Goal: Task Accomplishment & Management: Use online tool/utility

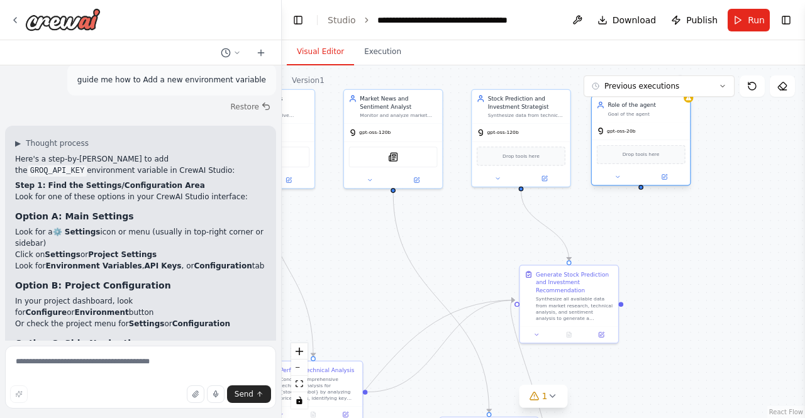
click at [644, 131] on div "gpt-oss-20b" at bounding box center [640, 131] width 98 height 18
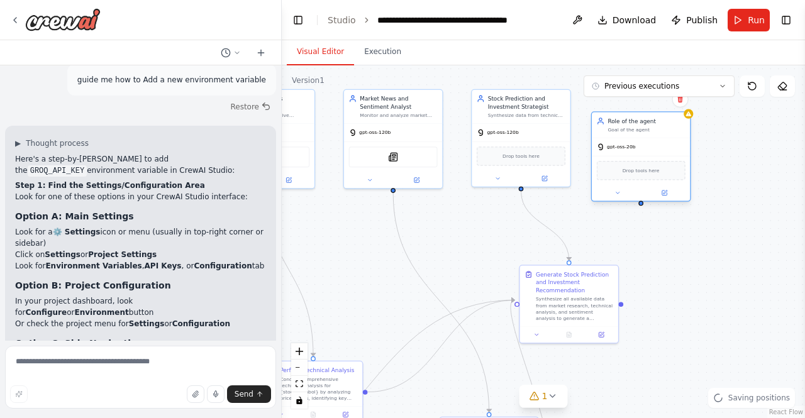
drag, startPoint x: 651, startPoint y: 142, endPoint x: 647, endPoint y: 159, distance: 17.4
click at [647, 159] on div "Drop tools here" at bounding box center [640, 170] width 98 height 29
click at [663, 190] on icon at bounding box center [664, 193] width 6 height 6
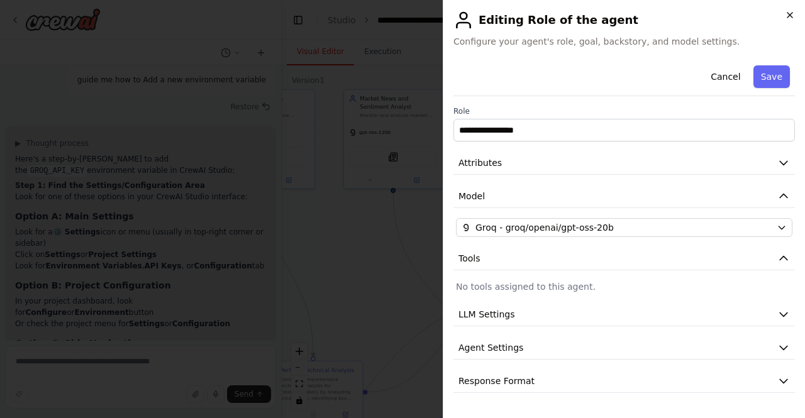
click at [787, 18] on icon "button" at bounding box center [789, 15] width 10 height 10
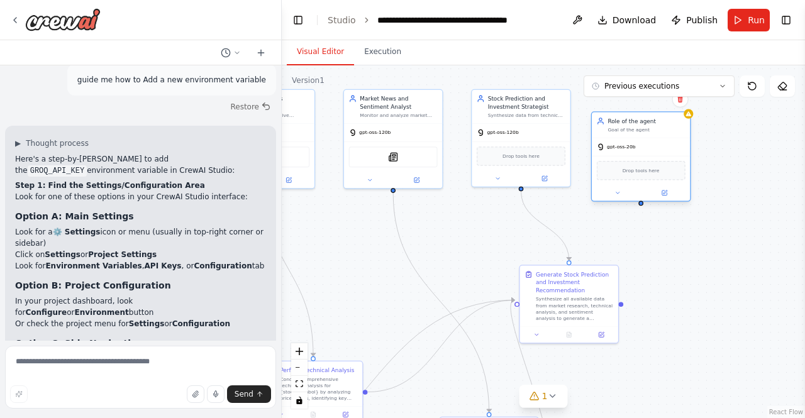
click at [689, 119] on div "Role of the agent Goal of the agent" at bounding box center [640, 126] width 98 height 26
click at [689, 116] on icon at bounding box center [688, 113] width 5 height 5
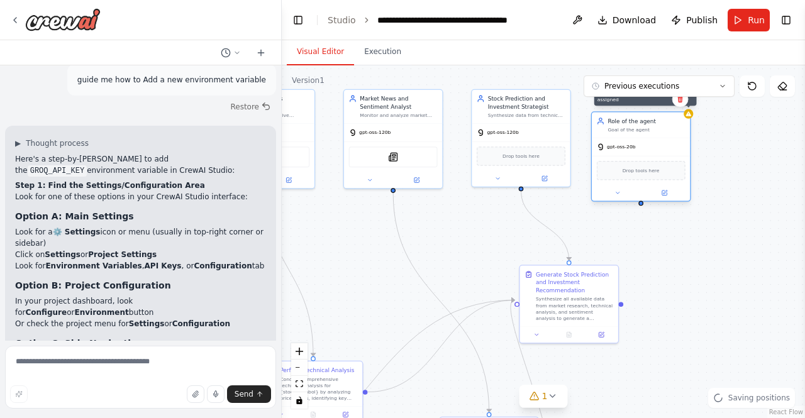
click at [689, 116] on icon at bounding box center [688, 113] width 5 height 5
click at [650, 193] on button at bounding box center [663, 192] width 45 height 9
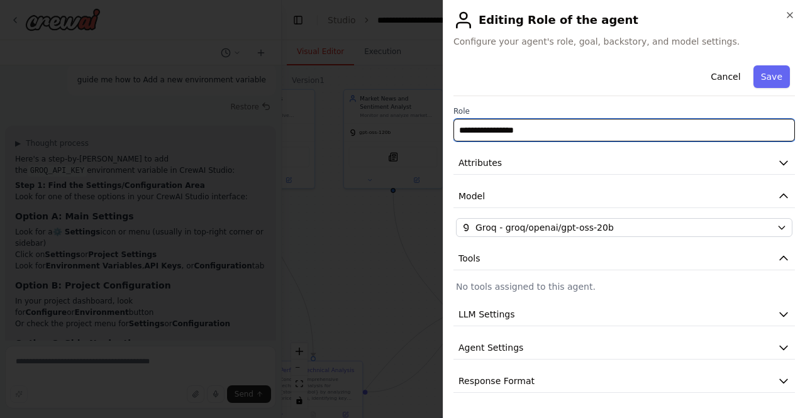
click at [645, 130] on input "**********" at bounding box center [623, 130] width 341 height 23
drag, startPoint x: 645, startPoint y: 130, endPoint x: 448, endPoint y: 136, distance: 197.5
click at [448, 136] on div "**********" at bounding box center [624, 209] width 362 height 418
type input "**********"
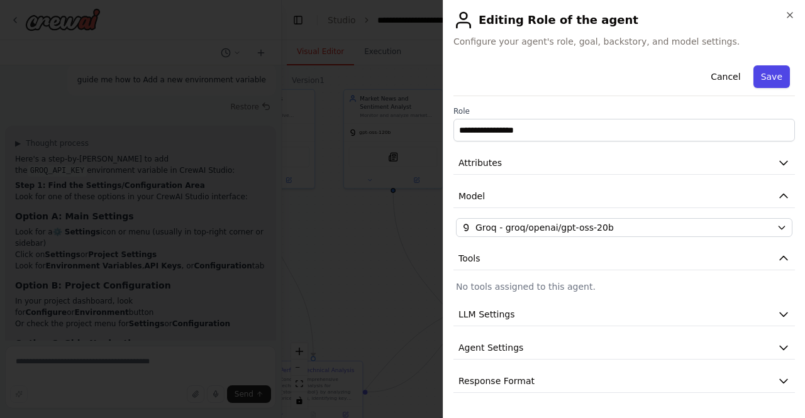
click at [759, 80] on button "Save" at bounding box center [771, 76] width 36 height 23
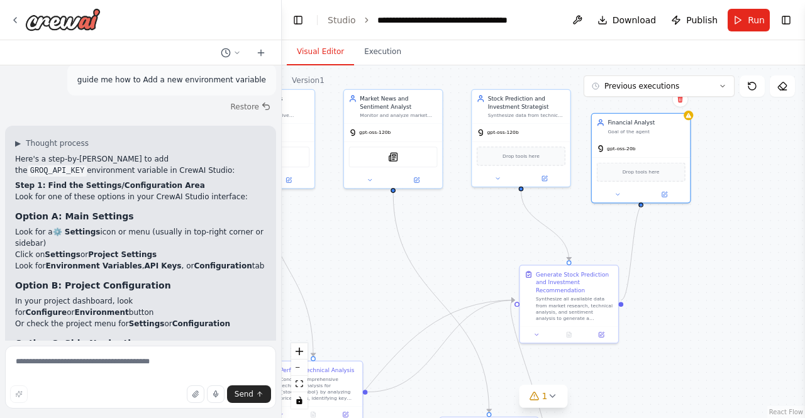
drag, startPoint x: 621, startPoint y: 299, endPoint x: 642, endPoint y: 206, distance: 95.5
click at [642, 206] on div ".deletable-edge-delete-btn { width: 20px; height: 20px; border: 0px solid #ffff…" at bounding box center [543, 241] width 523 height 353
drag, startPoint x: 641, startPoint y: 202, endPoint x: 623, endPoint y: 297, distance: 96.6
click at [623, 297] on div ".deletable-edge-delete-btn { width: 20px; height: 20px; border: 0px solid #ffff…" at bounding box center [543, 241] width 523 height 353
click at [546, 178] on icon at bounding box center [544, 177] width 5 height 5
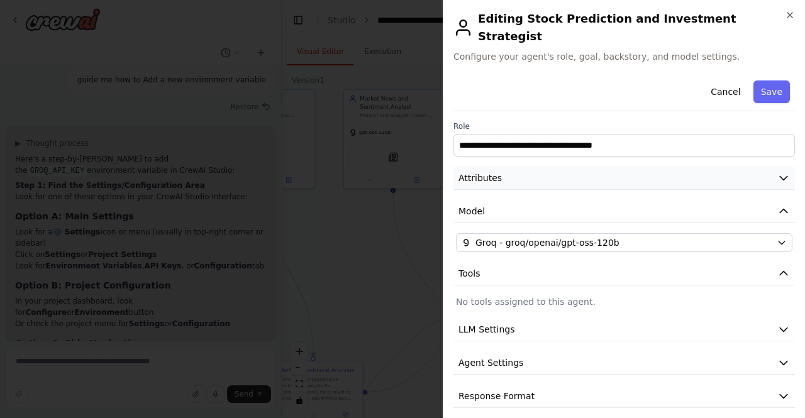
click at [648, 173] on button "Attributes" at bounding box center [623, 178] width 341 height 23
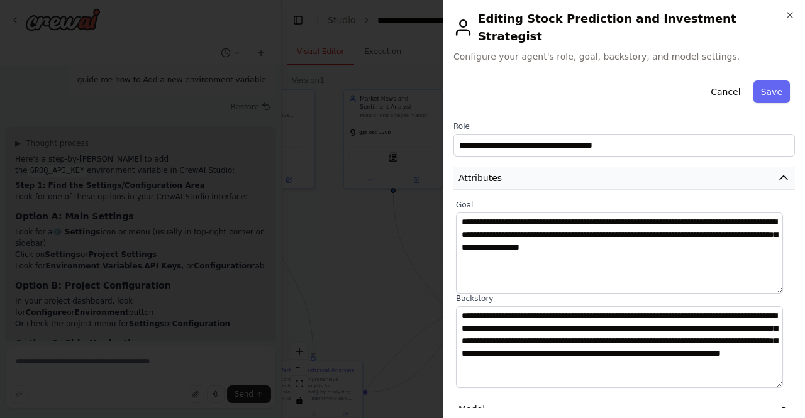
click at [648, 173] on button "Attributes" at bounding box center [623, 178] width 341 height 23
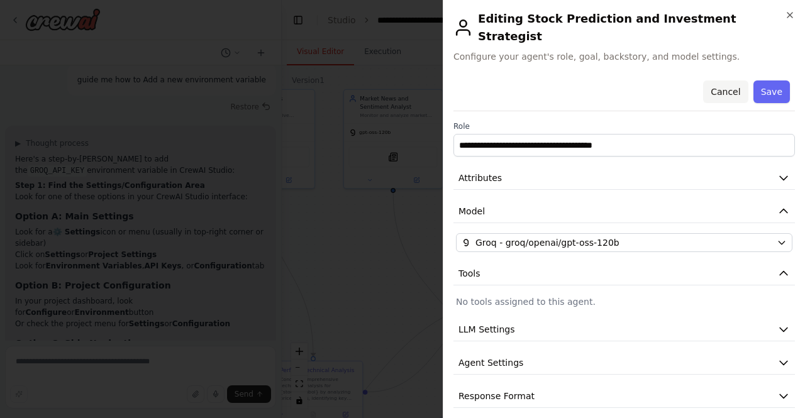
click at [718, 81] on button "Cancel" at bounding box center [725, 91] width 45 height 23
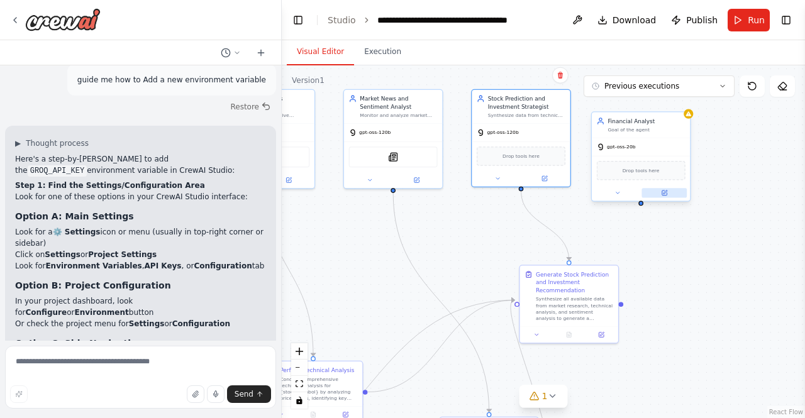
click at [666, 193] on icon at bounding box center [664, 192] width 5 height 5
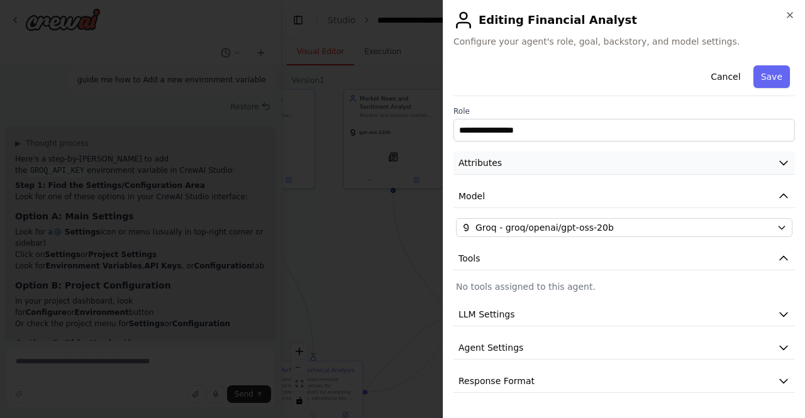
click at [666, 167] on button "Attributes" at bounding box center [623, 162] width 341 height 23
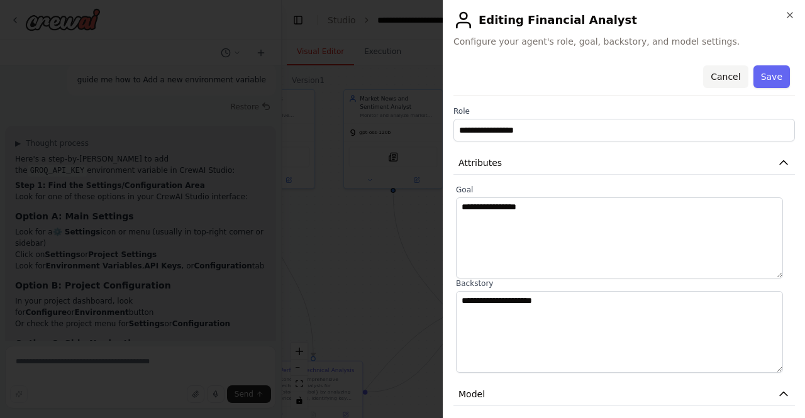
click at [718, 81] on button "Cancel" at bounding box center [725, 76] width 45 height 23
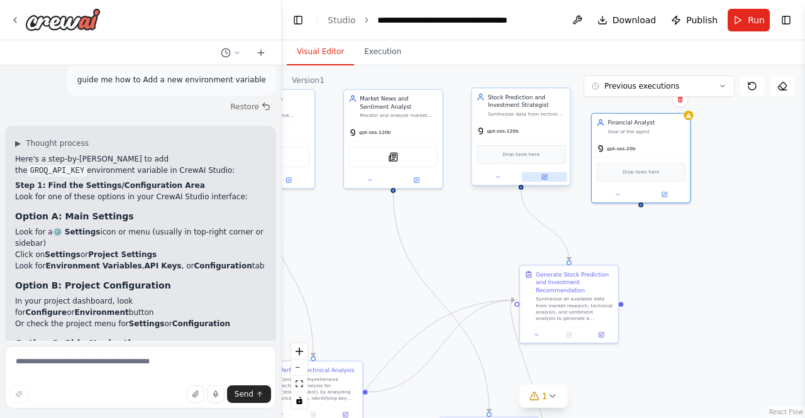
click at [544, 178] on icon at bounding box center [544, 177] width 5 height 5
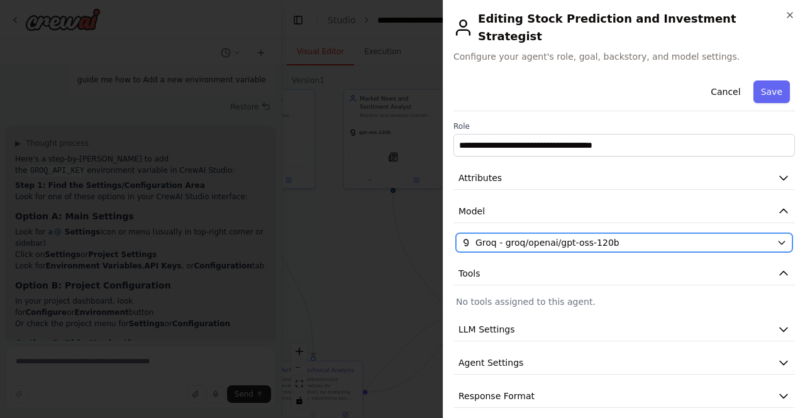
click at [549, 236] on span "Groq - groq/openai/gpt-oss-120b" at bounding box center [547, 242] width 144 height 13
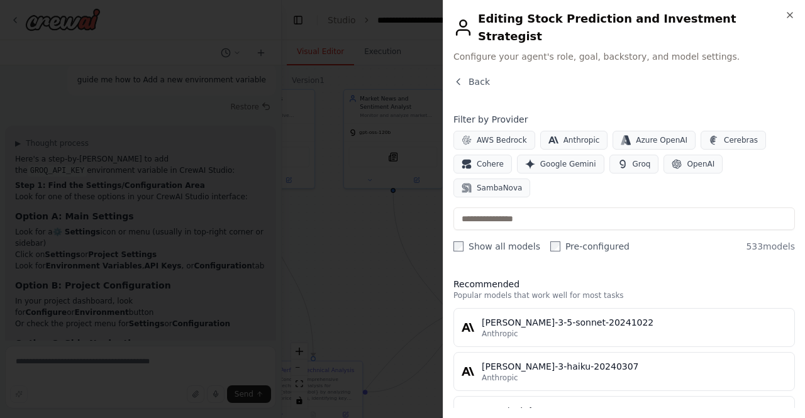
click at [583, 240] on label "Pre-configured" at bounding box center [589, 246] width 79 height 13
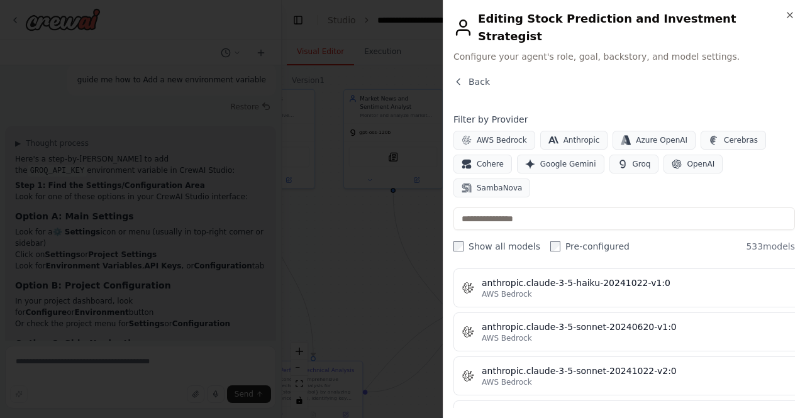
scroll to position [1009, 0]
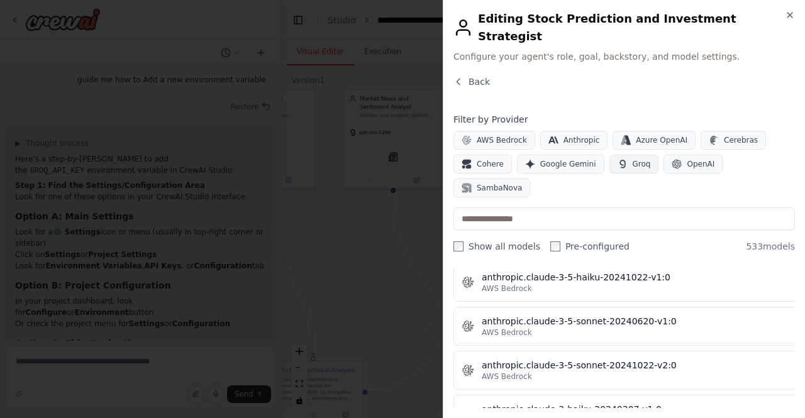
click at [629, 155] on button "Groq" at bounding box center [634, 164] width 50 height 19
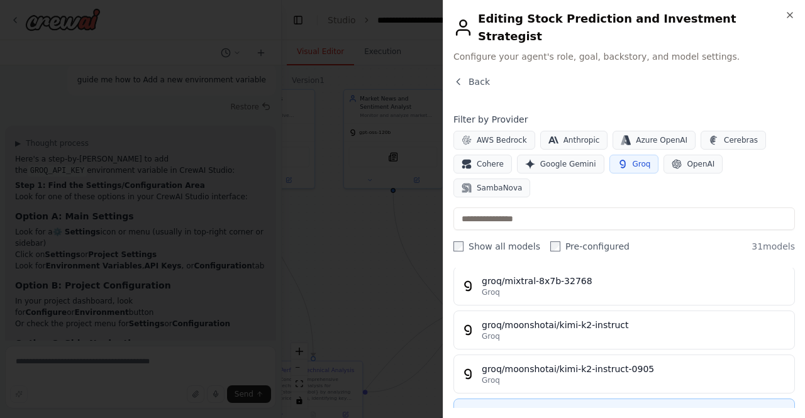
click at [558, 407] on div "groq/openai/gpt-oss-120b" at bounding box center [627, 413] width 292 height 13
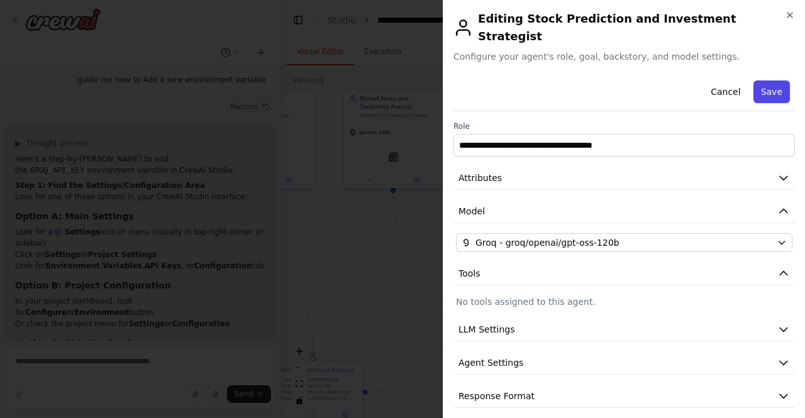
click at [776, 84] on button "Save" at bounding box center [771, 91] width 36 height 23
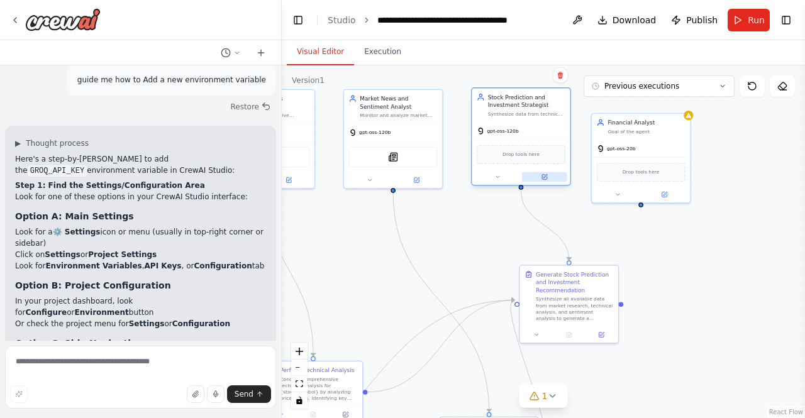
click at [541, 173] on button at bounding box center [544, 176] width 45 height 9
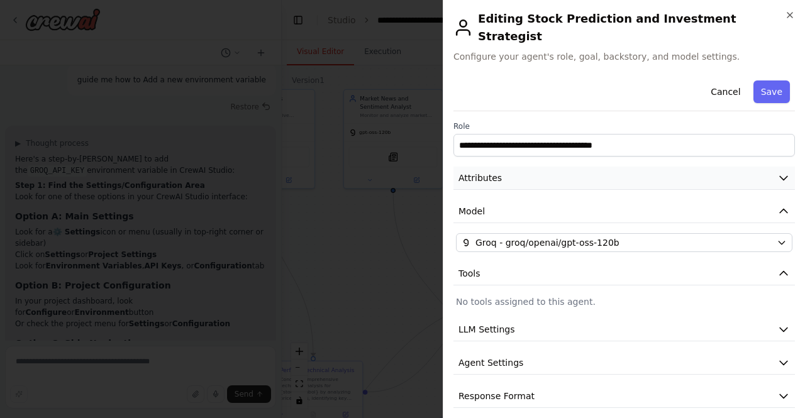
click at [548, 168] on button "Attributes" at bounding box center [623, 178] width 341 height 23
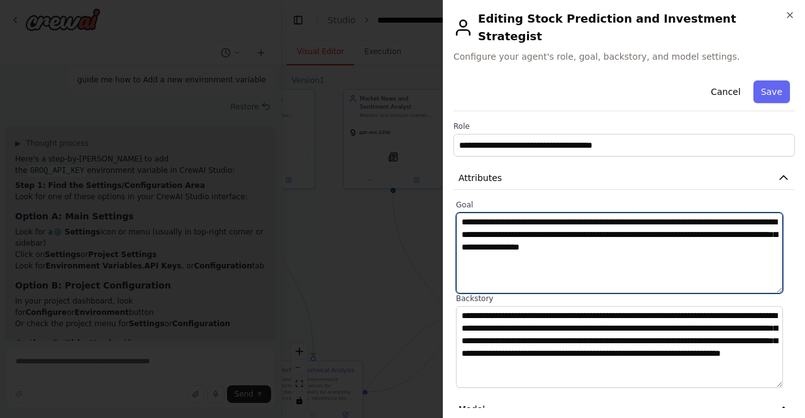
click at [543, 217] on textarea "**********" at bounding box center [619, 252] width 327 height 81
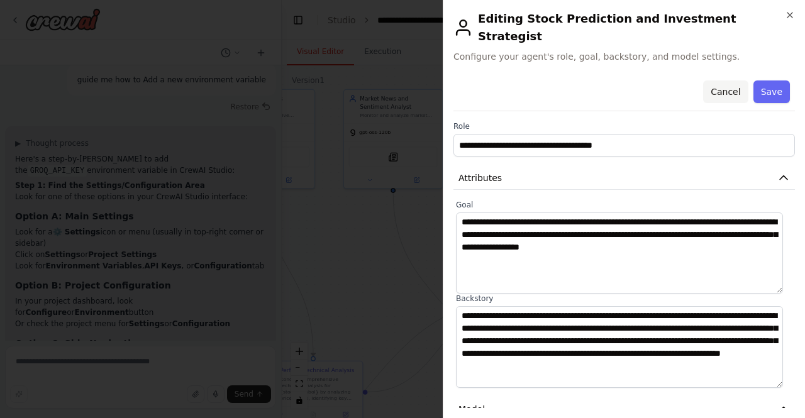
click at [720, 80] on button "Cancel" at bounding box center [725, 91] width 45 height 23
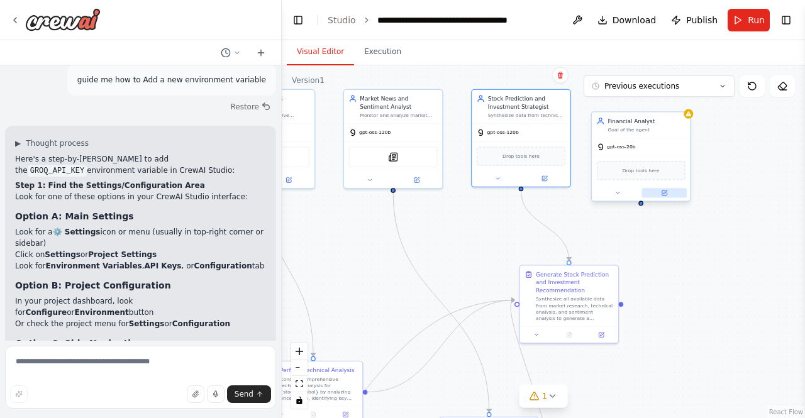
click at [667, 194] on icon at bounding box center [664, 193] width 6 height 6
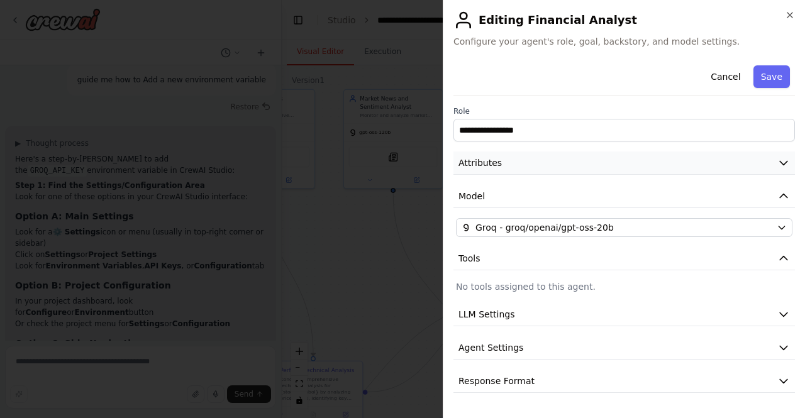
click at [595, 165] on button "Attributes" at bounding box center [623, 162] width 341 height 23
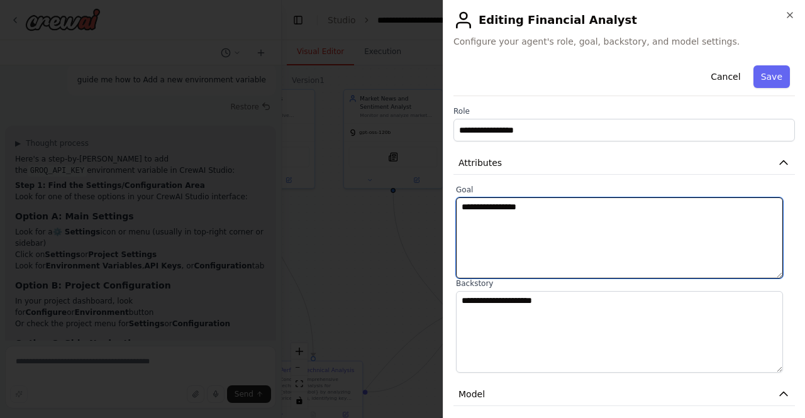
click at [564, 221] on textarea "**********" at bounding box center [619, 237] width 327 height 81
paste textarea "**********"
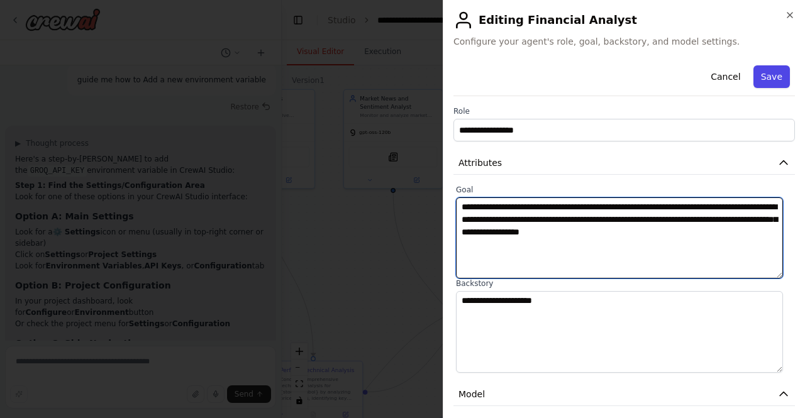
type textarea "**********"
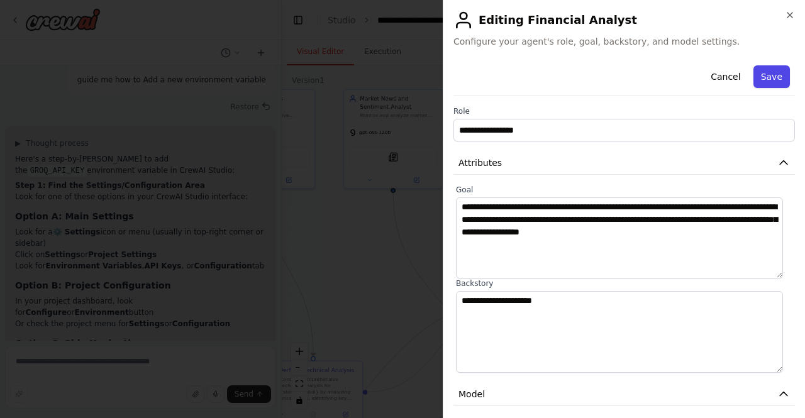
click at [754, 80] on button "Save" at bounding box center [771, 76] width 36 height 23
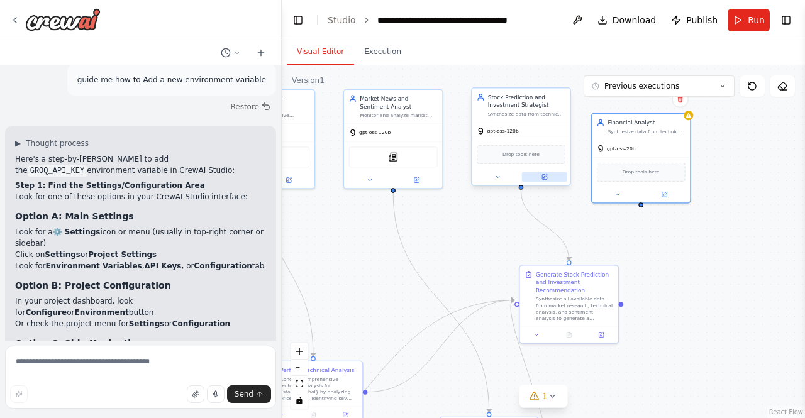
click at [542, 179] on icon at bounding box center [544, 177] width 5 height 5
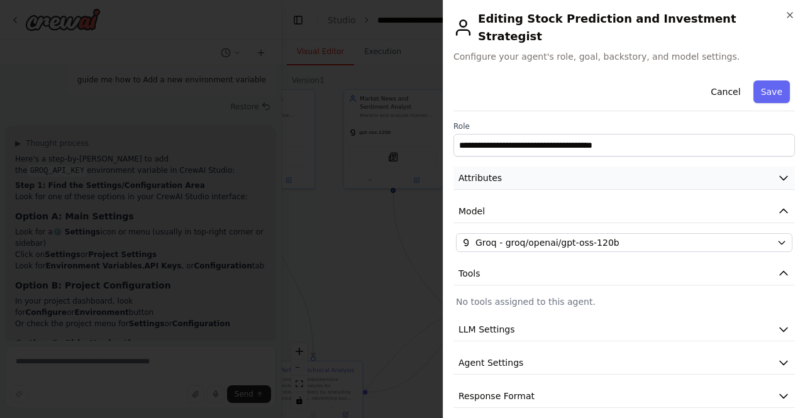
click at [585, 167] on button "Attributes" at bounding box center [623, 178] width 341 height 23
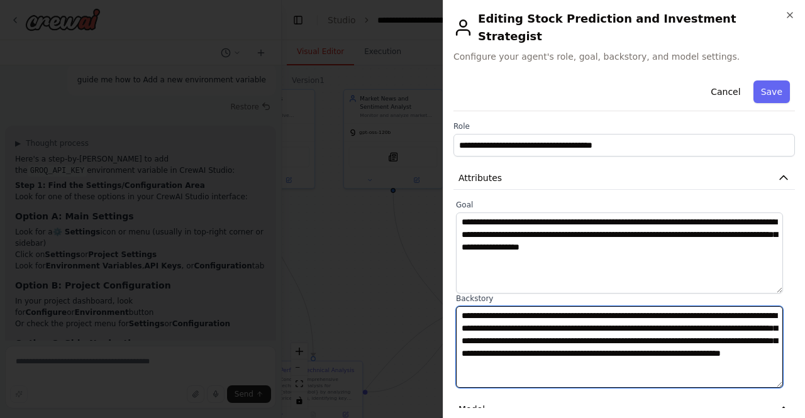
click at [546, 311] on textarea "**********" at bounding box center [619, 346] width 327 height 81
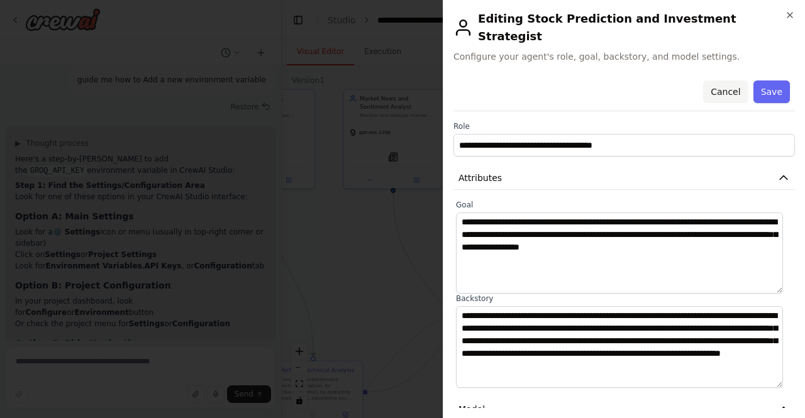
click at [721, 81] on button "Cancel" at bounding box center [725, 91] width 45 height 23
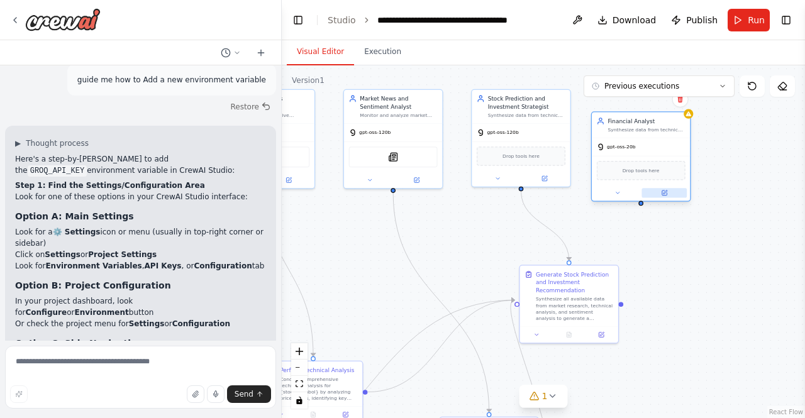
click at [664, 191] on icon at bounding box center [665, 192] width 4 height 4
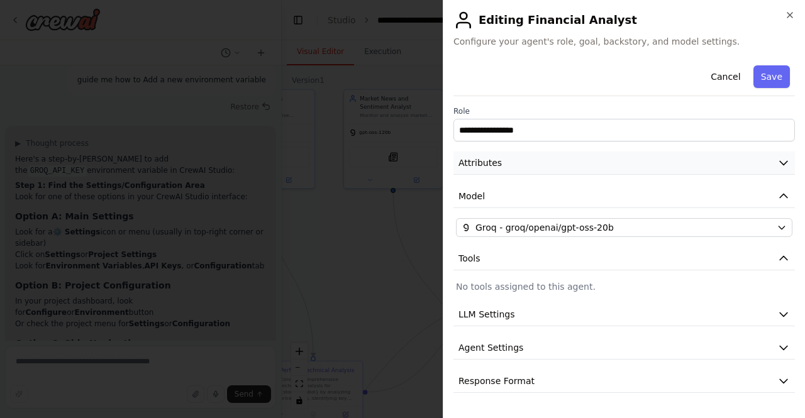
click at [613, 166] on button "Attributes" at bounding box center [623, 162] width 341 height 23
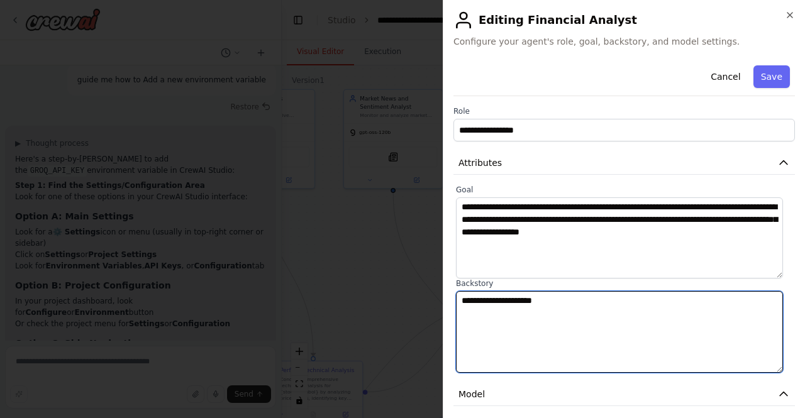
click at [584, 314] on textarea "**********" at bounding box center [619, 331] width 327 height 81
paste textarea "**********"
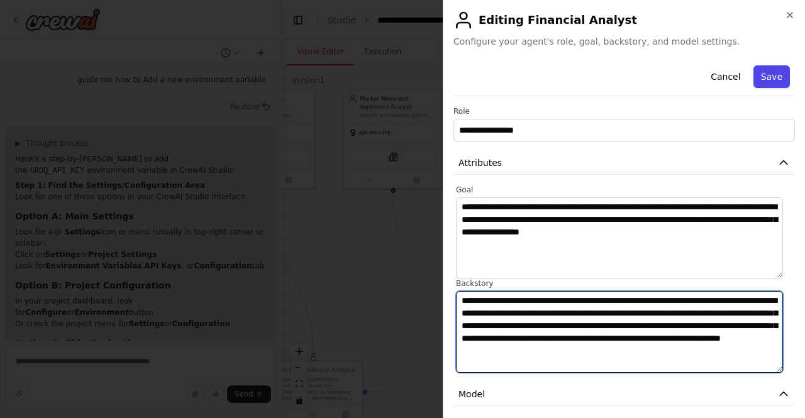
type textarea "**********"
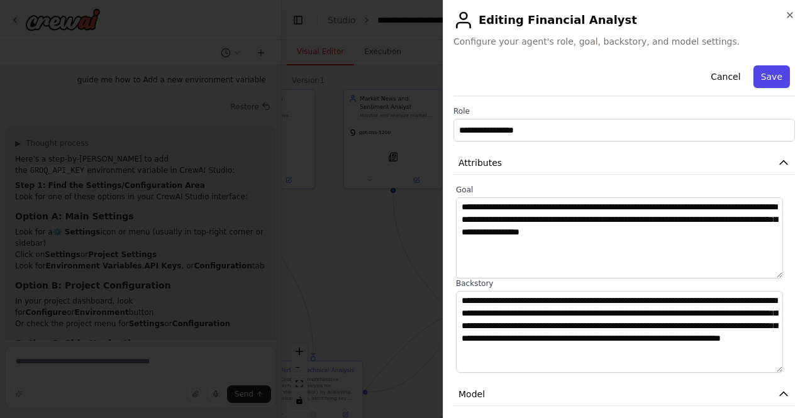
click at [753, 73] on button "Save" at bounding box center [771, 76] width 36 height 23
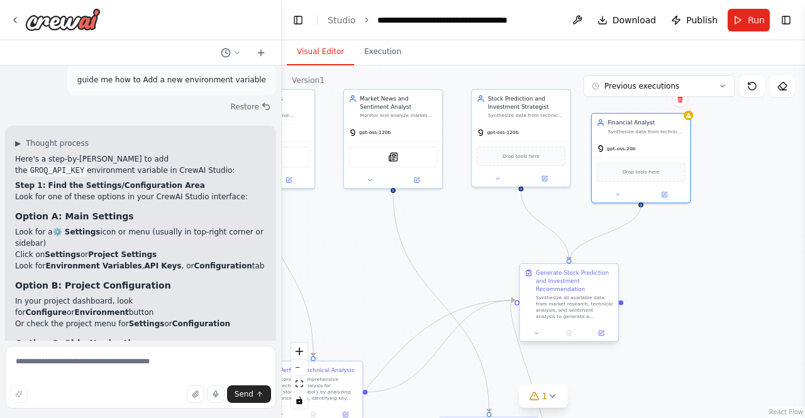
drag, startPoint x: 641, startPoint y: 204, endPoint x: 568, endPoint y: 265, distance: 94.2
click at [260, 265] on div "Triggers No triggers configured Event Schedule Manage Indian Stock Market Data …" at bounding box center [94, 161] width 333 height 224
click at [546, 119] on div "Stock Prediction and Investment Strategist Synthesize data from technical analy…" at bounding box center [520, 104] width 98 height 33
click at [546, 178] on icon at bounding box center [544, 177] width 5 height 5
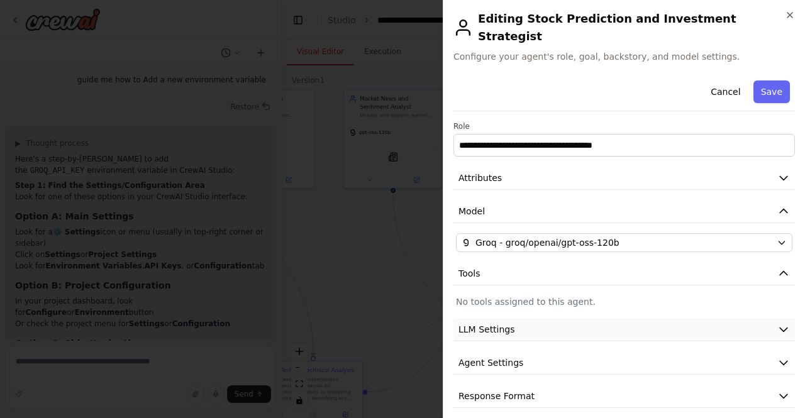
click at [479, 323] on span "LLM Settings" at bounding box center [486, 329] width 57 height 13
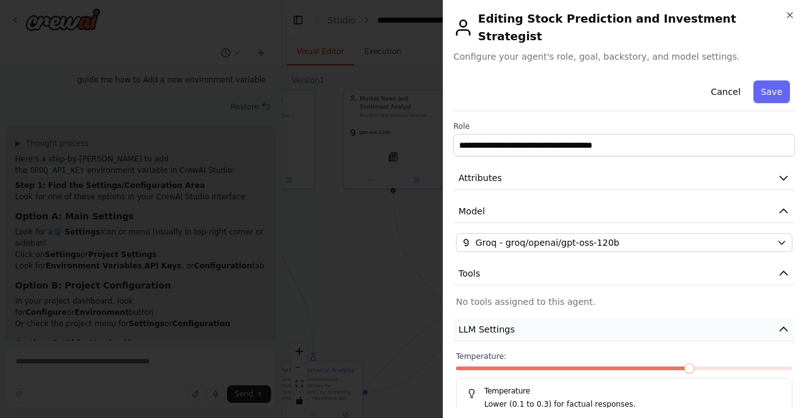
scroll to position [82, 0]
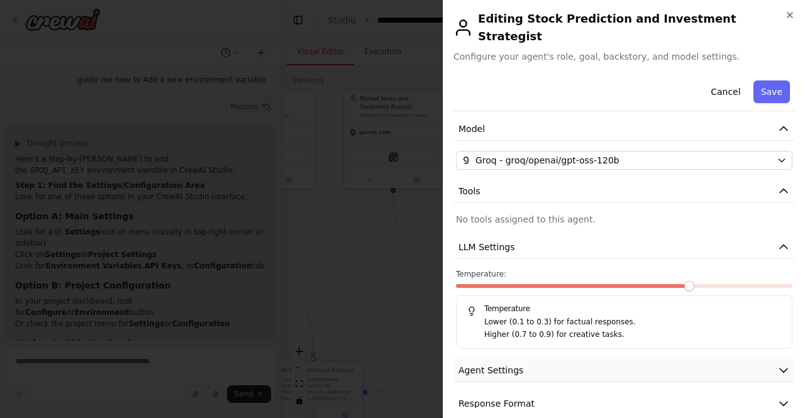
click at [480, 364] on span "Agent Settings" at bounding box center [490, 370] width 65 height 13
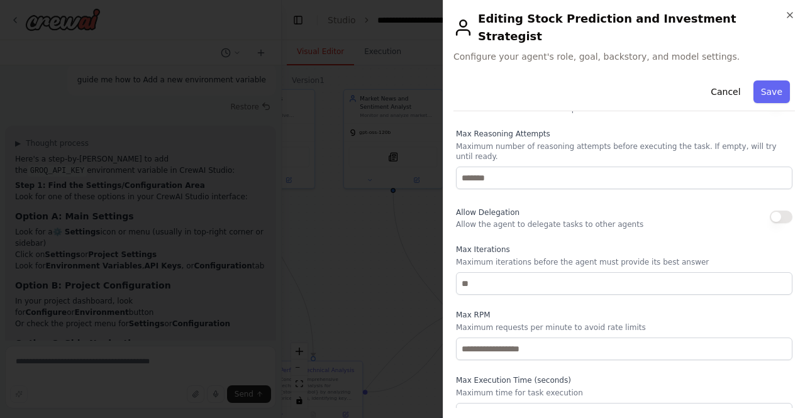
scroll to position [419, 0]
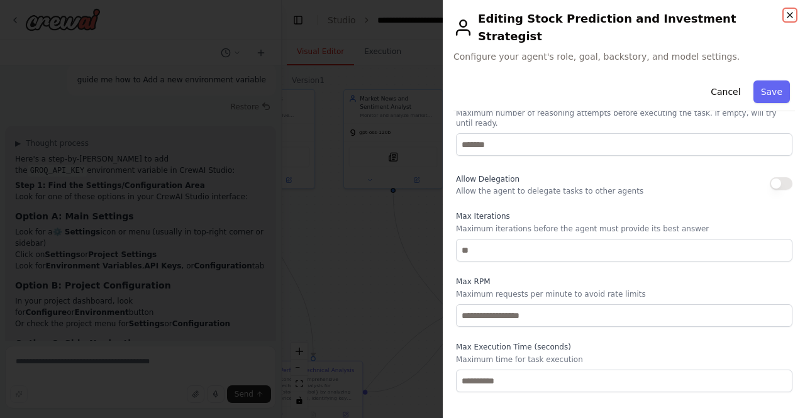
click at [789, 17] on icon "button" at bounding box center [789, 15] width 10 height 10
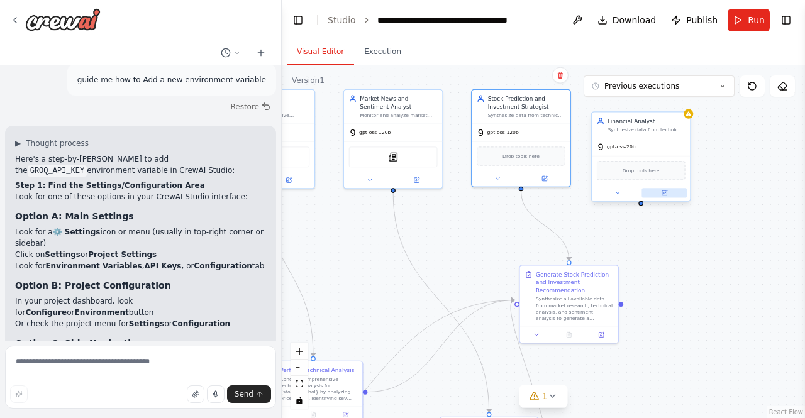
click at [664, 191] on icon at bounding box center [665, 192] width 4 height 4
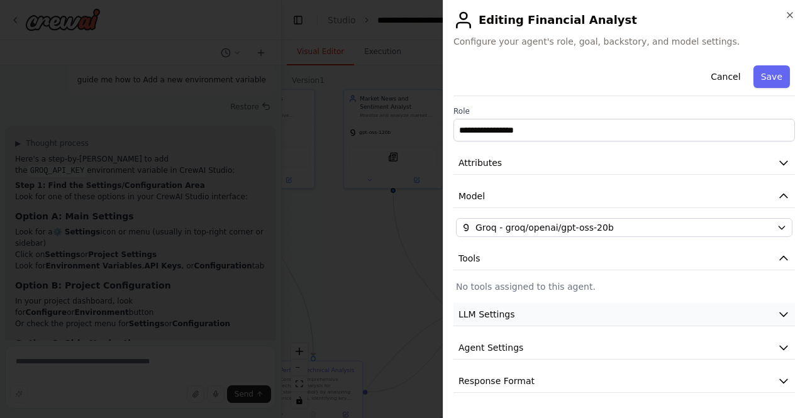
click at [608, 318] on button "LLM Settings" at bounding box center [623, 314] width 341 height 23
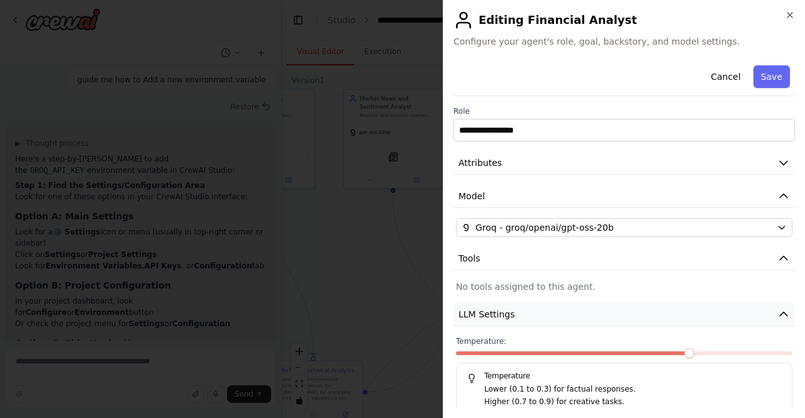
scroll to position [82, 0]
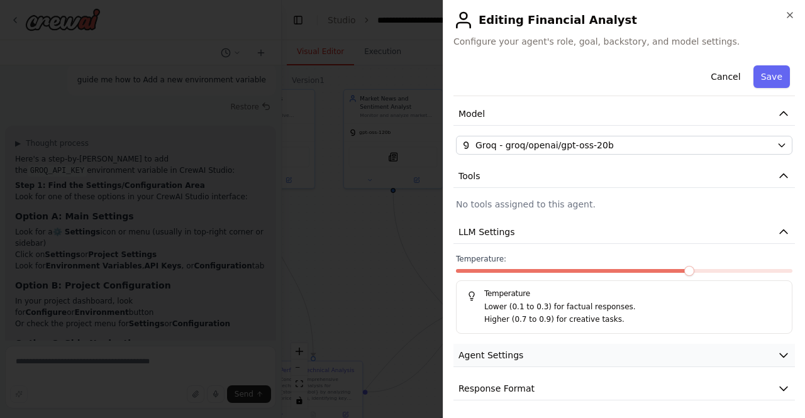
click at [595, 355] on button "Agent Settings" at bounding box center [623, 355] width 341 height 23
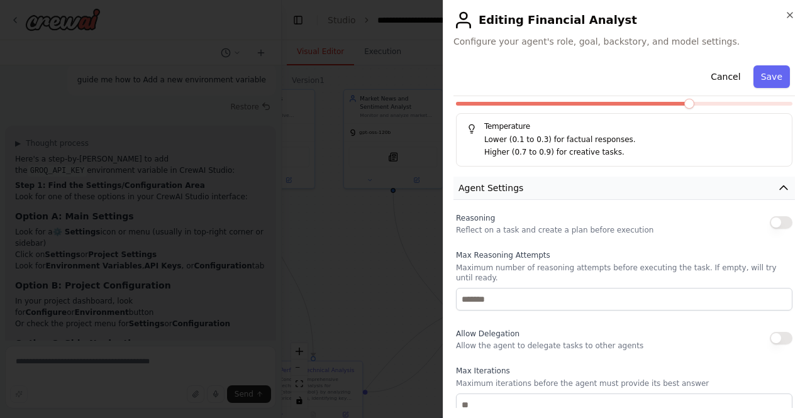
scroll to position [419, 0]
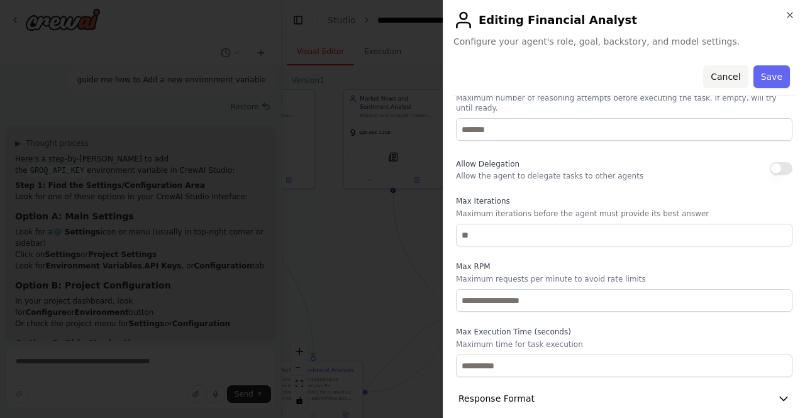
click at [730, 77] on button "Cancel" at bounding box center [725, 76] width 45 height 23
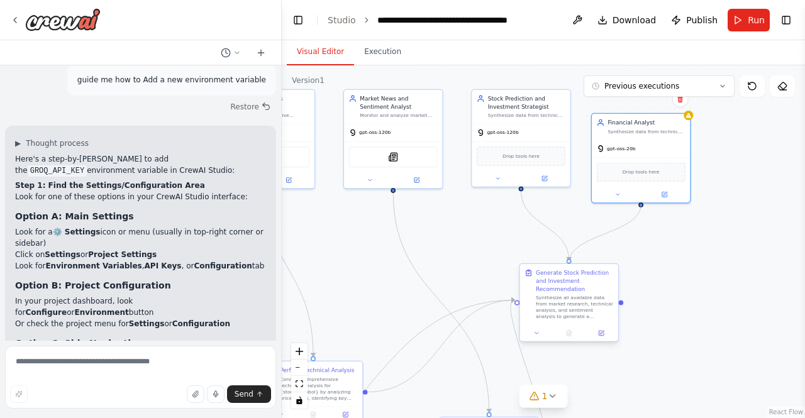
drag, startPoint x: 640, startPoint y: 203, endPoint x: 567, endPoint y: 263, distance: 94.6
click at [260, 263] on div "Triggers No triggers configured Event Schedule Manage Indian Stock Market Data …" at bounding box center [94, 161] width 333 height 224
click at [720, 145] on div ".deletable-edge-delete-btn { width: 20px; height: 20px; border: 0px solid #ffff…" at bounding box center [543, 241] width 523 height 353
click at [785, 18] on button "Toggle Right Sidebar" at bounding box center [786, 20] width 18 height 18
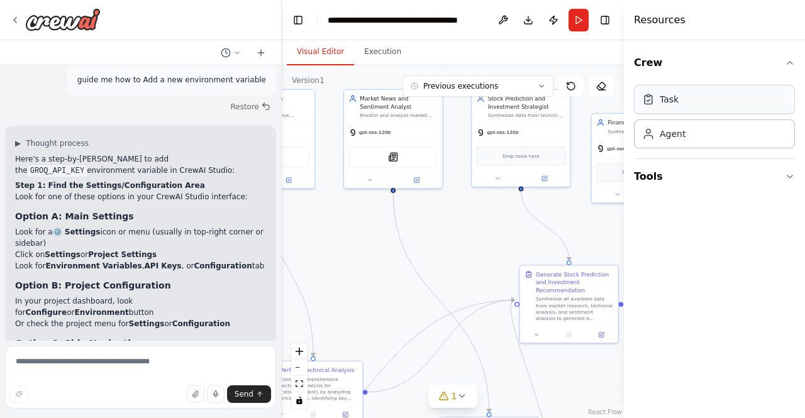
click at [694, 96] on div "Task" at bounding box center [714, 99] width 161 height 29
click at [605, 17] on button "Toggle Right Sidebar" at bounding box center [605, 20] width 18 height 18
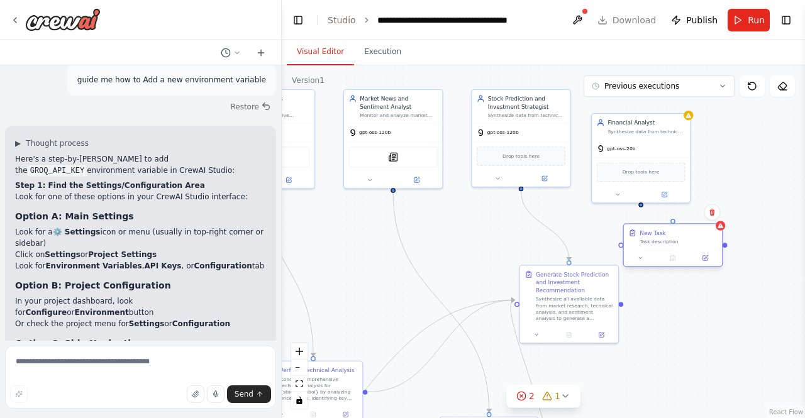
drag, startPoint x: 640, startPoint y: 237, endPoint x: 668, endPoint y: 236, distance: 27.7
click at [668, 236] on div "New Task Task description" at bounding box center [677, 237] width 77 height 16
click at [703, 256] on icon at bounding box center [704, 258] width 5 height 5
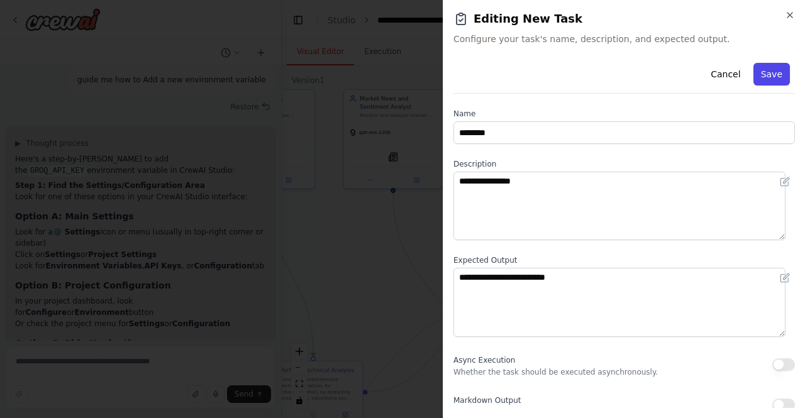
click at [758, 75] on button "Save" at bounding box center [771, 74] width 36 height 23
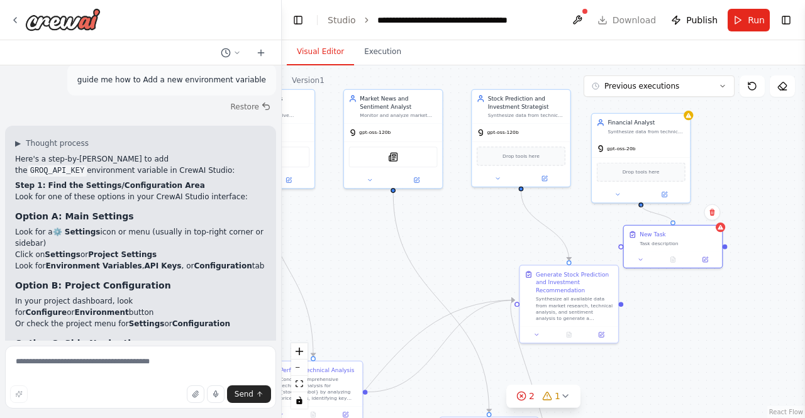
drag, startPoint x: 642, startPoint y: 204, endPoint x: 675, endPoint y: 222, distance: 38.0
click at [675, 222] on div ".deletable-edge-delete-btn { width: 20px; height: 20px; border: 0px solid #ffff…" at bounding box center [543, 241] width 523 height 353
drag, startPoint x: 622, startPoint y: 298, endPoint x: 620, endPoint y: 246, distance: 52.2
click at [260, 246] on div "Triggers No triggers configured Event Schedule Manage Indian Stock Market Data …" at bounding box center [94, 161] width 333 height 224
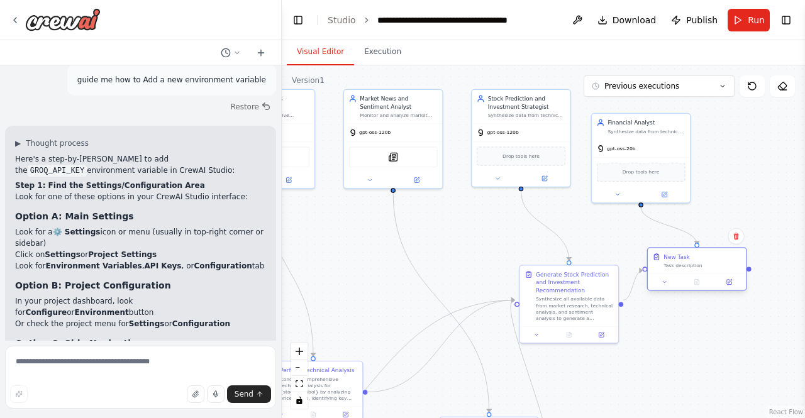
drag, startPoint x: 646, startPoint y: 240, endPoint x: 676, endPoint y: 268, distance: 40.9
click at [676, 268] on div "Task description" at bounding box center [701, 265] width 77 height 6
click at [644, 133] on div "Financial Analyst Synthesize data from technical analysis, market research, and…" at bounding box center [640, 126] width 98 height 26
click at [679, 103] on button at bounding box center [680, 99] width 16 height 16
click at [664, 169] on div "Drop tools here" at bounding box center [641, 170] width 89 height 19
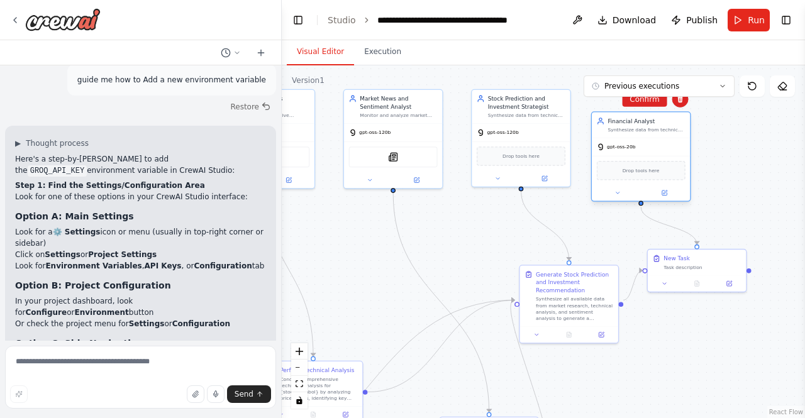
click at [632, 157] on div "Drop tools here" at bounding box center [640, 170] width 98 height 29
click at [641, 150] on div "gpt-oss-20b" at bounding box center [640, 147] width 98 height 18
click at [680, 101] on icon at bounding box center [680, 100] width 8 height 8
click at [529, 154] on span "Drop tools here" at bounding box center [520, 155] width 37 height 8
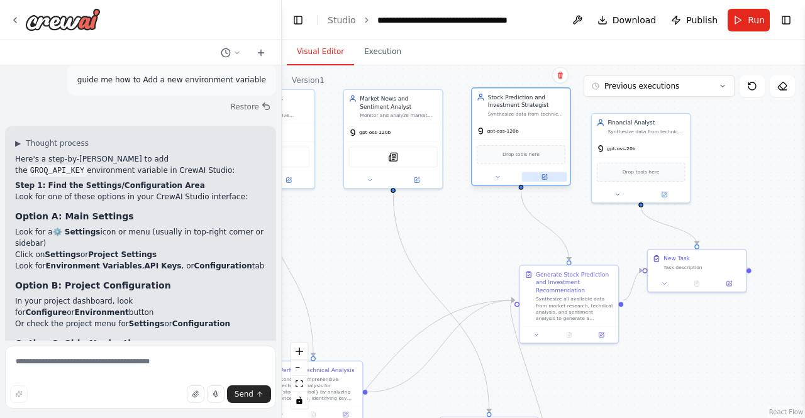
click at [546, 180] on button at bounding box center [544, 176] width 45 height 9
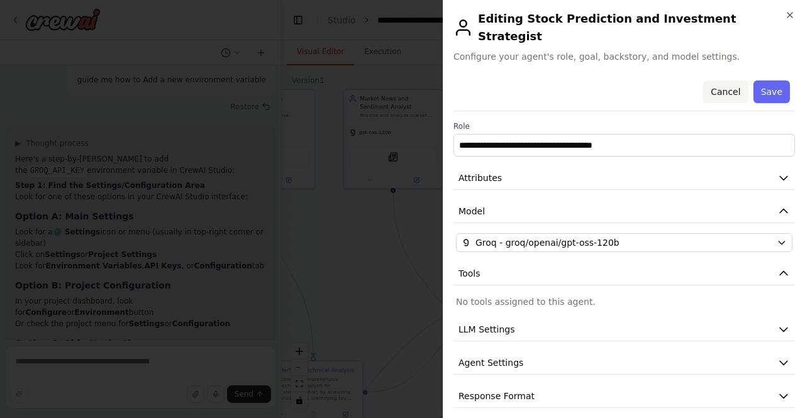
click at [721, 80] on button "Cancel" at bounding box center [725, 91] width 45 height 23
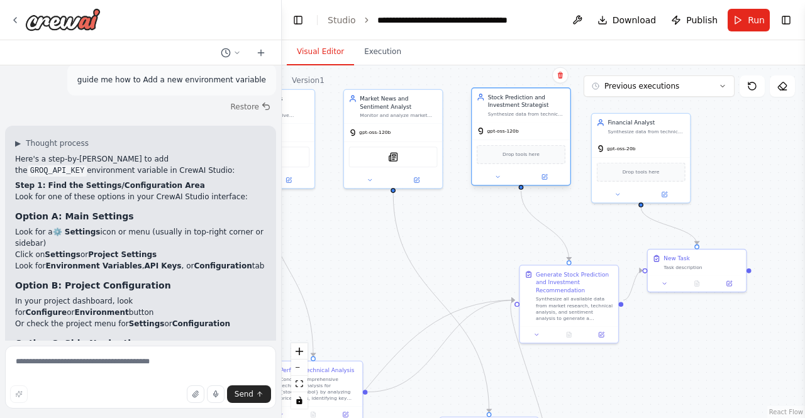
click at [518, 158] on span "Drop tools here" at bounding box center [520, 155] width 37 height 8
click at [402, 163] on div "SerplyNewsSearchTool" at bounding box center [393, 155] width 89 height 21
click at [414, 185] on div at bounding box center [393, 178] width 98 height 16
click at [416, 179] on icon at bounding box center [416, 178] width 5 height 5
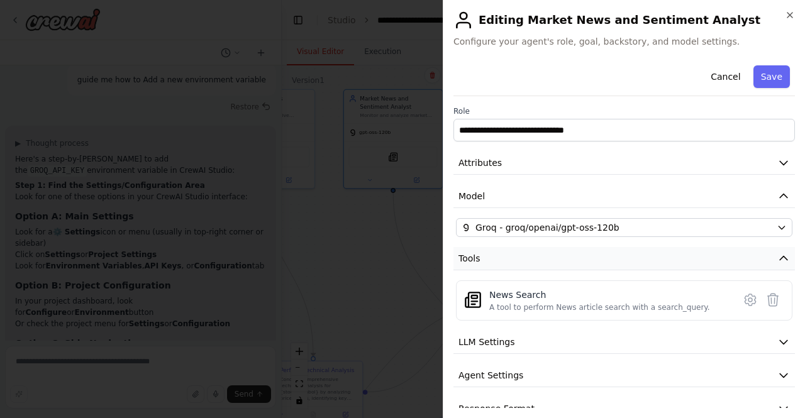
scroll to position [20, 0]
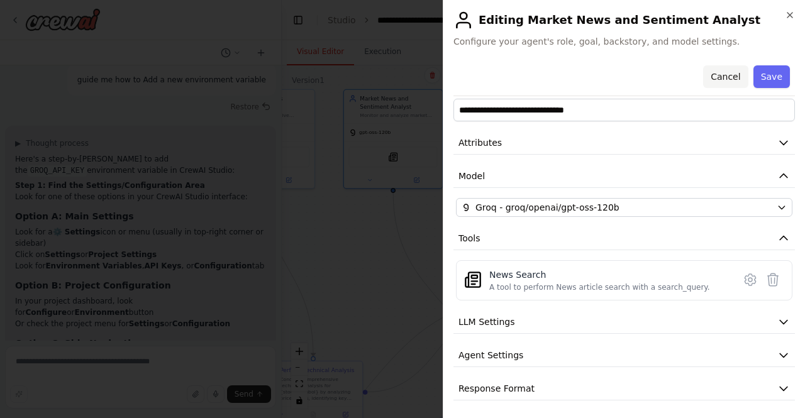
click at [725, 79] on button "Cancel" at bounding box center [725, 76] width 45 height 23
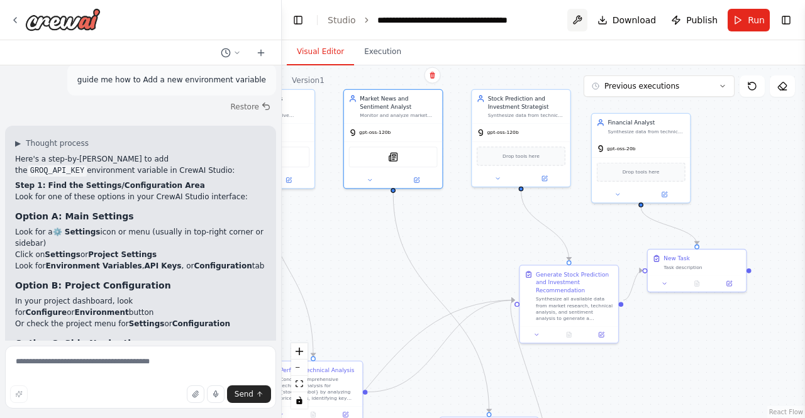
click at [581, 26] on button at bounding box center [577, 20] width 20 height 23
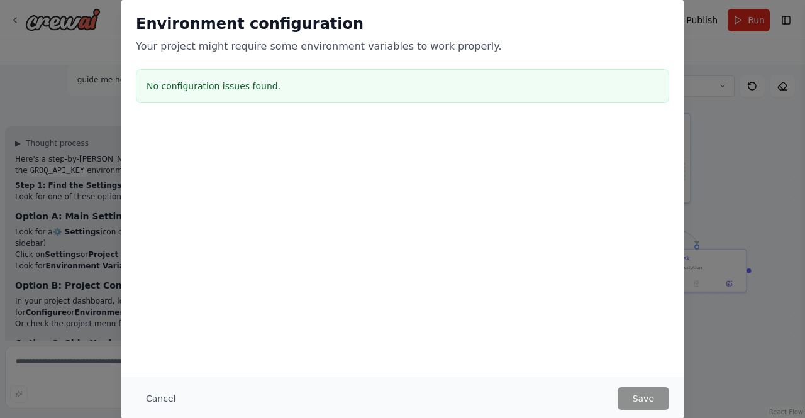
click at [489, 260] on div "Environment configuration Your project might require some environment variables…" at bounding box center [402, 188] width 563 height 378
click at [165, 397] on button "Cancel" at bounding box center [161, 398] width 50 height 23
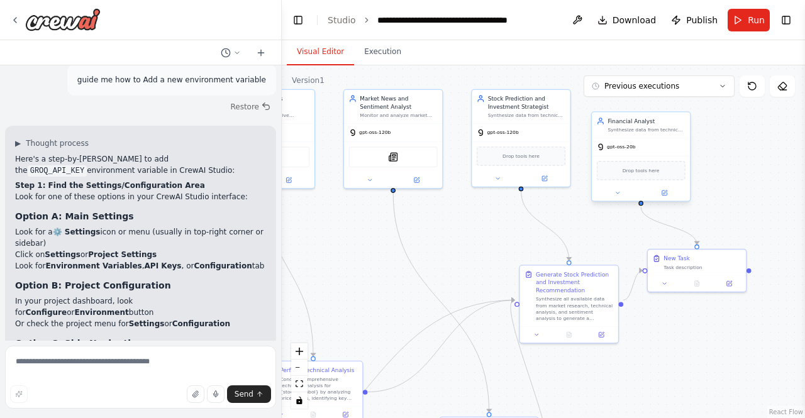
click at [632, 134] on div "Financial Analyst Synthesize data from technical analysis, market research, and…" at bounding box center [640, 126] width 98 height 26
click at [617, 190] on icon at bounding box center [617, 193] width 6 height 6
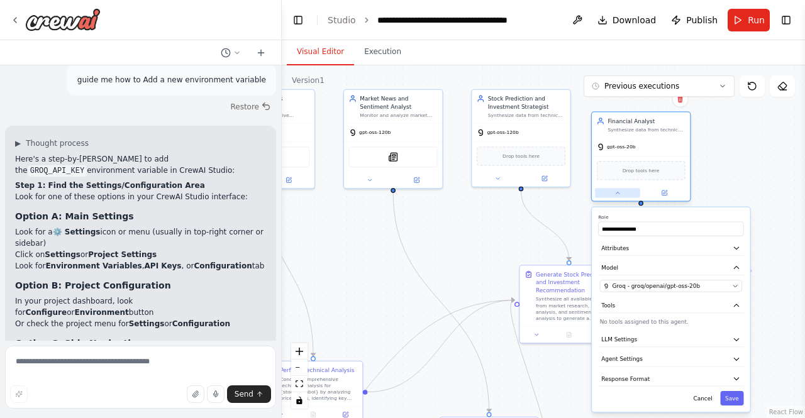
click at [617, 190] on icon at bounding box center [617, 193] width 6 height 6
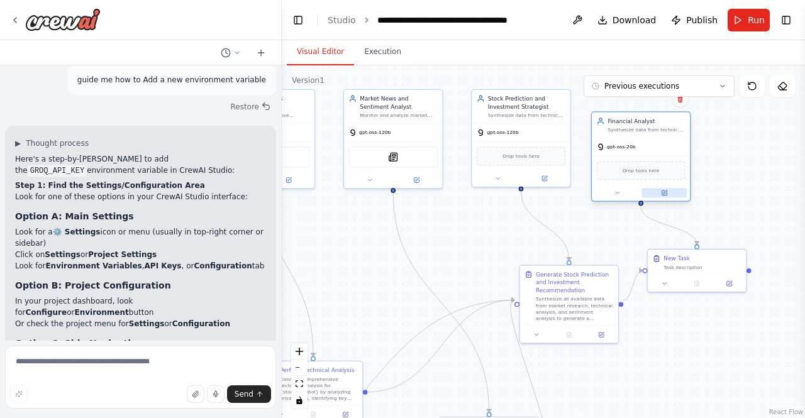
click at [659, 189] on button at bounding box center [663, 192] width 45 height 9
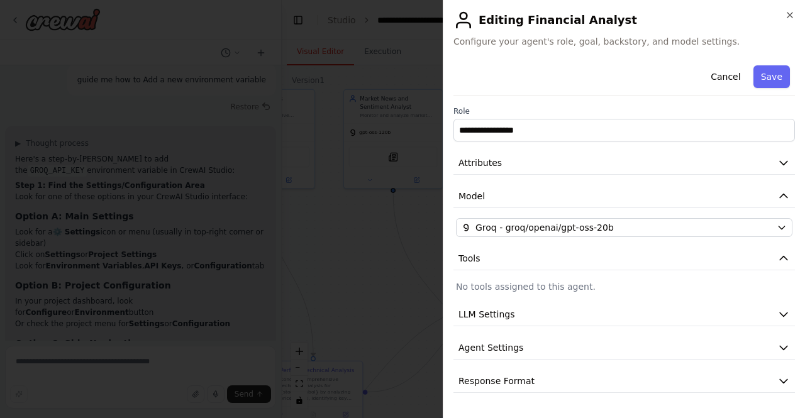
click at [566, 282] on p "No tools assigned to this agent." at bounding box center [624, 286] width 336 height 13
click at [786, 12] on icon "button" at bounding box center [789, 15] width 10 height 10
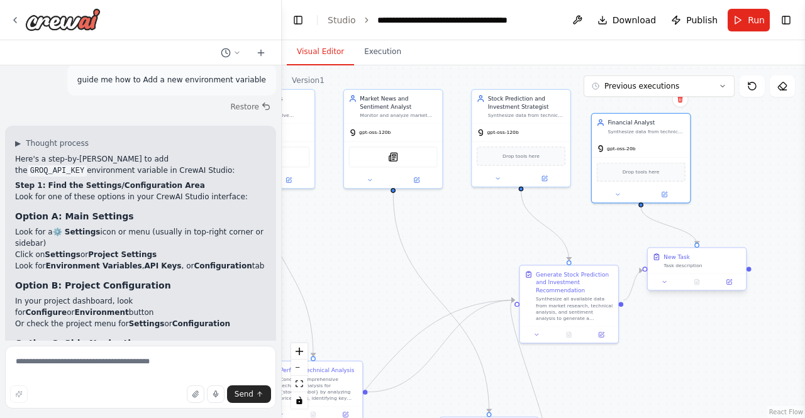
click at [685, 263] on div "Task description" at bounding box center [701, 265] width 77 height 6
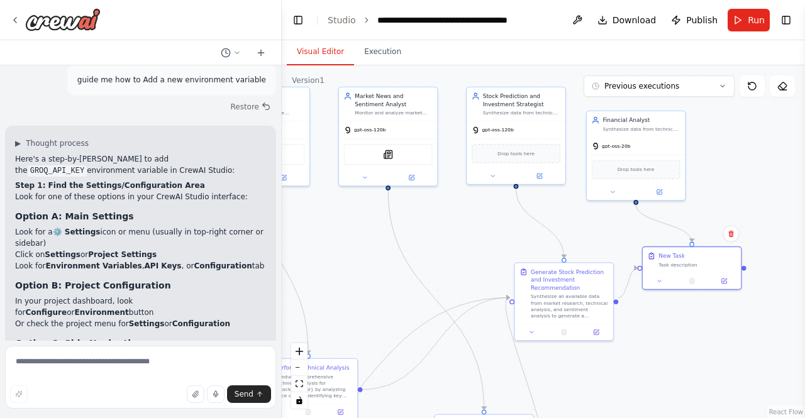
click at [738, 238] on div "Confirm" at bounding box center [731, 234] width 16 height 16
click at [733, 234] on icon at bounding box center [730, 232] width 5 height 7
click at [709, 234] on button "Confirm" at bounding box center [695, 233] width 45 height 15
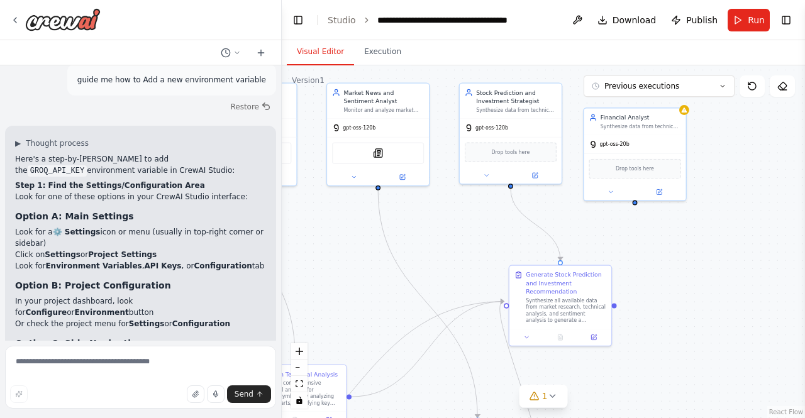
click at [749, 141] on div ".deletable-edge-delete-btn { width: 20px; height: 20px; border: 0px solid #ffff…" at bounding box center [543, 241] width 523 height 353
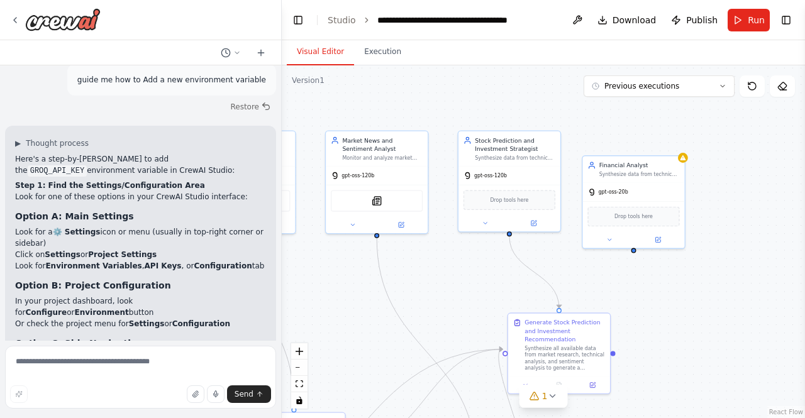
drag, startPoint x: 749, startPoint y: 154, endPoint x: 745, endPoint y: 233, distance: 79.3
click at [745, 233] on div ".deletable-edge-delete-btn { width: 20px; height: 20px; border: 0px solid #ffff…" at bounding box center [543, 241] width 523 height 353
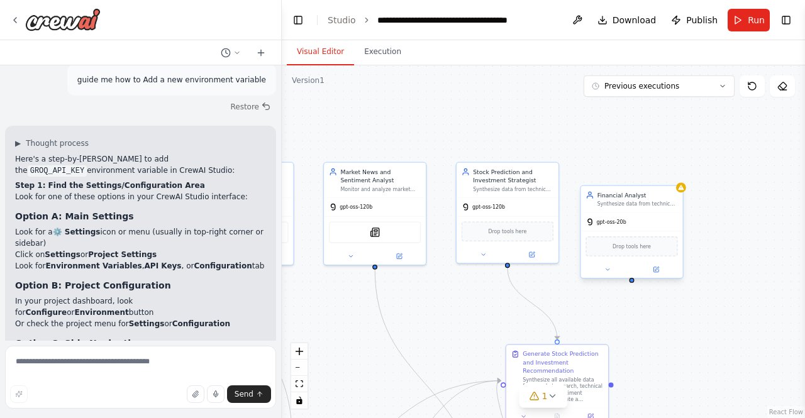
click at [662, 211] on div "Financial Analyst Synthesize data from technical analysis, market research, and…" at bounding box center [631, 199] width 102 height 26
click at [670, 172] on icon at bounding box center [673, 173] width 8 height 8
click at [640, 174] on button "Confirm" at bounding box center [637, 172] width 45 height 15
click at [529, 165] on div "Stock Prediction and Investment Strategist Synthesize data from technical analy…" at bounding box center [507, 178] width 102 height 35
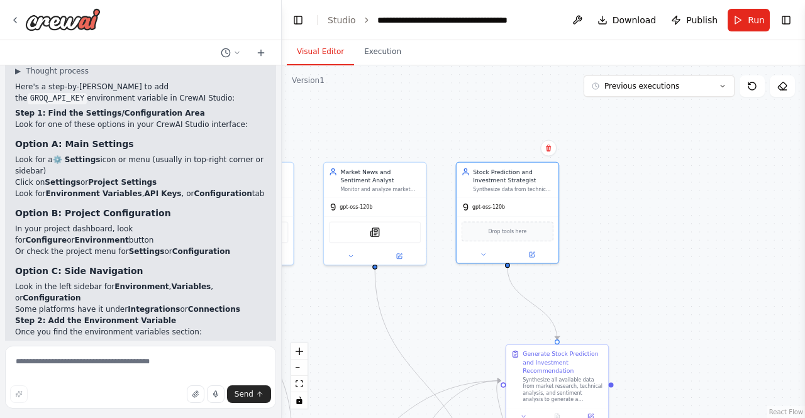
scroll to position [2604, 0]
click at [256, 57] on icon at bounding box center [261, 53] width 10 height 10
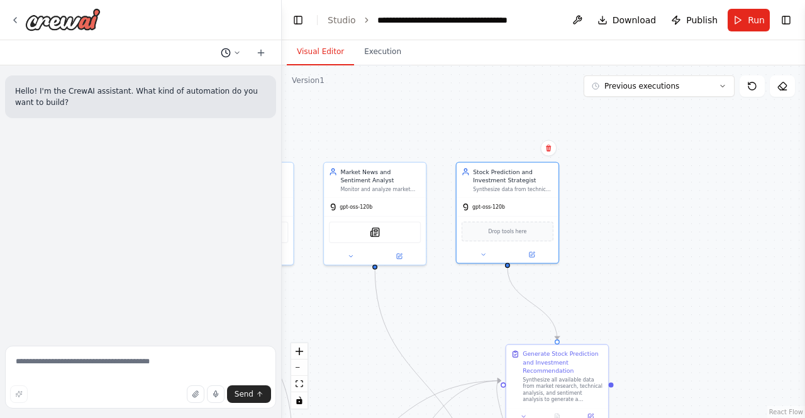
click at [234, 51] on icon at bounding box center [237, 53] width 8 height 8
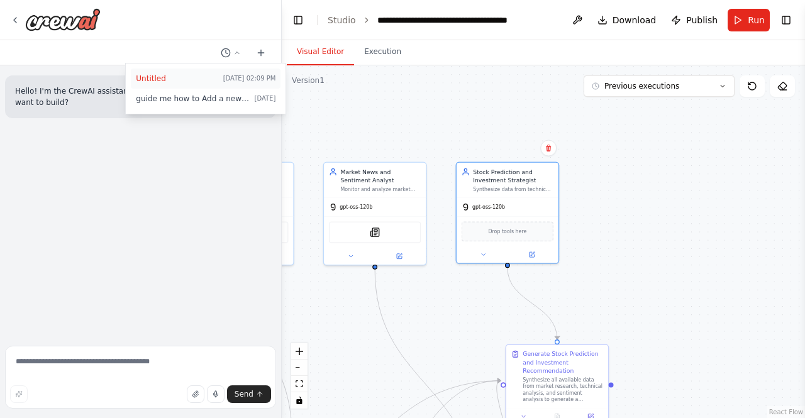
click at [151, 79] on span "Untitled" at bounding box center [177, 79] width 82 height 10
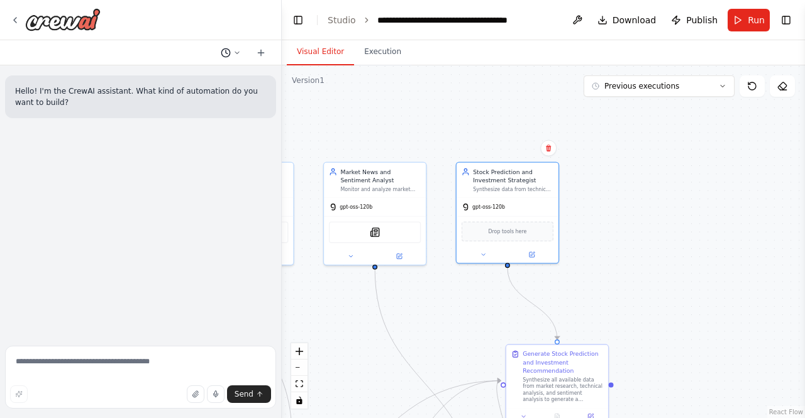
click at [235, 53] on icon at bounding box center [237, 53] width 8 height 8
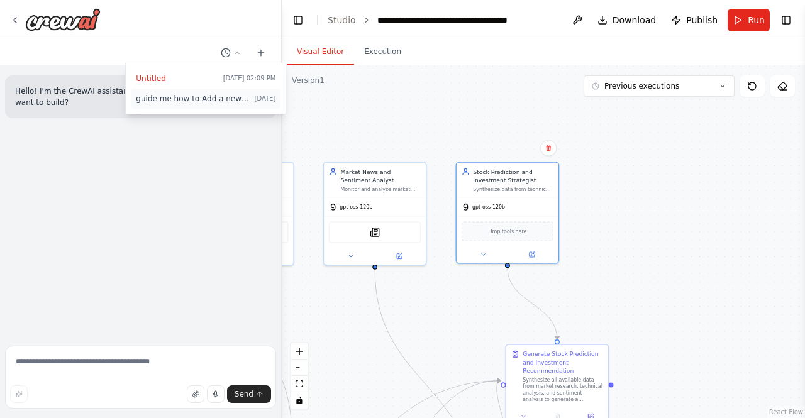
click at [202, 97] on span "guide me how to Add a new environment variable" at bounding box center [192, 99] width 113 height 10
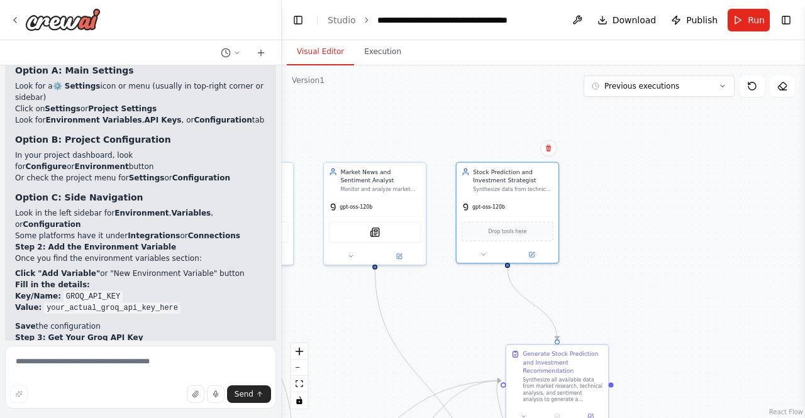
scroll to position [2675, 0]
click at [786, 23] on button "Toggle Right Sidebar" at bounding box center [786, 20] width 18 height 18
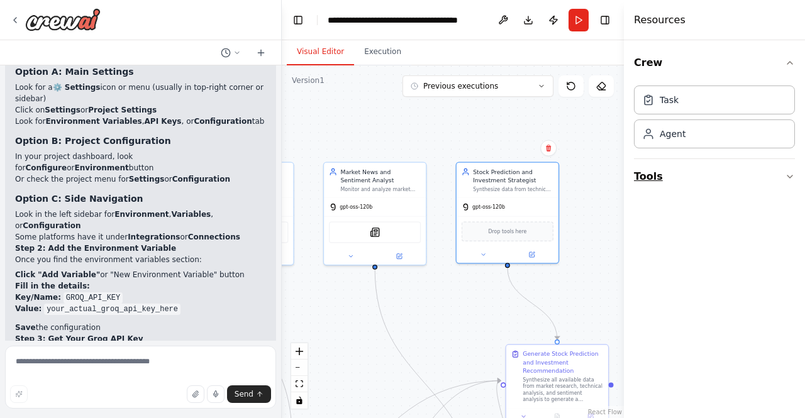
click at [700, 173] on button "Tools" at bounding box center [714, 176] width 161 height 35
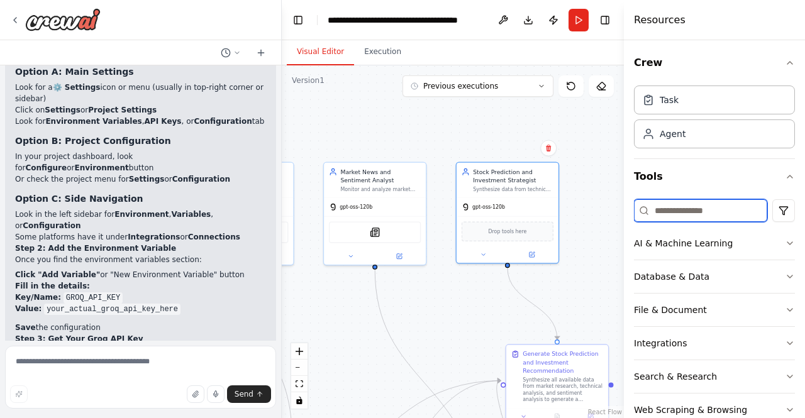
click at [693, 212] on input at bounding box center [700, 210] width 133 height 23
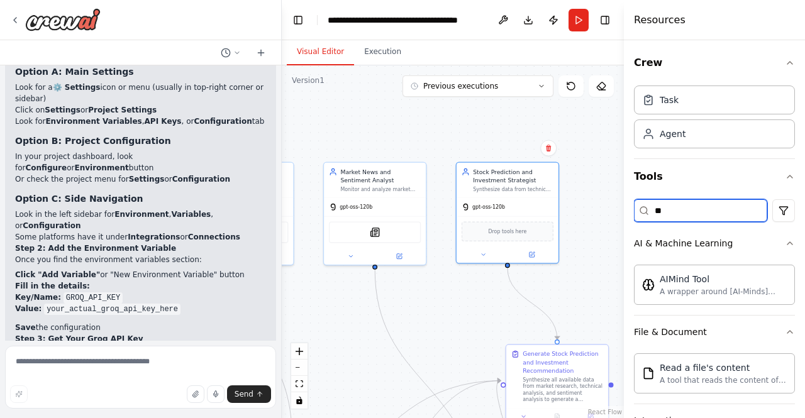
type input "*"
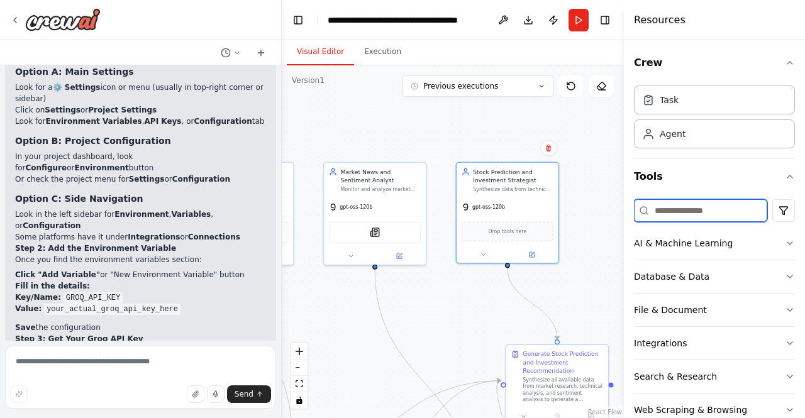
type input "*"
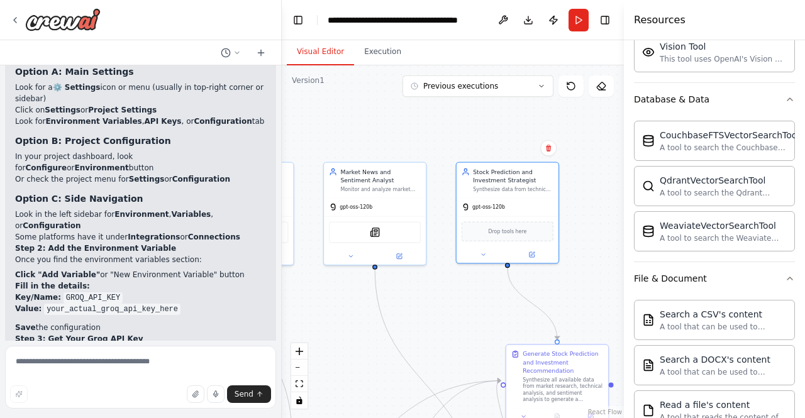
scroll to position [0, 0]
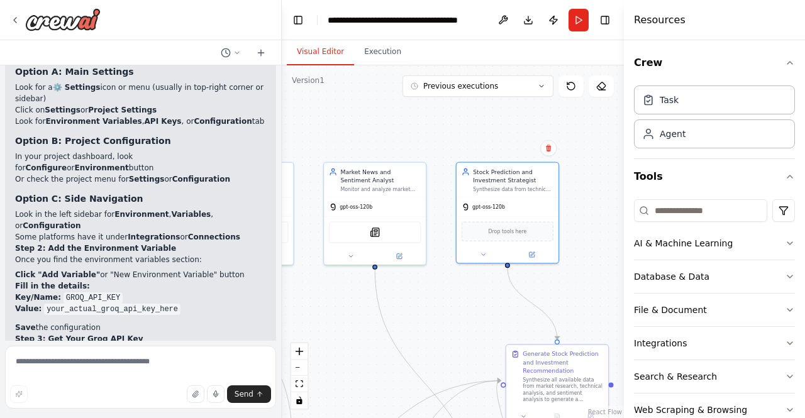
click at [583, 263] on div ".deletable-edge-delete-btn { width: 20px; height: 20px; border: 0px solid #ffff…" at bounding box center [453, 241] width 342 height 353
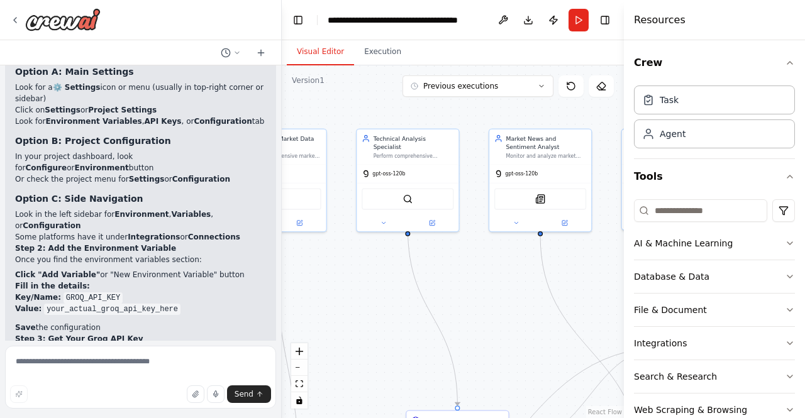
drag, startPoint x: 433, startPoint y: 308, endPoint x: 598, endPoint y: 275, distance: 168.6
click at [598, 275] on div ".deletable-edge-delete-btn { width: 20px; height: 20px; border: 0px solid #ffff…" at bounding box center [453, 241] width 342 height 353
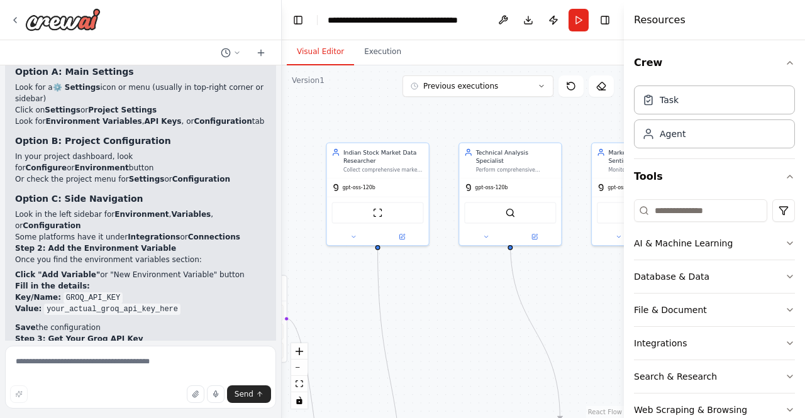
drag, startPoint x: 471, startPoint y: 267, endPoint x: 606, endPoint y: 287, distance: 136.0
click at [606, 287] on div ".deletable-edge-delete-btn { width: 20px; height: 20px; border: 0px solid #ffff…" at bounding box center [453, 241] width 342 height 353
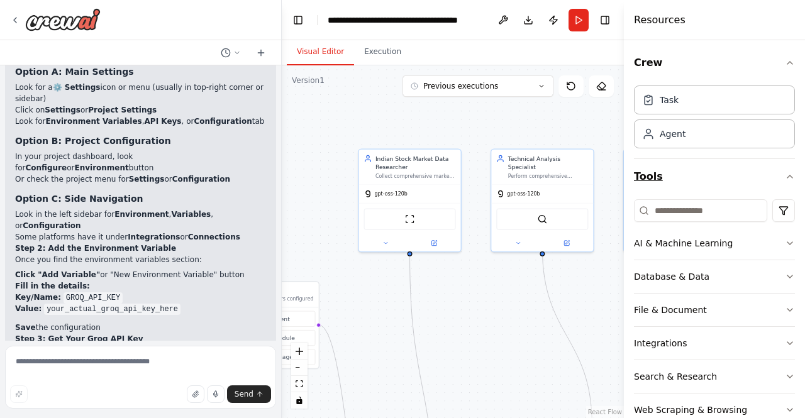
click at [784, 175] on icon "button" at bounding box center [789, 177] width 10 height 10
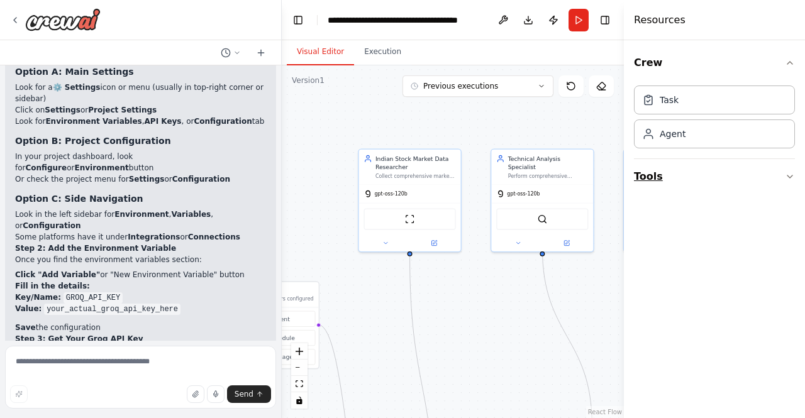
click at [779, 175] on button "Tools" at bounding box center [714, 176] width 161 height 35
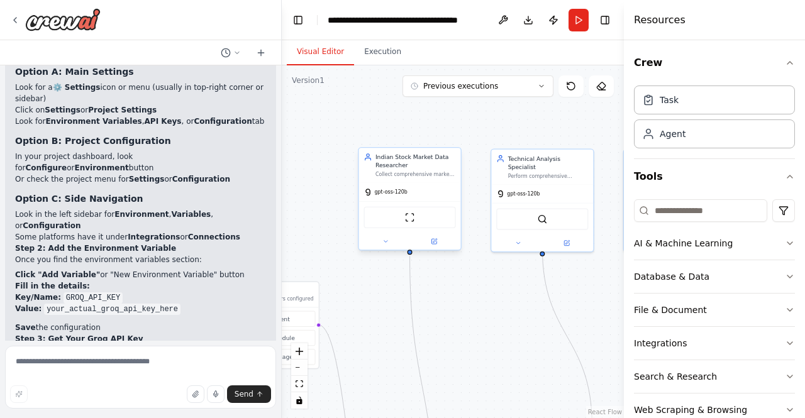
click at [388, 191] on span "gpt-oss-120b" at bounding box center [391, 192] width 33 height 7
click at [610, 18] on button "Toggle Right Sidebar" at bounding box center [605, 20] width 18 height 18
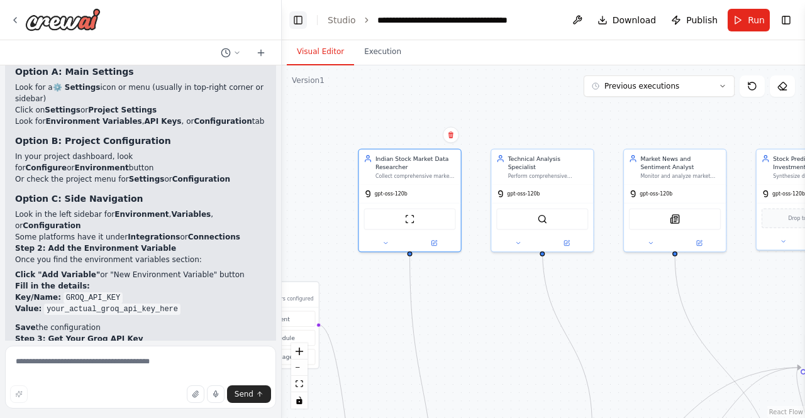
click at [295, 19] on button "Toggle Left Sidebar" at bounding box center [298, 20] width 18 height 18
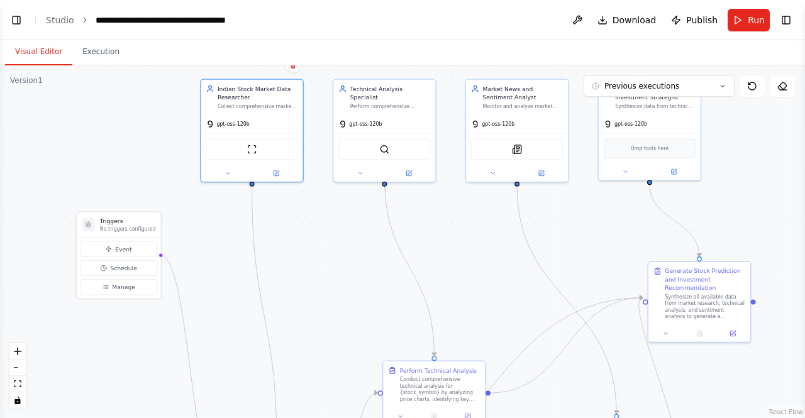
drag, startPoint x: 176, startPoint y: 321, endPoint x: 300, endPoint y: 251, distance: 142.7
click at [300, 251] on div ".deletable-edge-delete-btn { width: 20px; height: 20px; border: 0px solid #ffff…" at bounding box center [402, 241] width 805 height 353
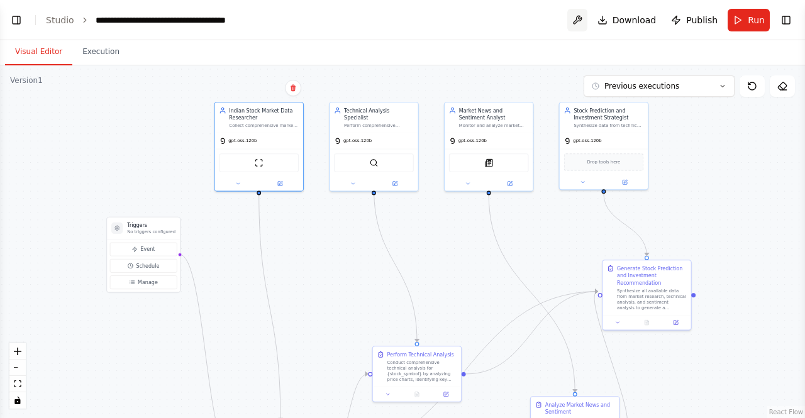
click at [582, 16] on button at bounding box center [577, 20] width 20 height 23
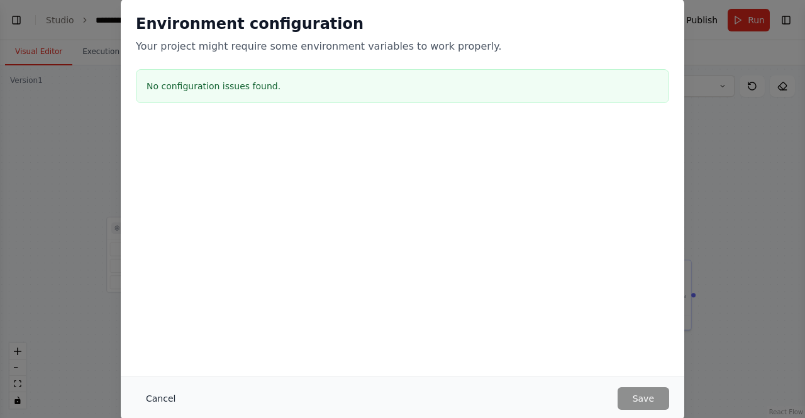
click at [155, 401] on button "Cancel" at bounding box center [161, 398] width 50 height 23
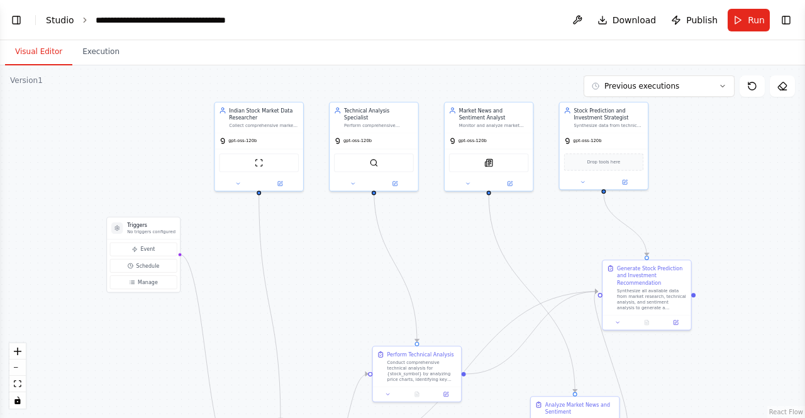
click at [61, 16] on link "Studio" at bounding box center [60, 20] width 28 height 10
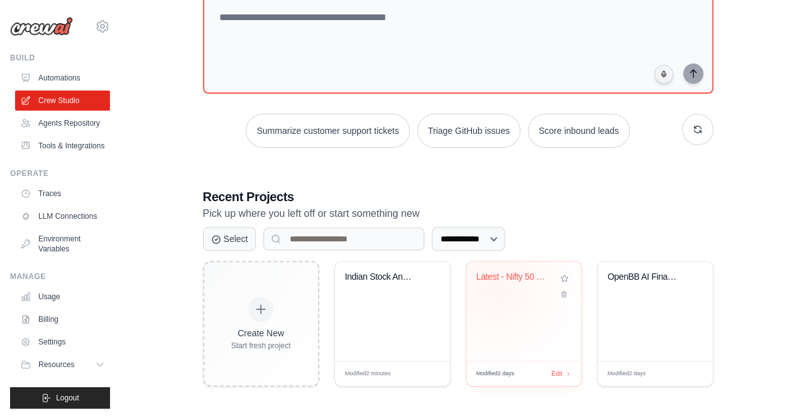
click at [496, 283] on div "Latest - Nifty 50 Options Trading A..." at bounding box center [514, 280] width 76 height 16
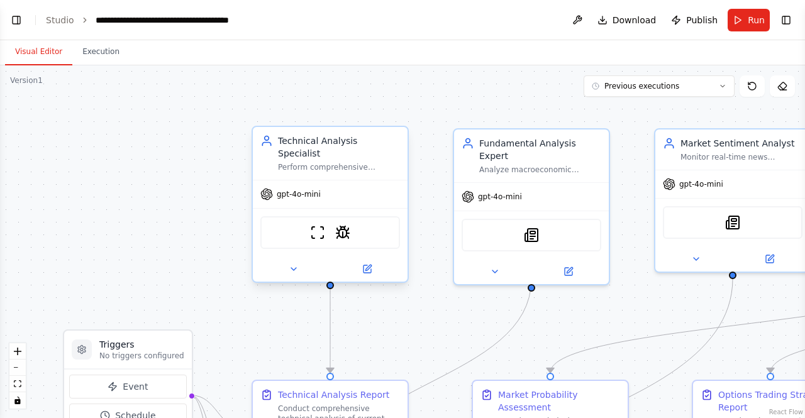
click at [369, 145] on div "Technical Analysis Specialist" at bounding box center [339, 147] width 122 height 25
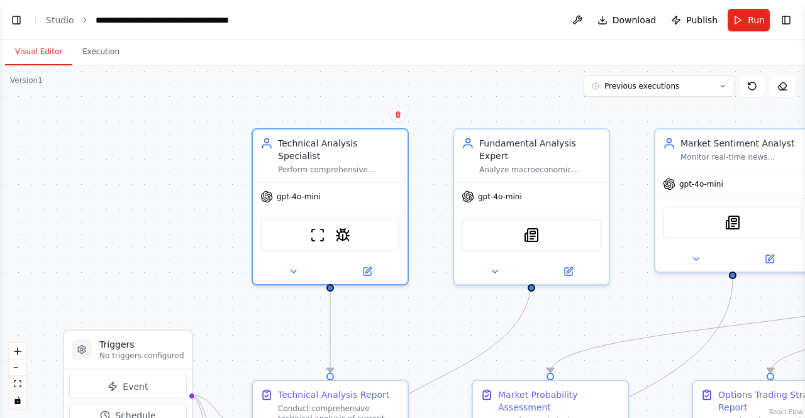
scroll to position [2937, 0]
click at [583, 21] on button at bounding box center [577, 20] width 20 height 23
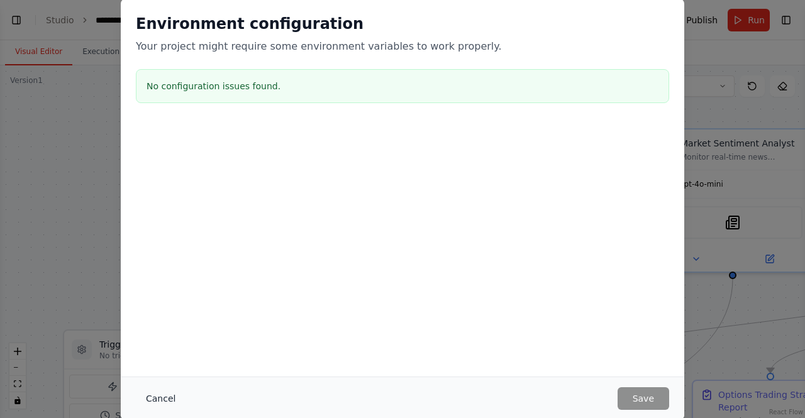
click at [157, 400] on button "Cancel" at bounding box center [161, 398] width 50 height 23
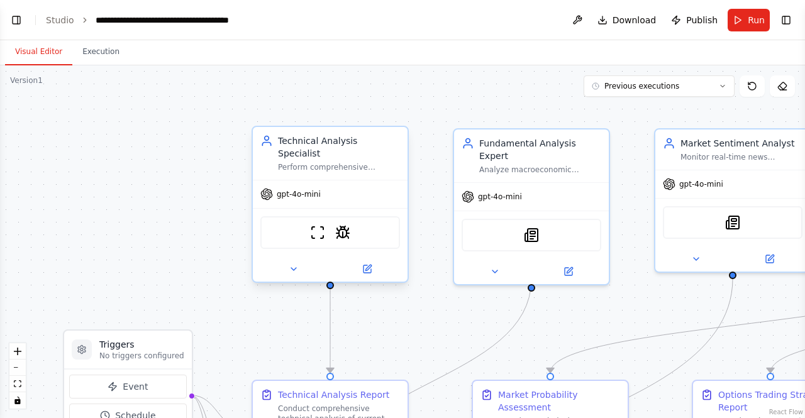
click at [305, 189] on span "gpt-4o-mini" at bounding box center [299, 194] width 44 height 10
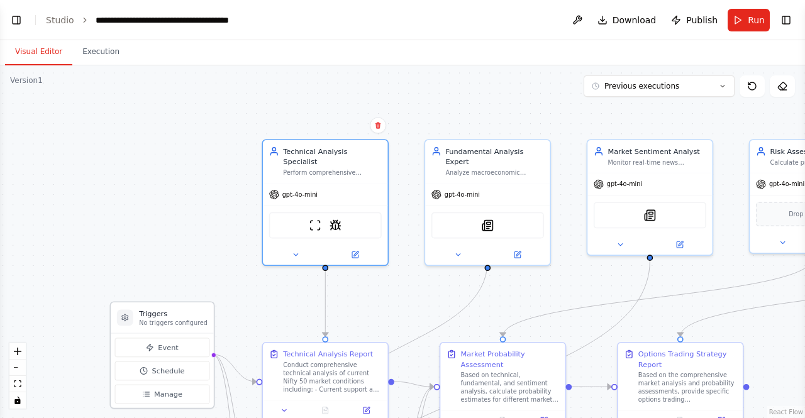
click at [124, 321] on icon at bounding box center [125, 317] width 6 height 7
click at [128, 316] on icon at bounding box center [125, 317] width 6 height 7
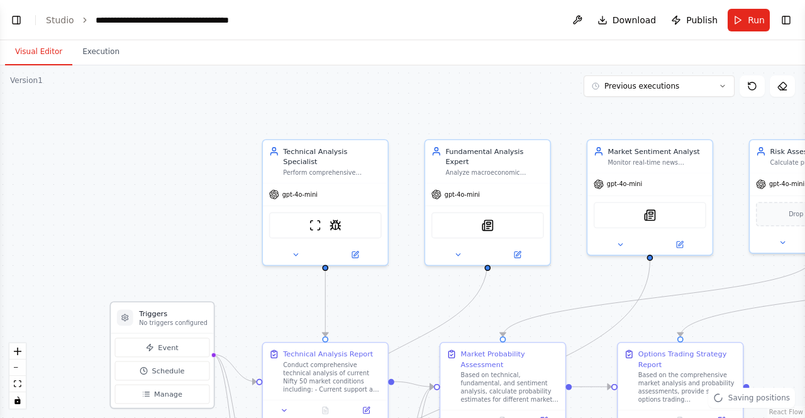
click at [128, 316] on icon at bounding box center [125, 317] width 6 height 7
drag, startPoint x: 128, startPoint y: 316, endPoint x: 121, endPoint y: 213, distance: 102.7
click at [121, 213] on div at bounding box center [115, 216] width 16 height 16
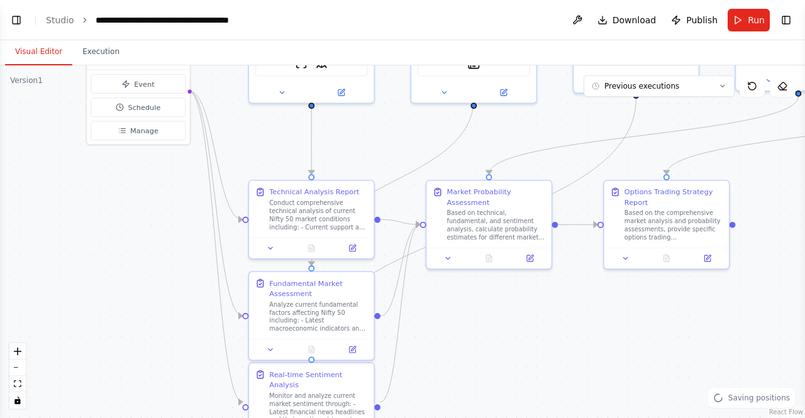
drag, startPoint x: 250, startPoint y: 282, endPoint x: 238, endPoint y: 133, distance: 150.1
click at [238, 133] on div ".deletable-edge-delete-btn { width: 20px; height: 20px; border: 0px solid #ffff…" at bounding box center [402, 241] width 805 height 353
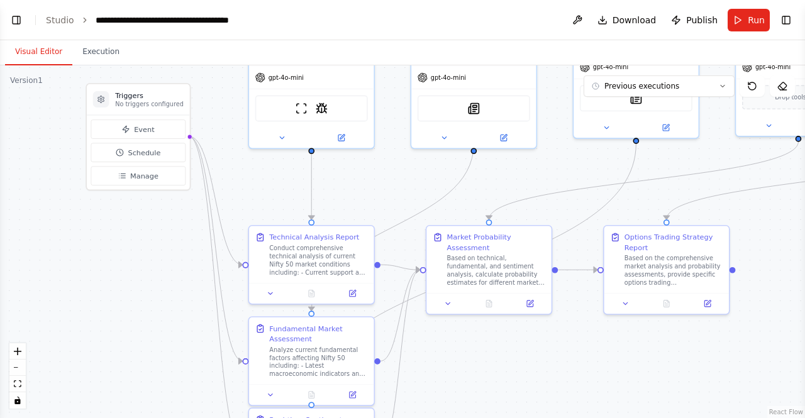
drag, startPoint x: 242, startPoint y: 133, endPoint x: 236, endPoint y: 229, distance: 97.0
click at [236, 229] on div ".deletable-edge-delete-btn { width: 20px; height: 20px; border: 0px solid #ffff…" at bounding box center [402, 241] width 805 height 353
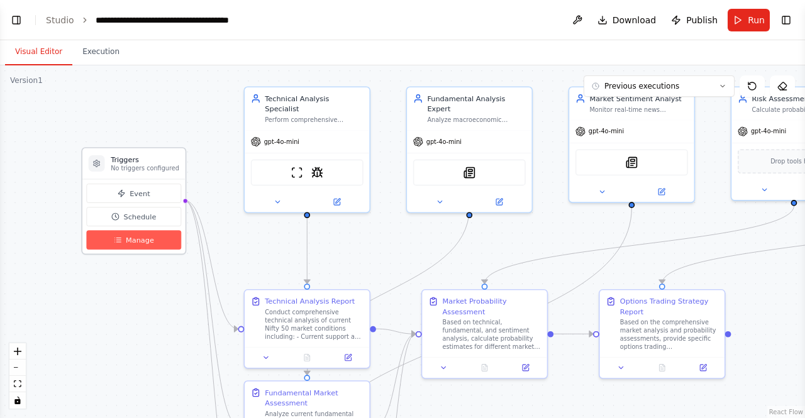
click at [150, 241] on span "Manage" at bounding box center [140, 240] width 28 height 10
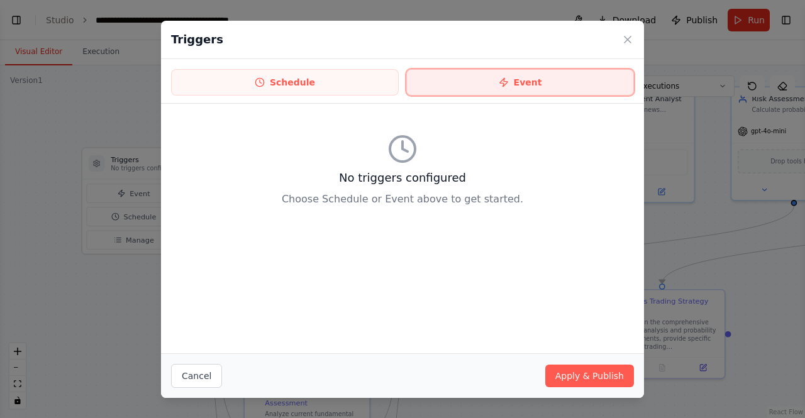
click at [415, 79] on button "Event" at bounding box center [520, 82] width 228 height 26
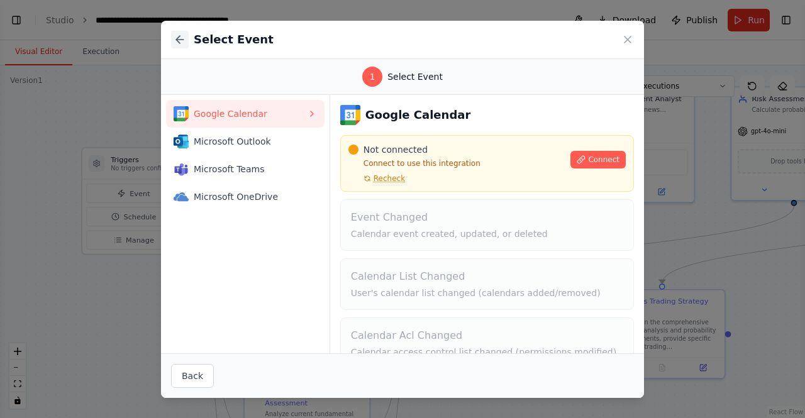
click at [179, 40] on icon at bounding box center [179, 39] width 13 height 13
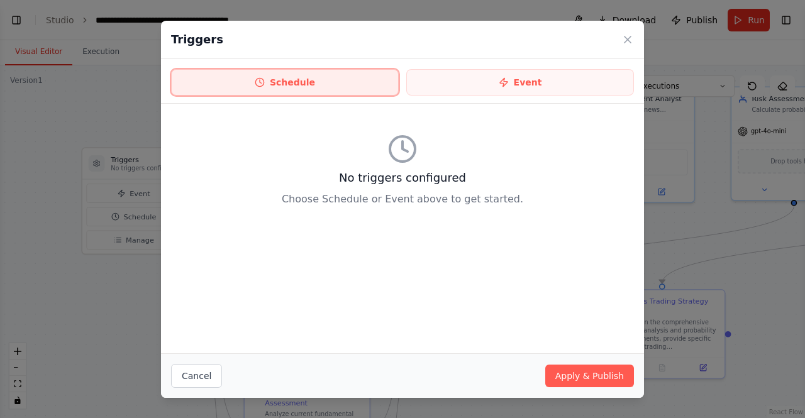
click at [285, 79] on button "Schedule" at bounding box center [285, 82] width 228 height 26
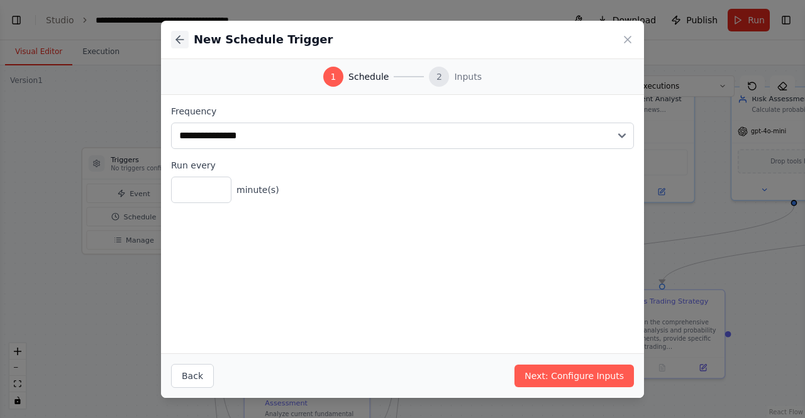
click at [187, 41] on button at bounding box center [180, 40] width 18 height 18
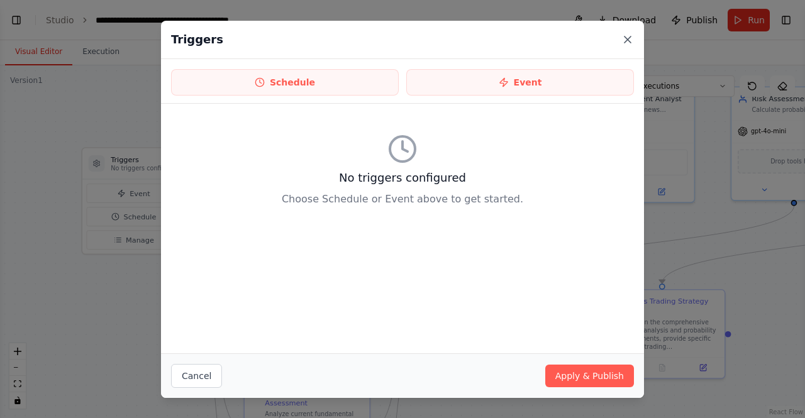
click at [629, 37] on icon at bounding box center [627, 39] width 6 height 6
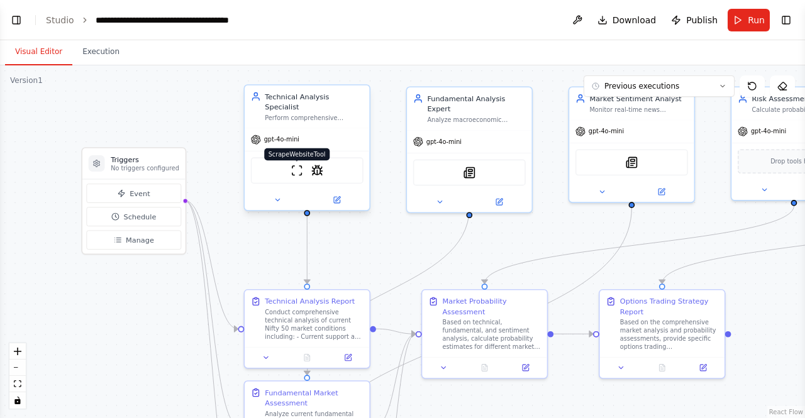
click at [297, 165] on img at bounding box center [296, 171] width 12 height 12
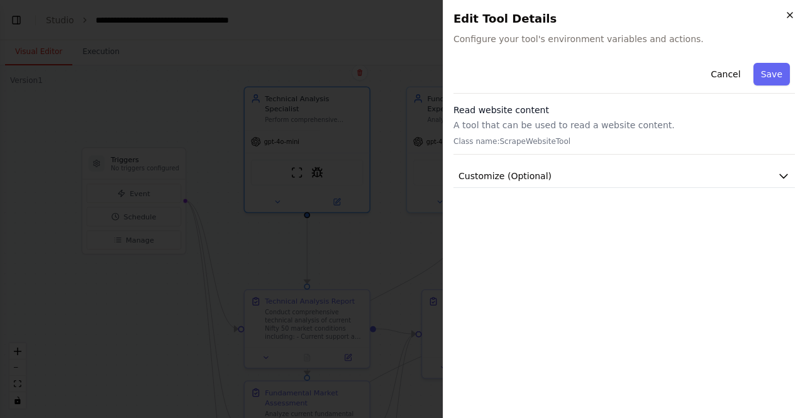
click at [786, 17] on icon "button" at bounding box center [789, 15] width 10 height 10
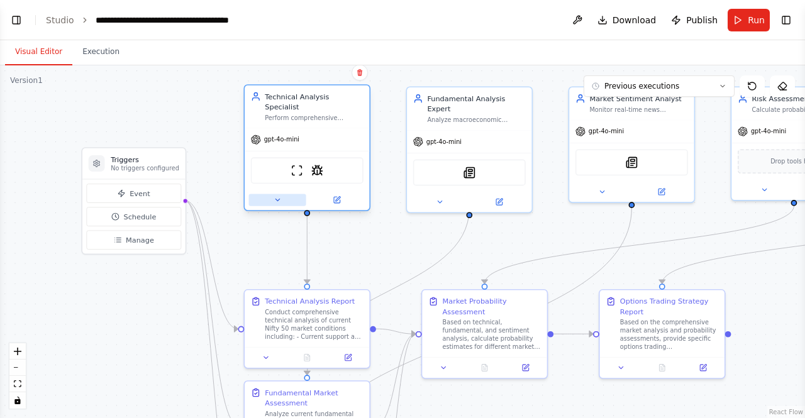
click at [283, 194] on button at bounding box center [277, 200] width 57 height 12
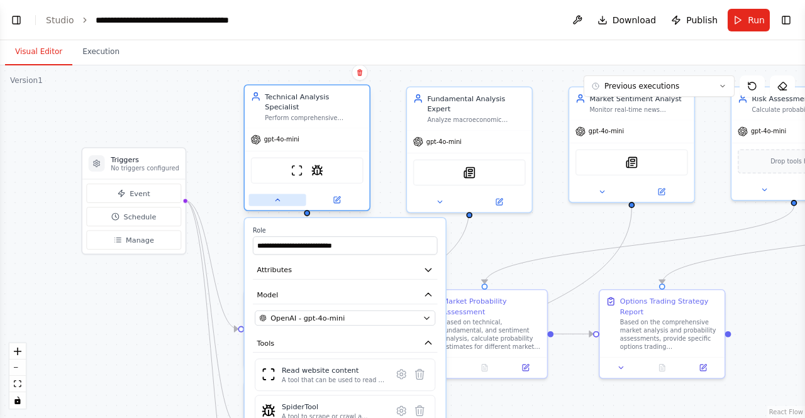
click at [283, 194] on button at bounding box center [277, 200] width 57 height 12
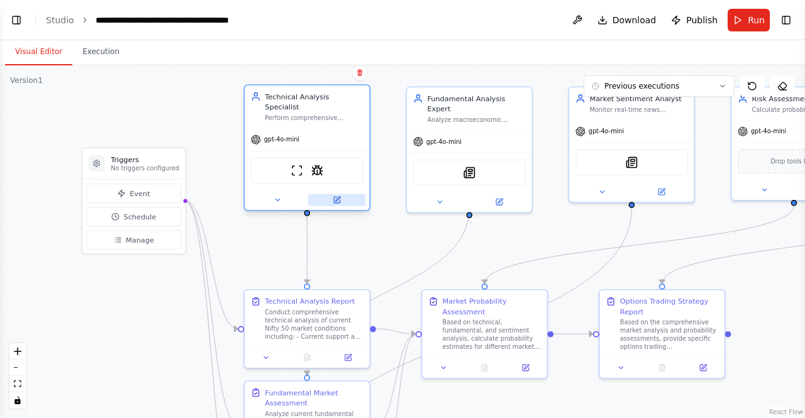
click at [341, 194] on button at bounding box center [336, 200] width 57 height 12
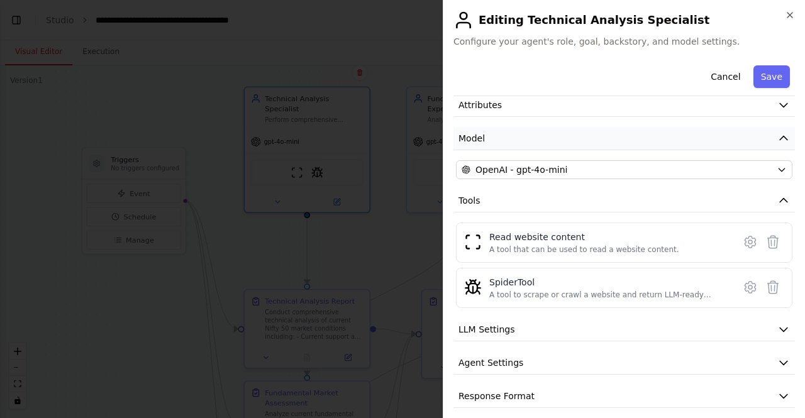
scroll to position [65, 0]
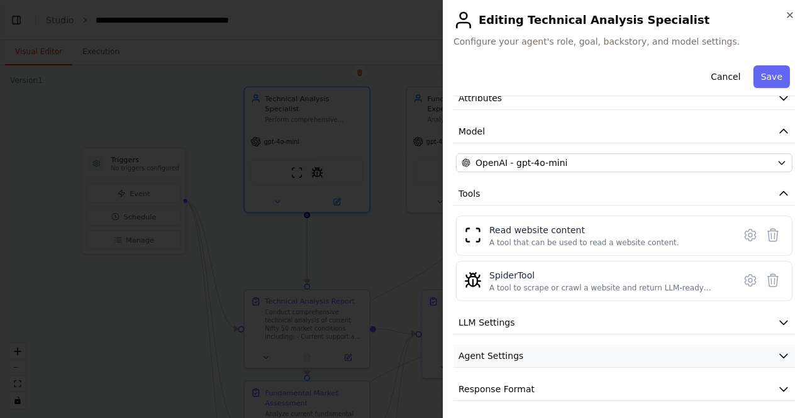
click at [525, 353] on button "Agent Settings" at bounding box center [623, 355] width 341 height 23
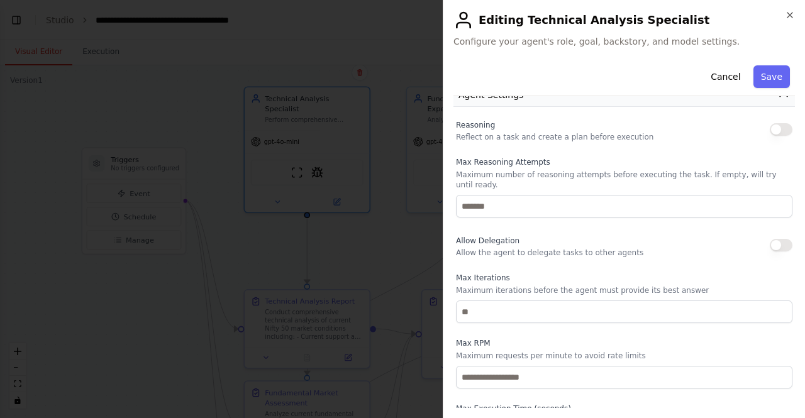
scroll to position [402, 0]
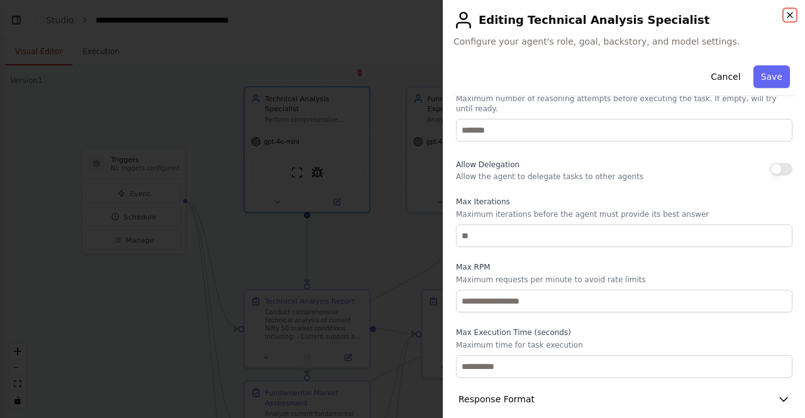
click at [791, 12] on icon "button" at bounding box center [789, 15] width 10 height 10
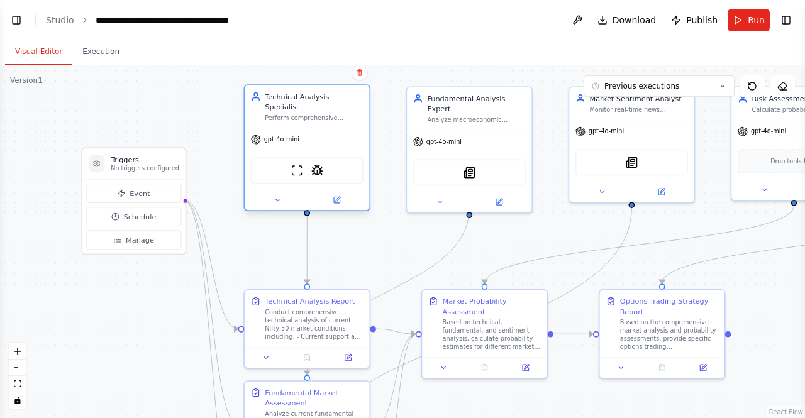
click at [312, 96] on div "Technical Analysis Specialist" at bounding box center [314, 101] width 98 height 20
click at [316, 112] on div "Technical Analysis Specialist Perform comprehensive technical analysis of Nifty…" at bounding box center [307, 106] width 124 height 43
click at [20, 410] on div ".deletable-edge-delete-btn { width: 20px; height: 20px; border: 0px solid #ffff…" at bounding box center [402, 241] width 805 height 353
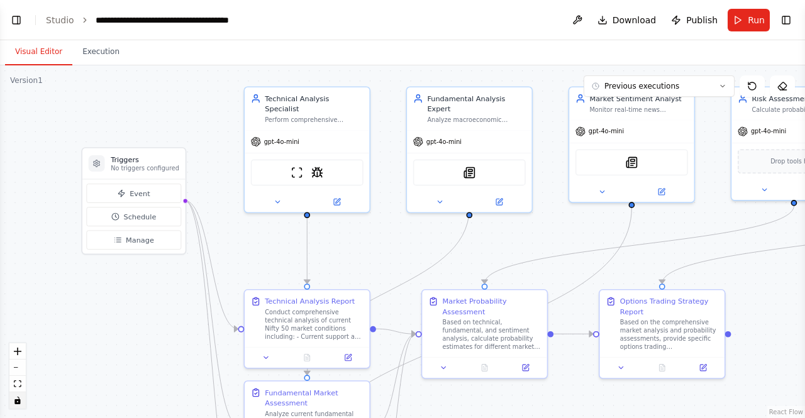
click at [19, 404] on icon "toggle interactivity" at bounding box center [17, 401] width 6 height 8
click at [782, 21] on button "Toggle Right Sidebar" at bounding box center [786, 20] width 18 height 18
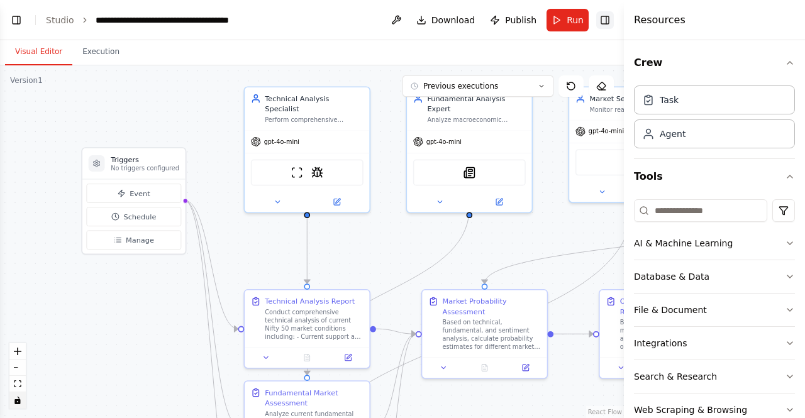
click at [782, 21] on div "Resources" at bounding box center [714, 20] width 181 height 40
click at [359, 163] on div "ScrapeWebsiteTool SpiderTool" at bounding box center [307, 170] width 113 height 26
click at [361, 161] on div "ScrapeWebsiteTool SpiderTool" at bounding box center [307, 170] width 113 height 26
click at [346, 128] on div "gpt-4o-mini" at bounding box center [307, 139] width 124 height 22
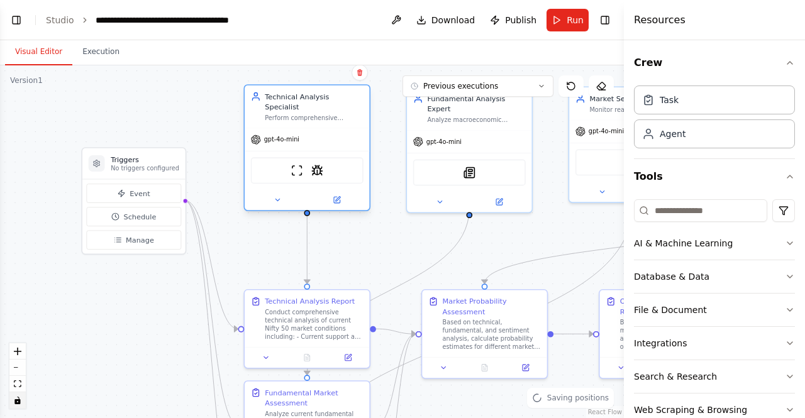
click at [346, 128] on div "gpt-4o-mini" at bounding box center [307, 139] width 124 height 22
click at [325, 114] on div "Perform comprehensive technical analysis of Nifty 50 including candlestick patt…" at bounding box center [314, 118] width 98 height 8
click at [278, 114] on div "Perform comprehensive technical analysis of Nifty 50 including candlestick patt…" at bounding box center [314, 118] width 98 height 8
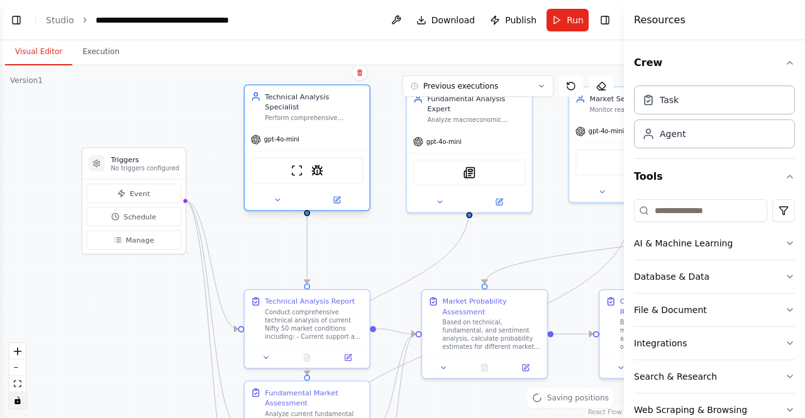
click at [278, 114] on div "Perform comprehensive technical analysis of Nifty 50 including candlestick patt…" at bounding box center [314, 118] width 98 height 8
click at [259, 135] on icon at bounding box center [255, 139] width 9 height 9
click at [272, 136] on span "gpt-4o-mini" at bounding box center [281, 140] width 35 height 8
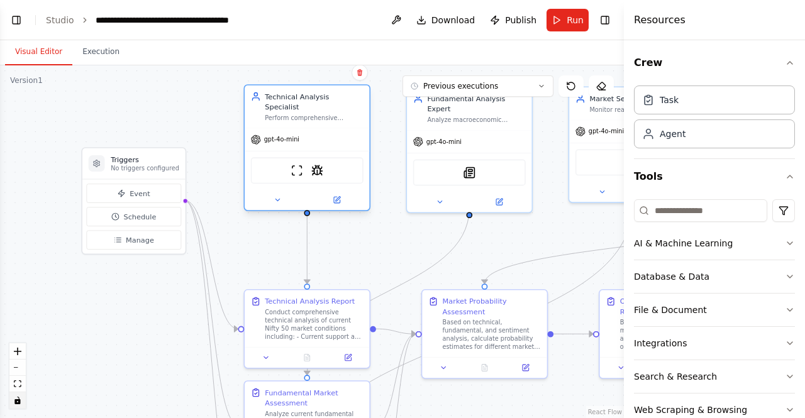
click at [272, 136] on span "gpt-4o-mini" at bounding box center [281, 140] width 35 height 8
click at [282, 136] on span "gpt-4o-mini" at bounding box center [281, 140] width 35 height 8
click at [468, 27] on button "Download" at bounding box center [445, 20] width 69 height 23
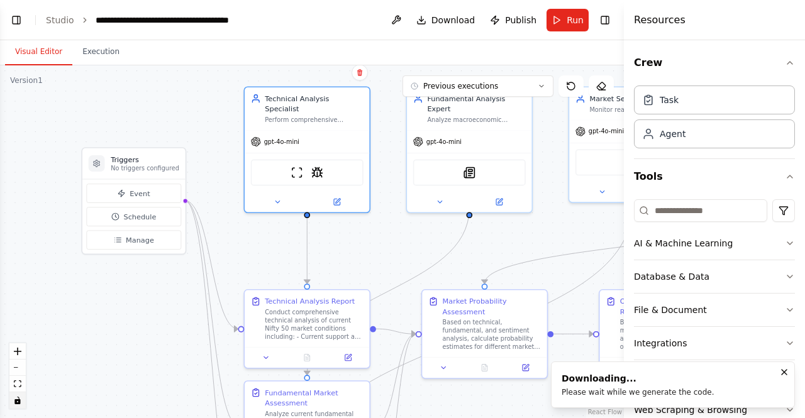
click at [563, 60] on div "Visual Editor Execution" at bounding box center [312, 52] width 624 height 25
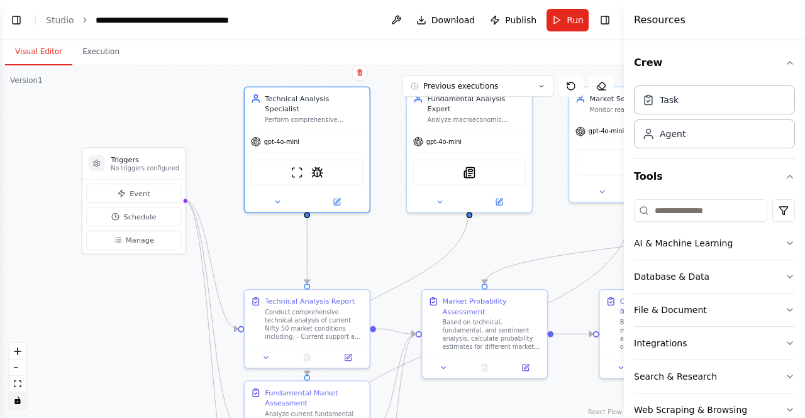
click at [531, 52] on div "Visual Editor Execution" at bounding box center [312, 52] width 624 height 25
click at [601, 16] on button "Toggle Right Sidebar" at bounding box center [605, 20] width 18 height 18
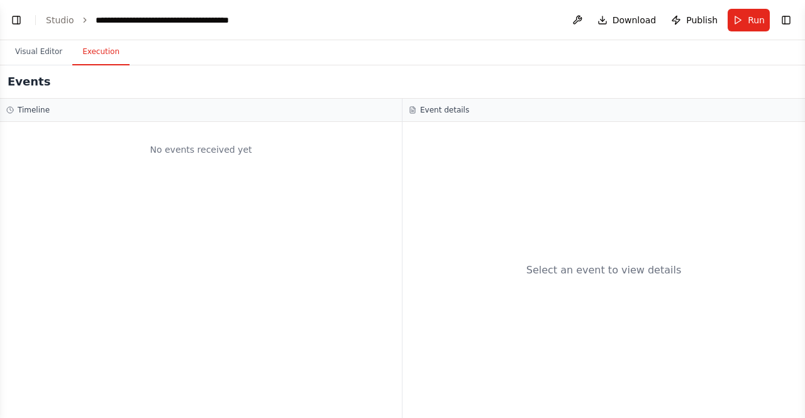
click at [80, 50] on button "Execution" at bounding box center [100, 52] width 57 height 26
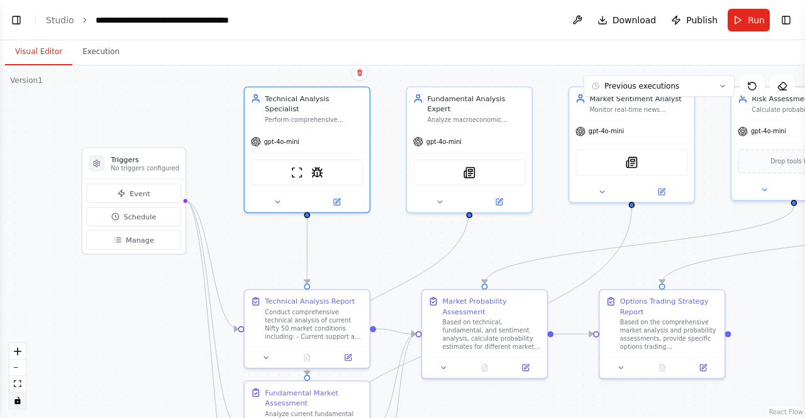
click at [25, 47] on button "Visual Editor" at bounding box center [38, 52] width 67 height 26
click at [304, 113] on div "Technical Analysis Specialist Perform comprehensive technical analysis of Nifty…" at bounding box center [307, 106] width 124 height 43
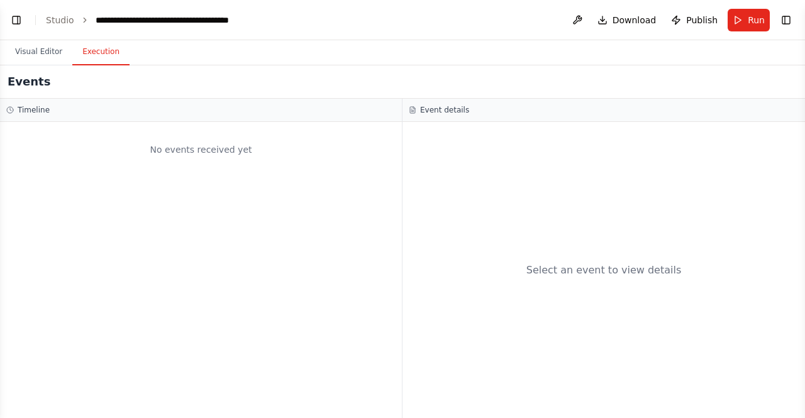
click at [97, 58] on button "Execution" at bounding box center [100, 52] width 57 height 26
click at [436, 111] on h3 "Event details" at bounding box center [444, 110] width 49 height 10
click at [411, 107] on icon at bounding box center [413, 110] width 8 height 8
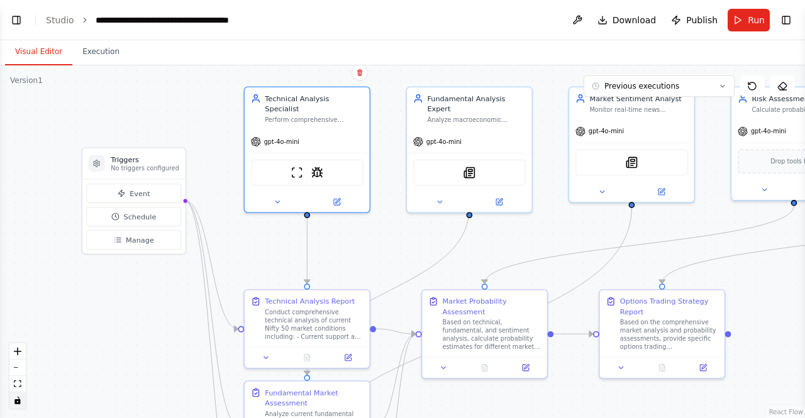
click at [43, 51] on button "Visual Editor" at bounding box center [38, 52] width 67 height 26
click at [63, 19] on link "Studio" at bounding box center [60, 20] width 28 height 10
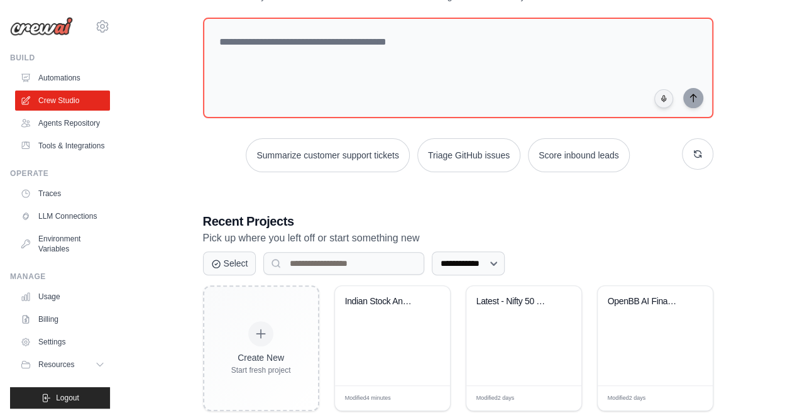
scroll to position [143, 0]
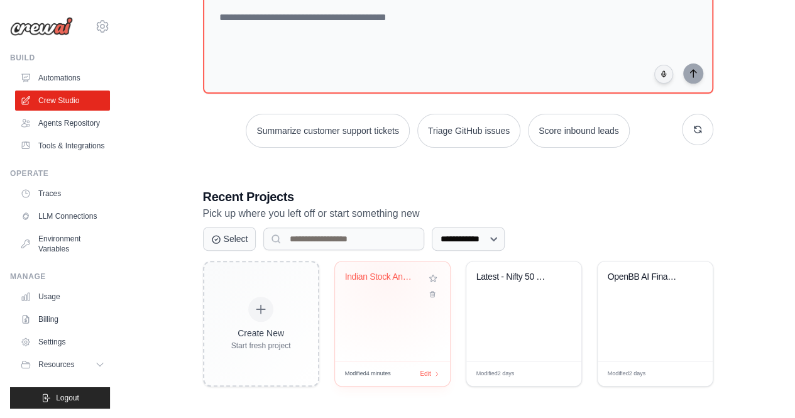
click at [386, 278] on div "Indian Stock Analysis & Prediction ..." at bounding box center [383, 277] width 76 height 11
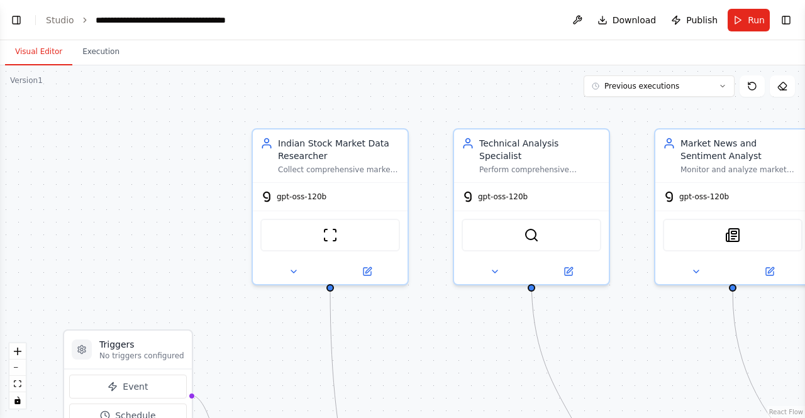
scroll to position [2856, 0]
click at [18, 20] on button "Toggle Left Sidebar" at bounding box center [17, 20] width 18 height 18
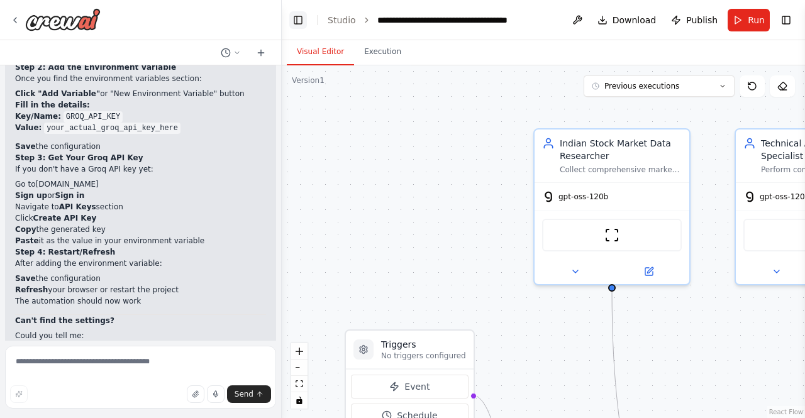
click at [18, 20] on icon at bounding box center [15, 20] width 10 height 10
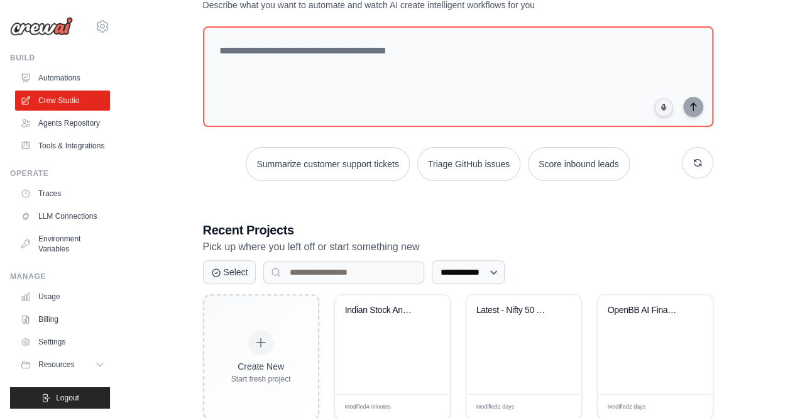
scroll to position [143, 0]
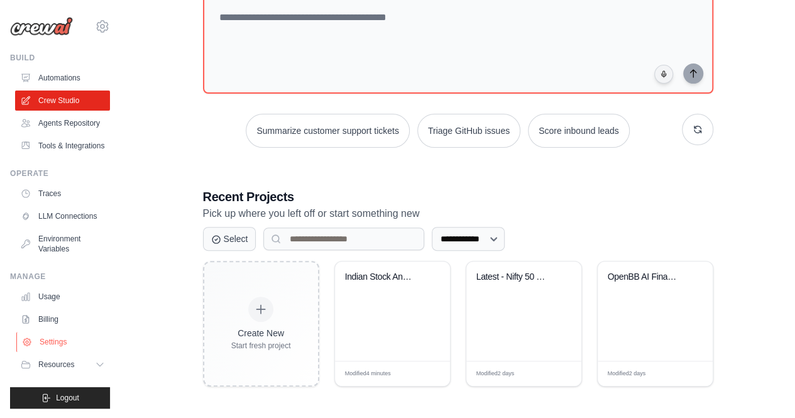
click at [57, 341] on link "Settings" at bounding box center [63, 342] width 95 height 20
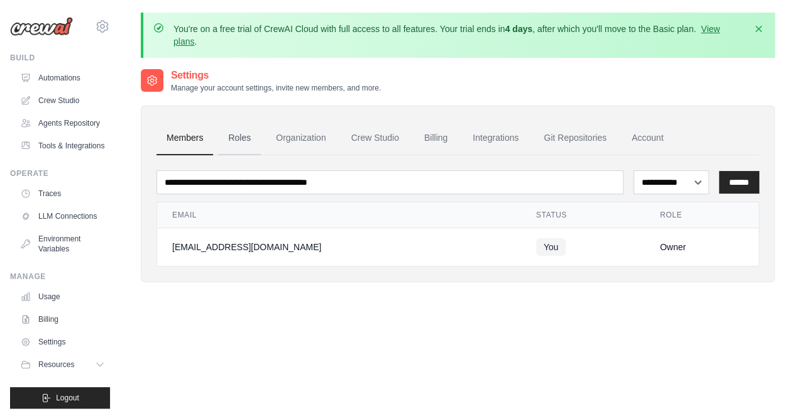
click at [245, 138] on link "Roles" at bounding box center [239, 138] width 43 height 34
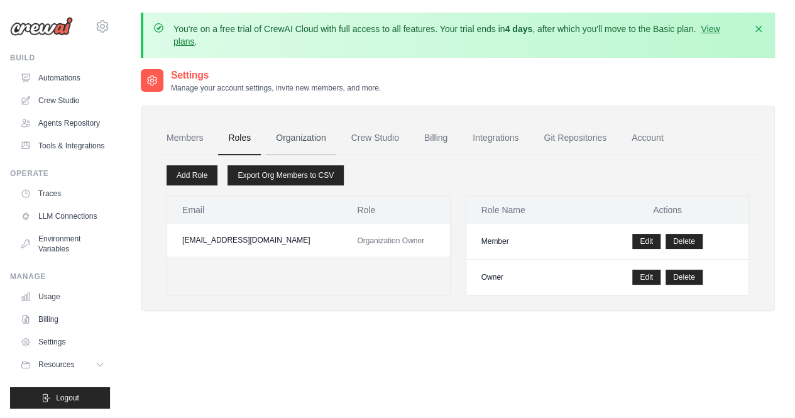
click at [311, 135] on link "Organization" at bounding box center [301, 138] width 70 height 34
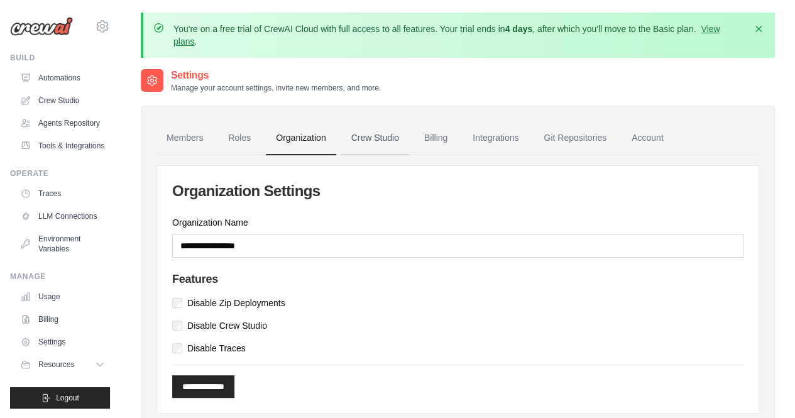
click at [369, 134] on link "Crew Studio" at bounding box center [375, 138] width 68 height 34
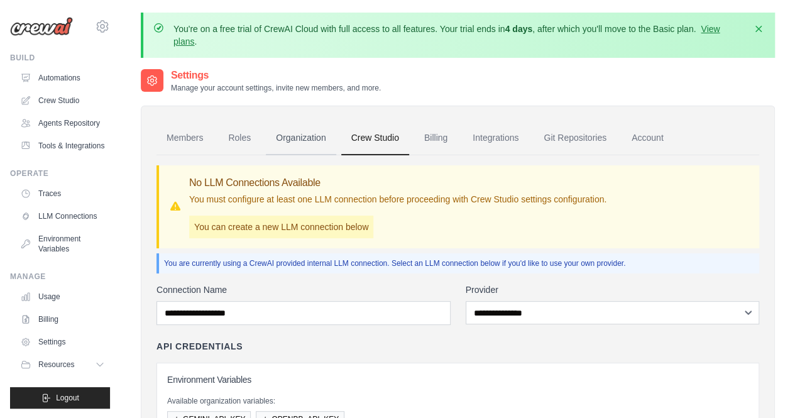
click at [321, 139] on link "Organization" at bounding box center [301, 138] width 70 height 34
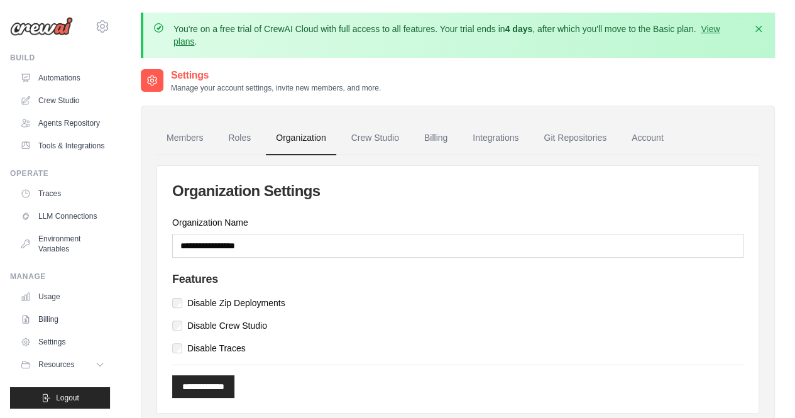
scroll to position [80, 0]
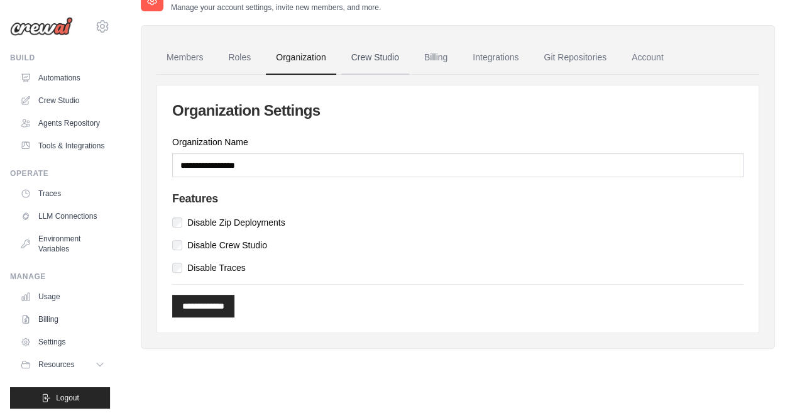
click at [372, 60] on link "Crew Studio" at bounding box center [375, 58] width 68 height 34
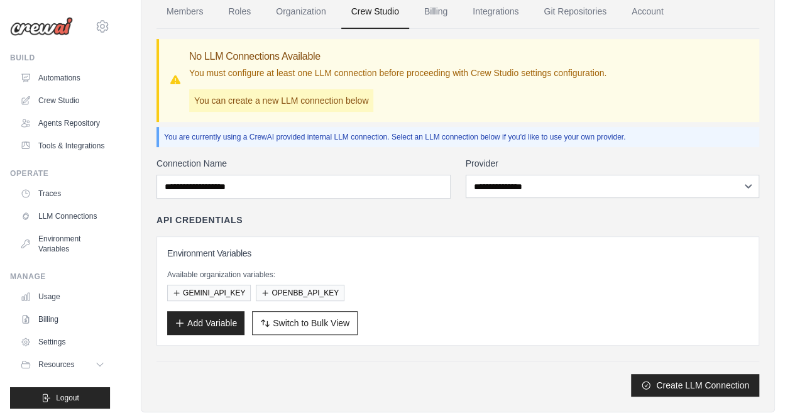
scroll to position [127, 0]
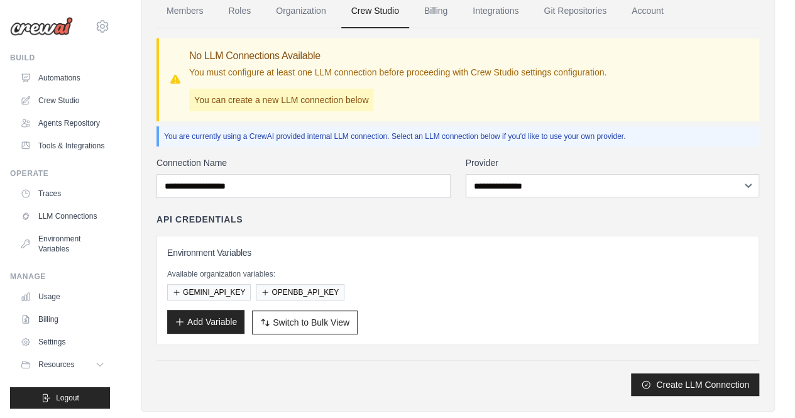
click at [217, 313] on button "Add Variable" at bounding box center [205, 322] width 77 height 24
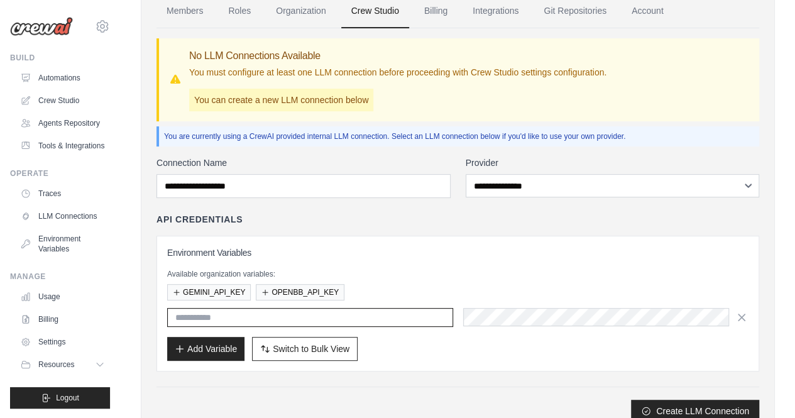
paste input "**********"
type input "**********"
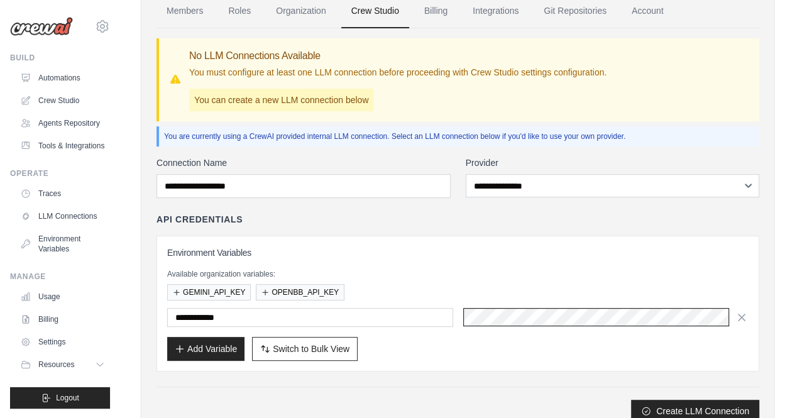
scroll to position [0, 21]
click at [191, 339] on button "Add Variable" at bounding box center [205, 348] width 77 height 24
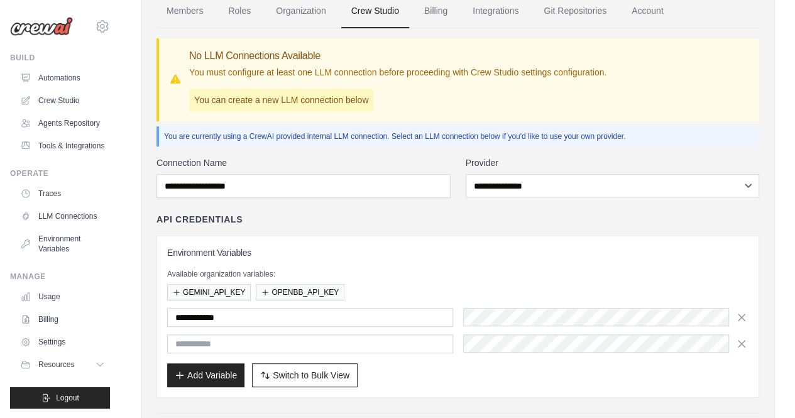
click at [410, 284] on div "GEMINI_API_KEY OPENBB_API_KEY" at bounding box center [457, 292] width 581 height 16
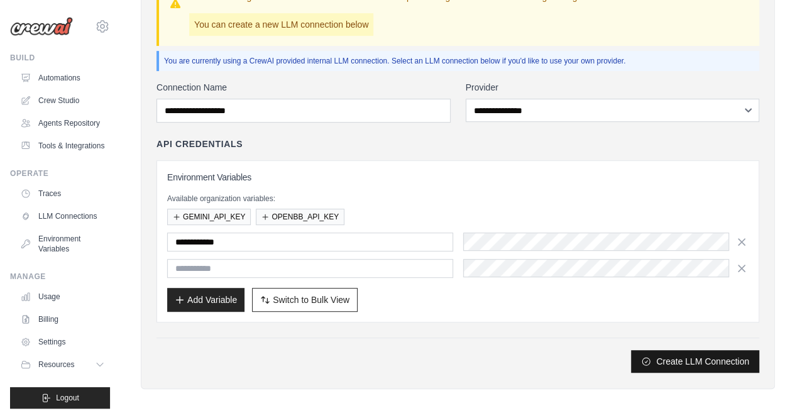
click at [717, 360] on button "Create LLM Connection" at bounding box center [695, 361] width 128 height 23
click at [513, 371] on div "Members Roles Organization Crew Studio Billing Integrations Git Repositories Ac…" at bounding box center [458, 146] width 634 height 486
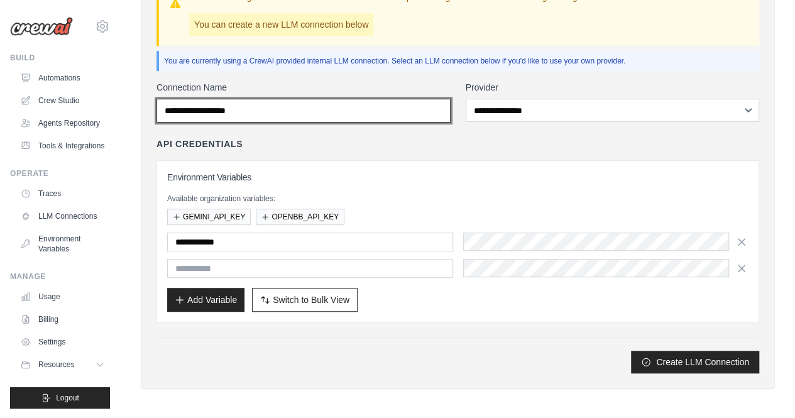
click at [343, 109] on input "Connection Name" at bounding box center [304, 111] width 294 height 24
type input "****"
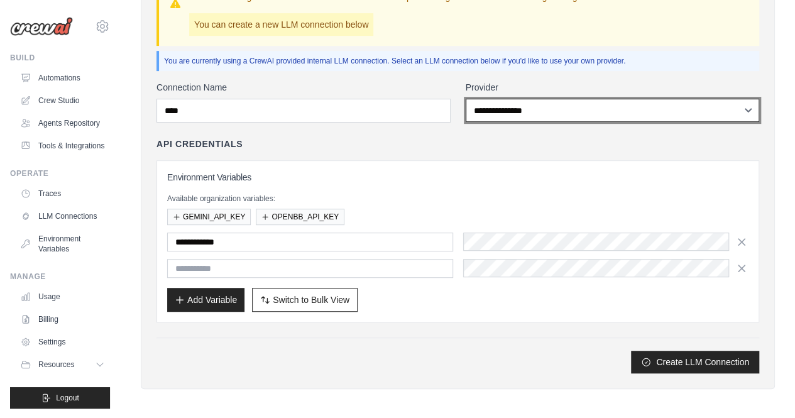
click at [503, 113] on select "**********" at bounding box center [613, 110] width 294 height 23
click at [548, 115] on select "**********" at bounding box center [613, 110] width 294 height 23
select select "******"
click at [466, 99] on select "**********" at bounding box center [613, 110] width 294 height 23
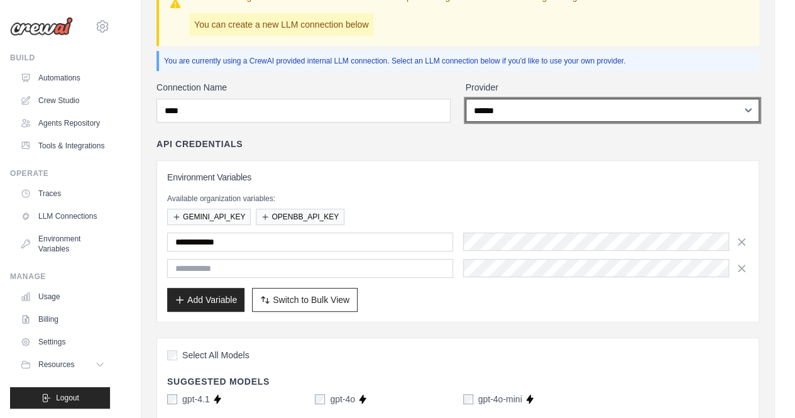
click at [537, 104] on select "**********" at bounding box center [613, 110] width 294 height 23
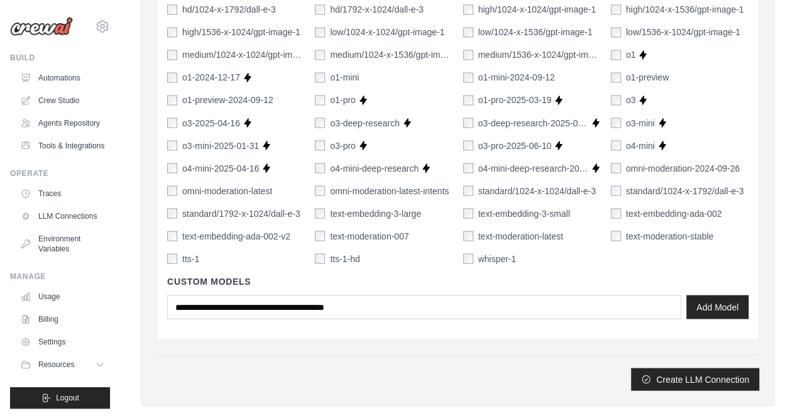
scroll to position [1069, 0]
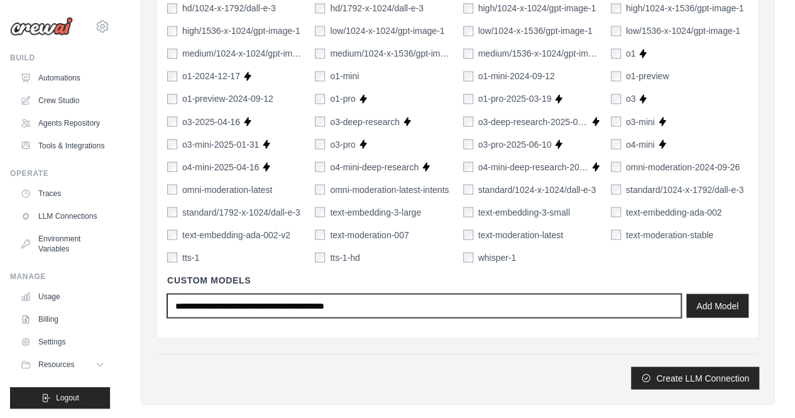
click at [454, 298] on input "text" at bounding box center [424, 306] width 514 height 24
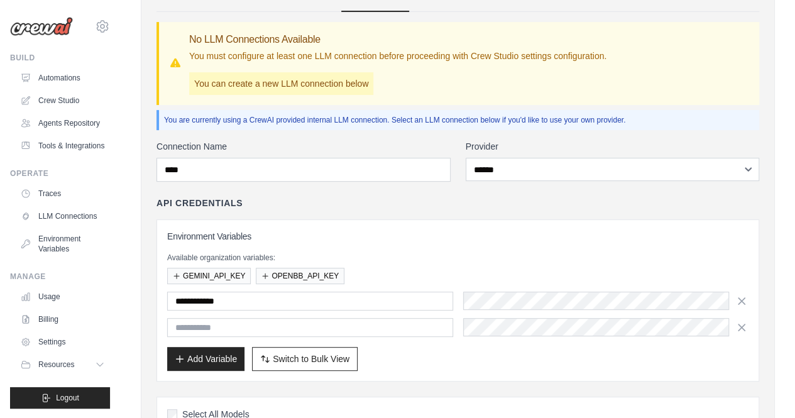
scroll to position [150, 0]
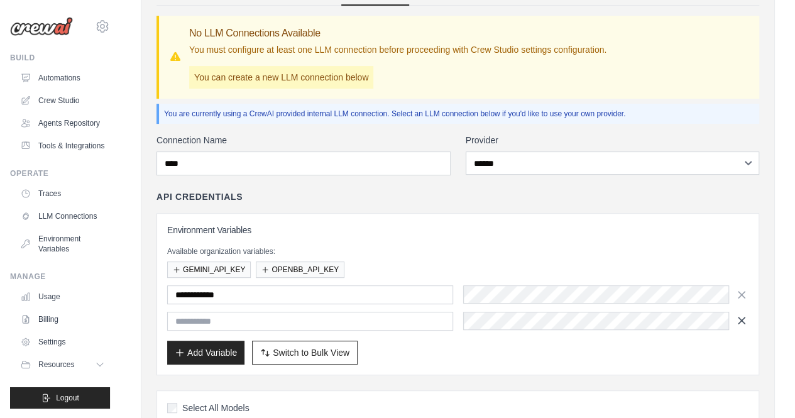
click at [744, 320] on icon "button" at bounding box center [741, 320] width 13 height 13
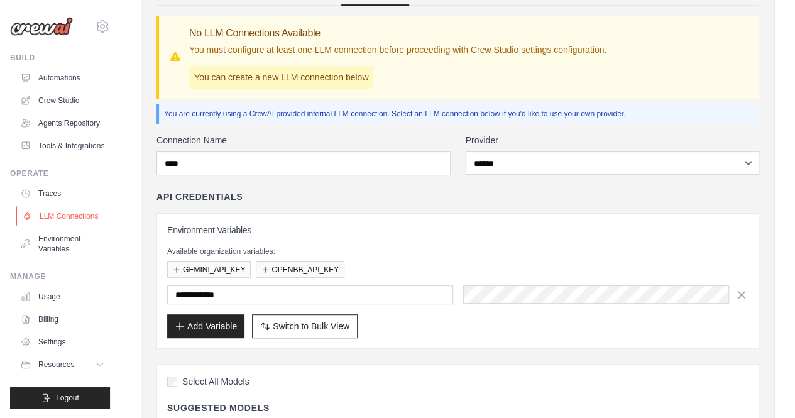
click at [77, 213] on link "LLM Connections" at bounding box center [63, 216] width 95 height 20
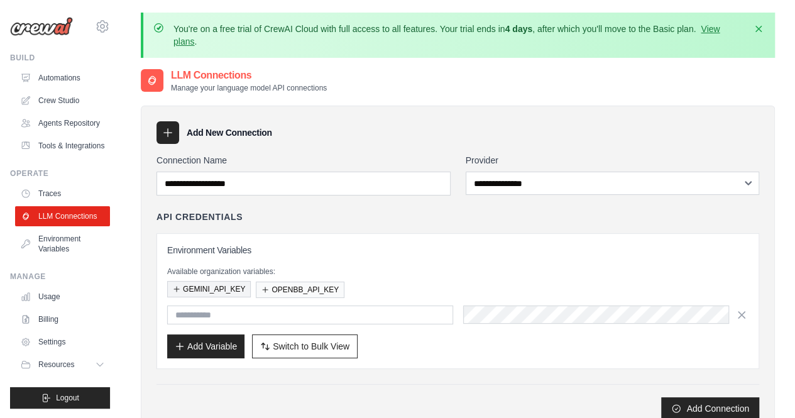
click at [186, 286] on button "GEMINI_API_KEY" at bounding box center [209, 289] width 84 height 16
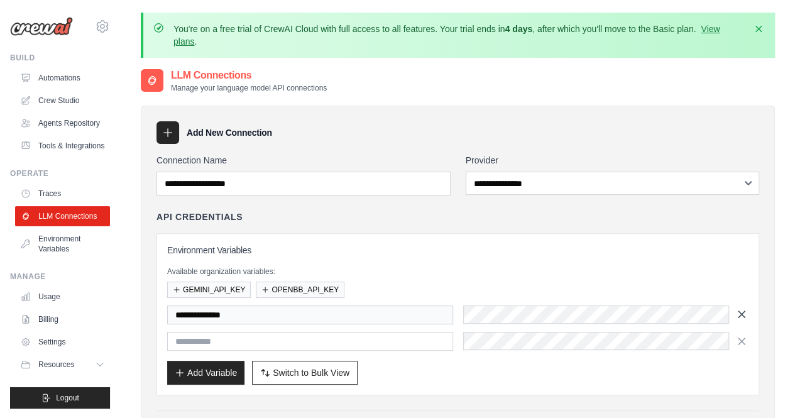
click at [740, 312] on icon "button" at bounding box center [741, 314] width 13 height 13
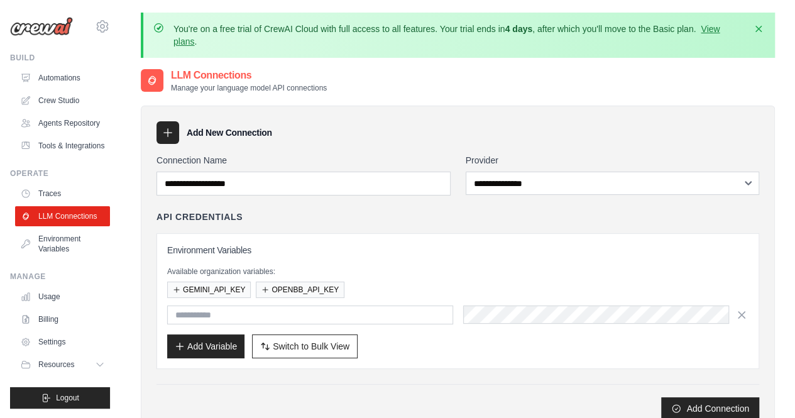
click at [740, 312] on icon "button" at bounding box center [741, 315] width 13 height 13
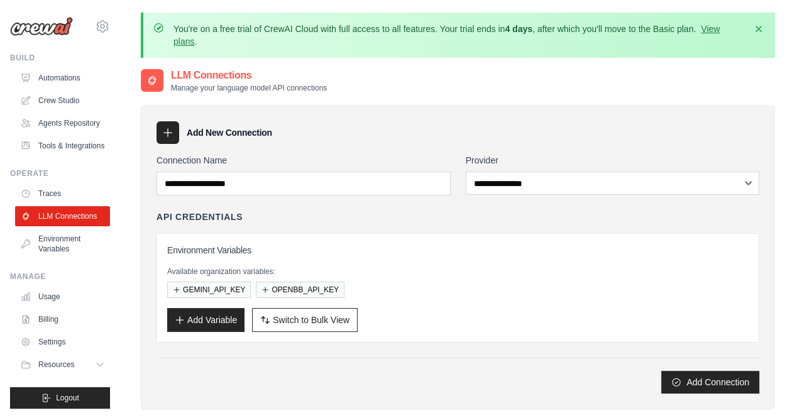
click at [202, 217] on h4 "API Credentials" at bounding box center [200, 217] width 86 height 13
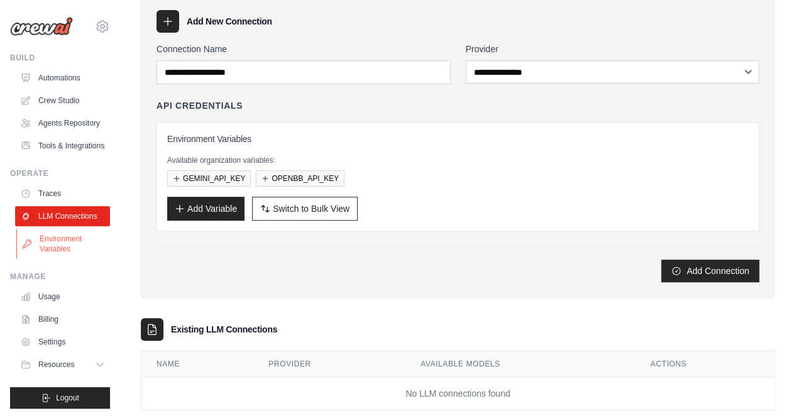
scroll to position [111, 0]
click at [688, 268] on button "Add Connection" at bounding box center [710, 271] width 98 height 23
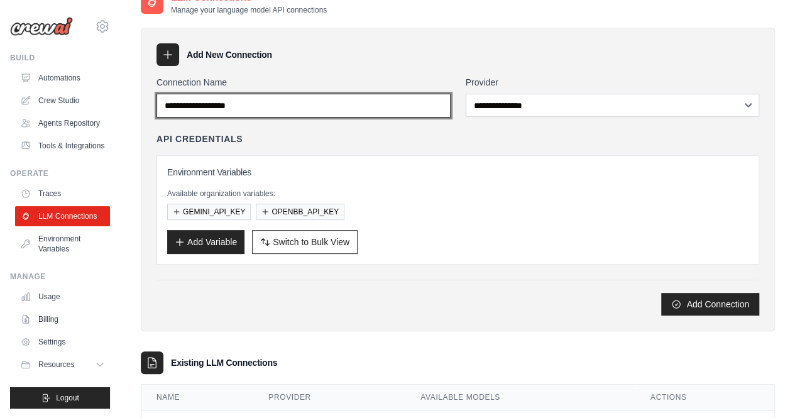
scroll to position [0, 0]
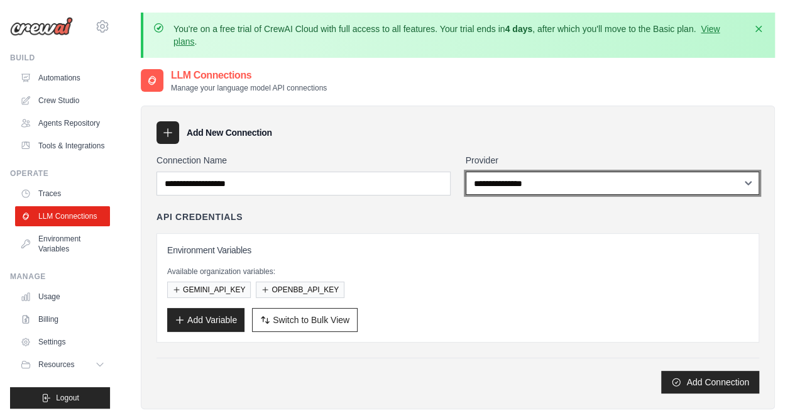
click at [539, 182] on select "**********" at bounding box center [613, 183] width 294 height 23
select select "****"
click at [466, 172] on select "**********" at bounding box center [613, 183] width 294 height 23
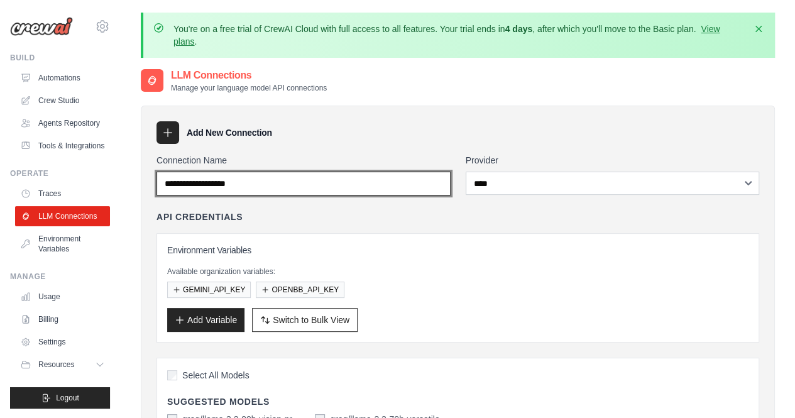
click at [309, 189] on input "Connection Name" at bounding box center [304, 184] width 294 height 24
type input "****"
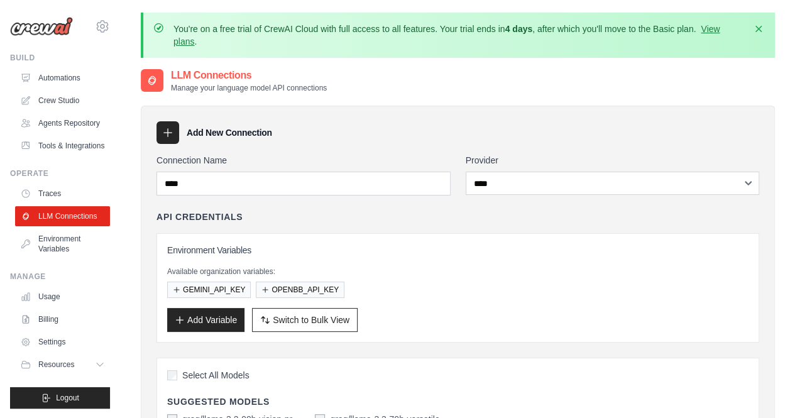
click at [322, 212] on div "API Credentials" at bounding box center [458, 217] width 603 height 13
click at [217, 317] on button "Add Variable" at bounding box center [205, 319] width 77 height 24
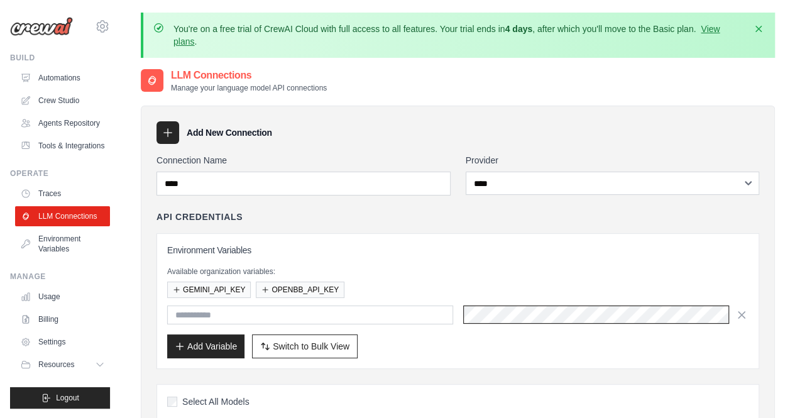
scroll to position [0, 21]
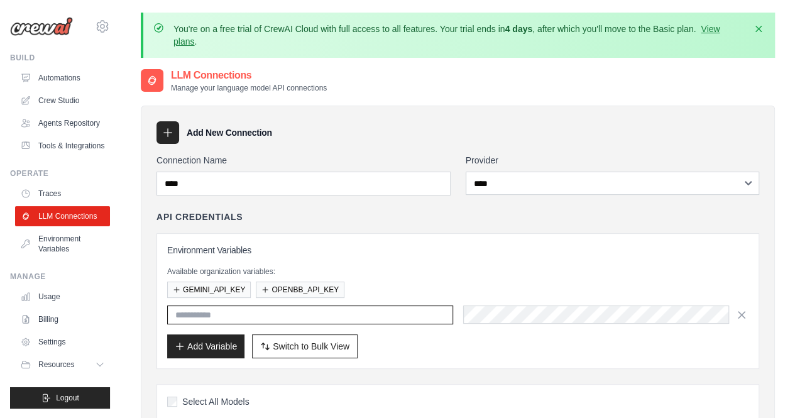
click at [399, 313] on input "text" at bounding box center [310, 314] width 286 height 19
paste input "**********"
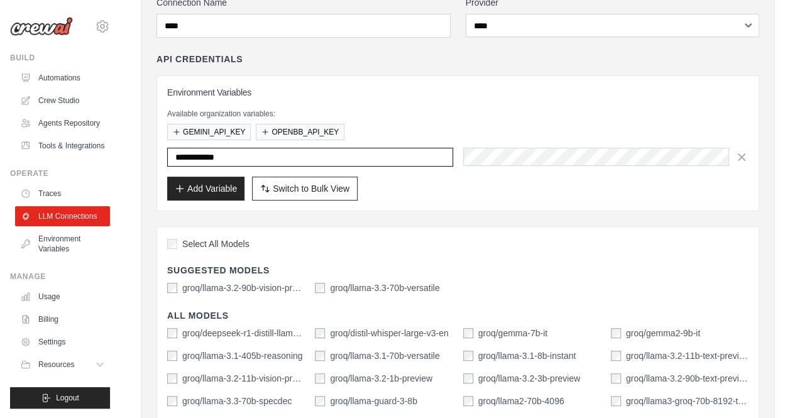
scroll to position [159, 0]
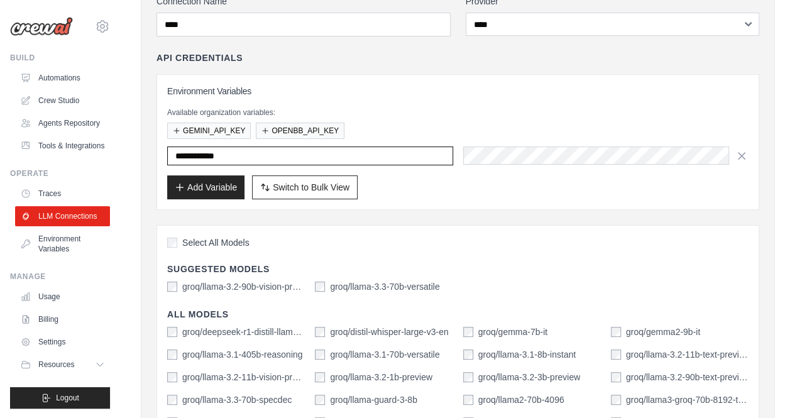
type input "**********"
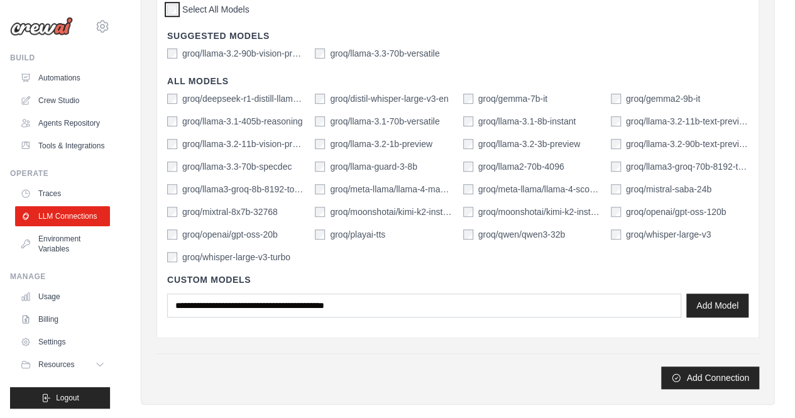
scroll to position [393, 0]
click at [712, 302] on button "Add Model" at bounding box center [717, 304] width 62 height 24
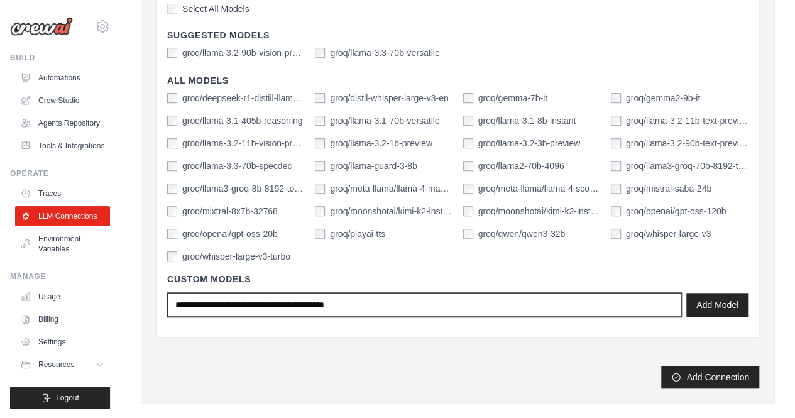
click at [448, 299] on input "text" at bounding box center [424, 305] width 514 height 24
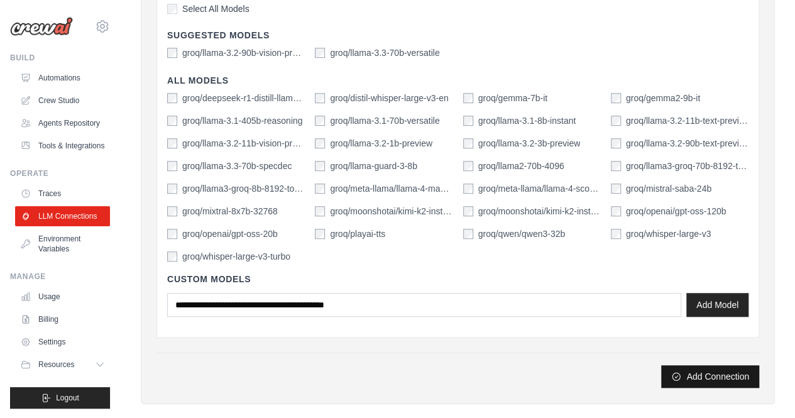
click at [700, 371] on button "Add Connection" at bounding box center [710, 376] width 98 height 23
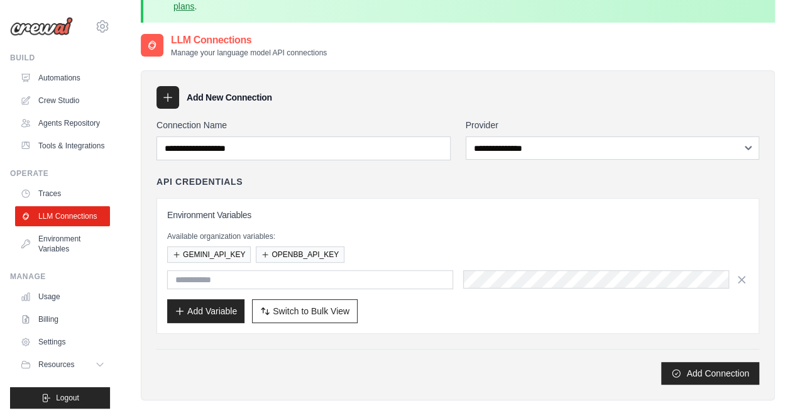
scroll to position [94, 0]
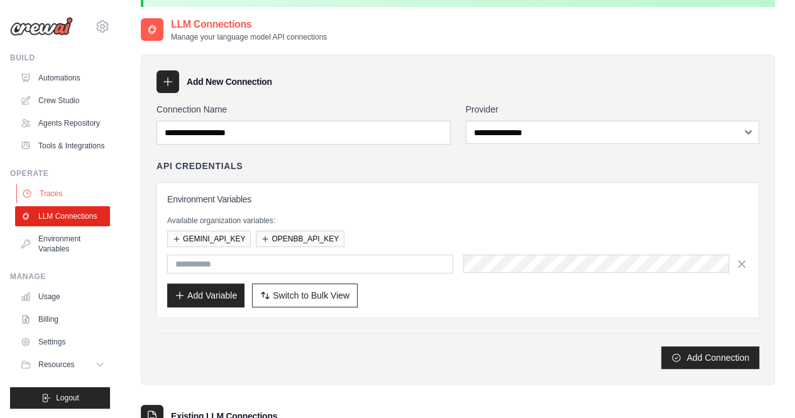
click at [70, 195] on link "Traces" at bounding box center [63, 194] width 95 height 20
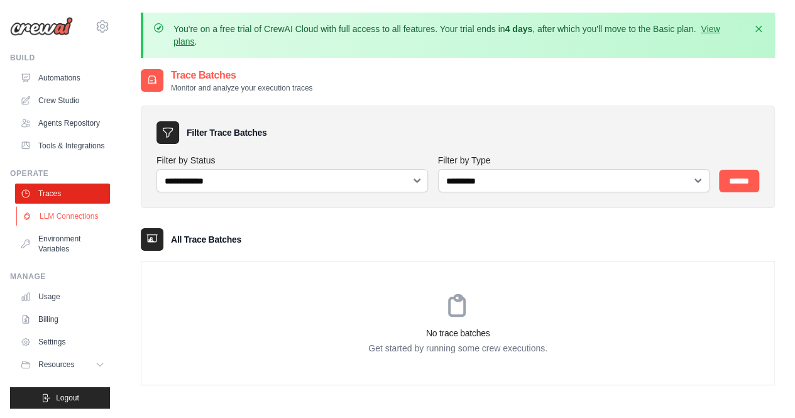
click at [63, 214] on link "LLM Connections" at bounding box center [63, 216] width 95 height 20
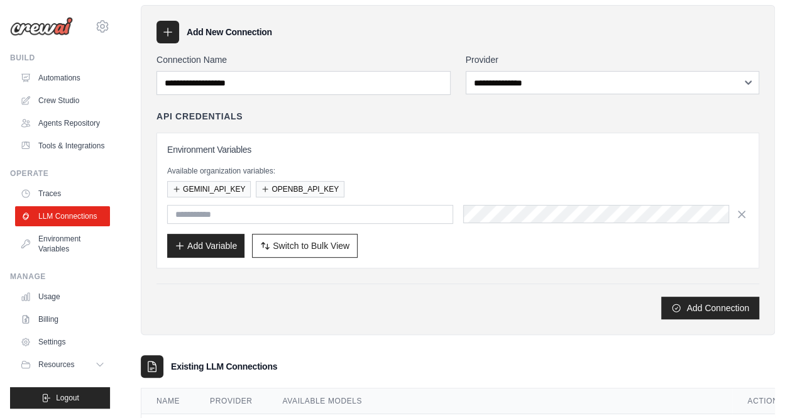
scroll to position [6, 0]
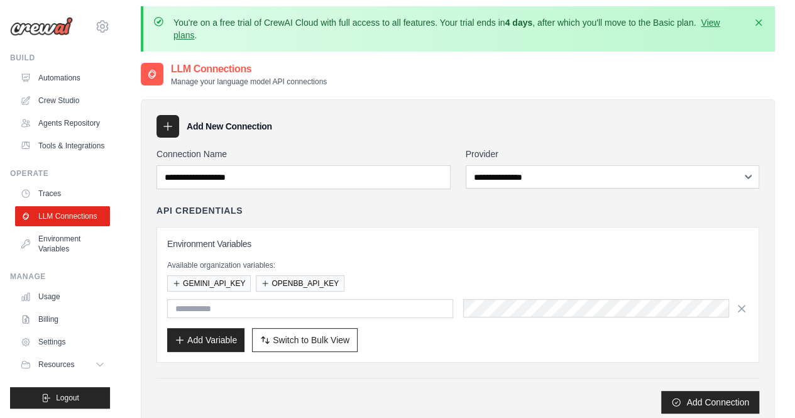
click at [212, 245] on h3 "Environment Variables" at bounding box center [457, 244] width 581 height 13
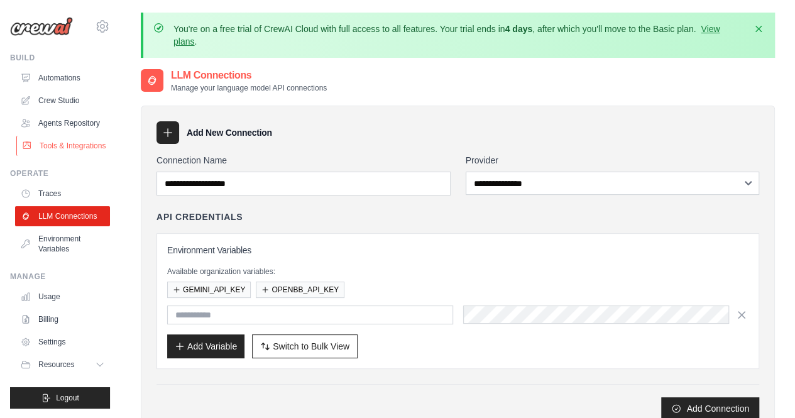
click at [65, 140] on link "Tools & Integrations" at bounding box center [63, 146] width 95 height 20
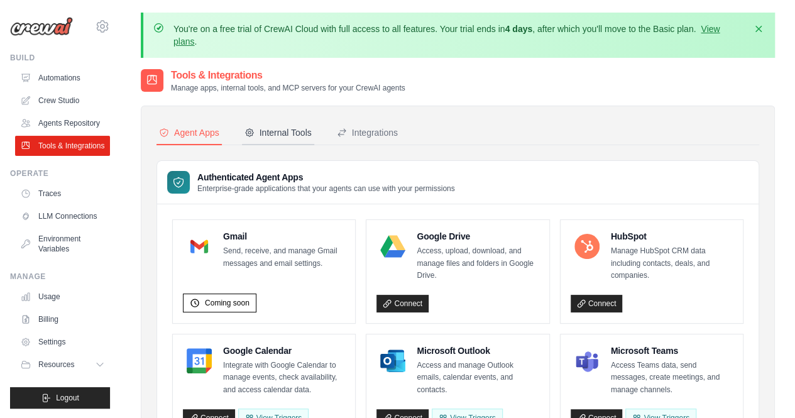
click at [270, 131] on div "Internal Tools" at bounding box center [278, 132] width 67 height 13
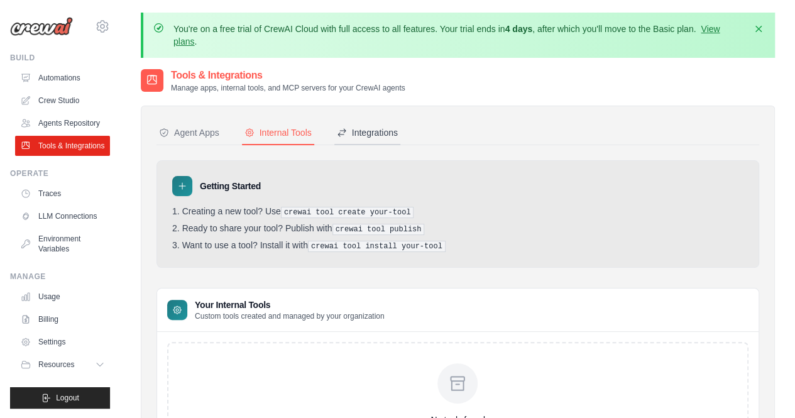
click at [378, 129] on div "Integrations" at bounding box center [367, 132] width 61 height 13
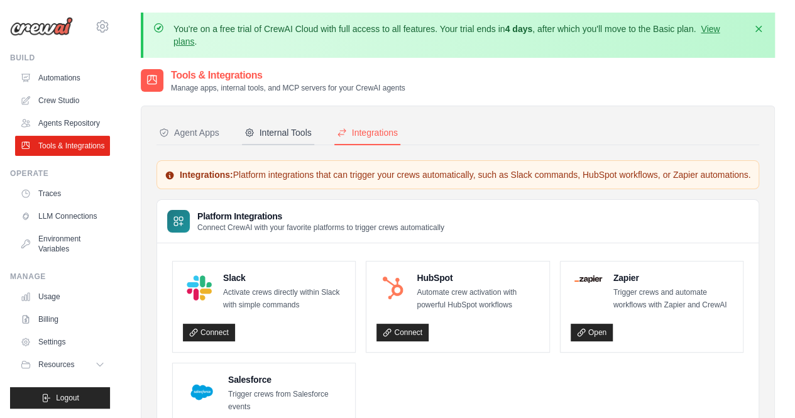
click at [270, 131] on div "Internal Tools" at bounding box center [278, 132] width 67 height 13
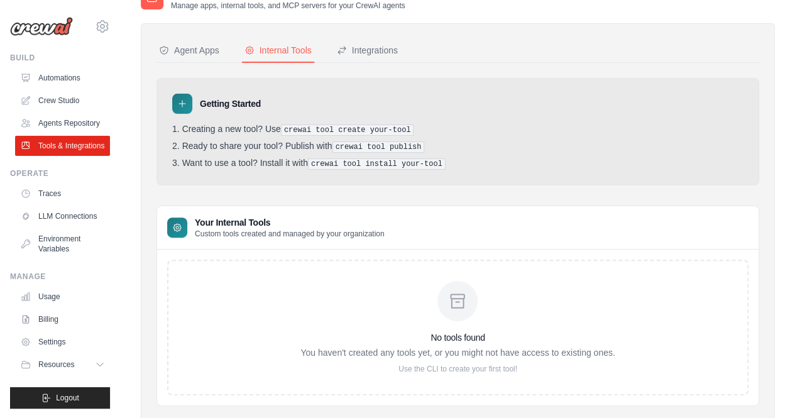
scroll to position [115, 0]
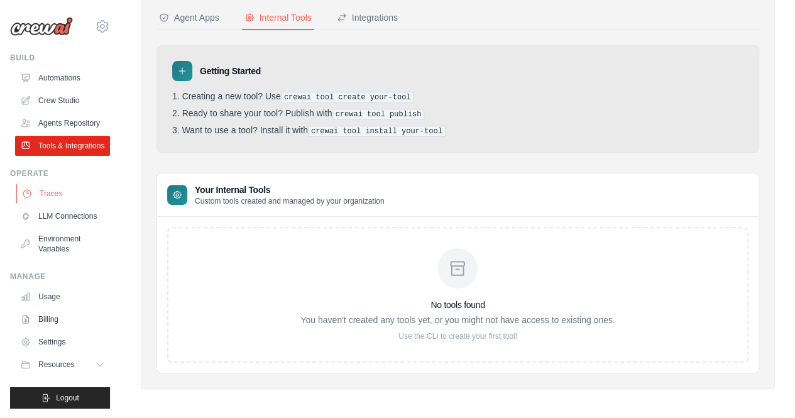
click at [69, 191] on link "Traces" at bounding box center [63, 194] width 95 height 20
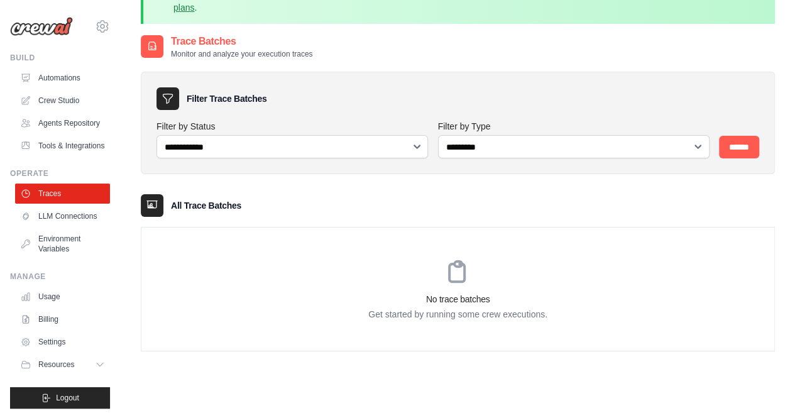
scroll to position [40, 0]
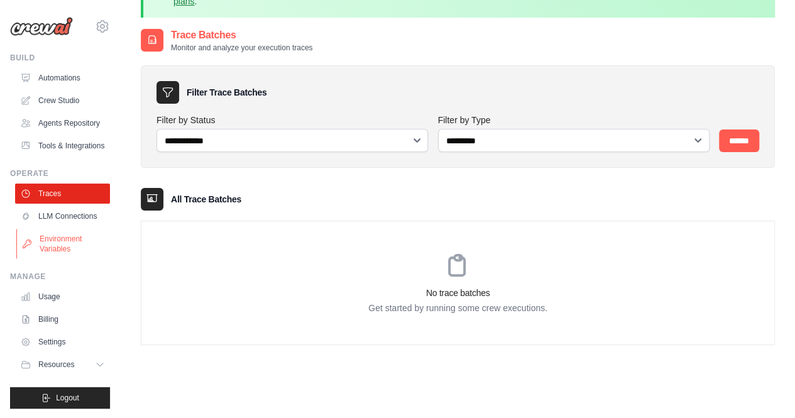
click at [63, 252] on link "Environment Variables" at bounding box center [63, 244] width 95 height 30
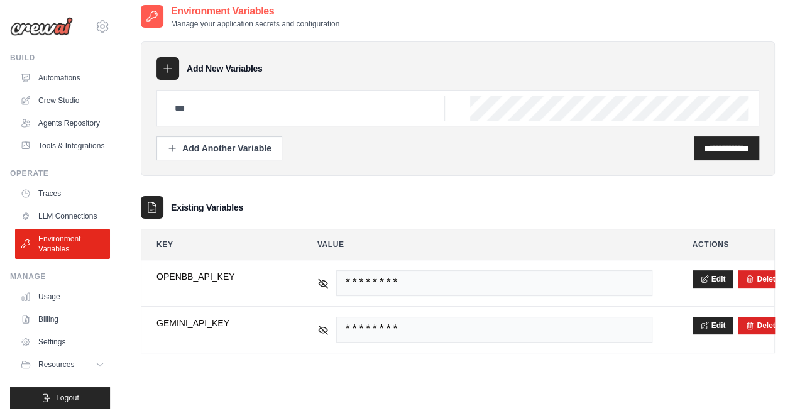
scroll to position [80, 0]
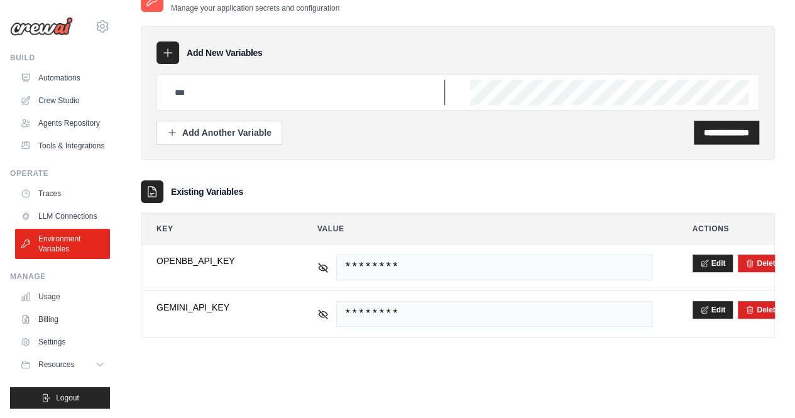
click at [337, 87] on input "text" at bounding box center [306, 92] width 278 height 25
paste input "**********"
type input "**********"
click at [720, 132] on input "**********" at bounding box center [726, 132] width 45 height 13
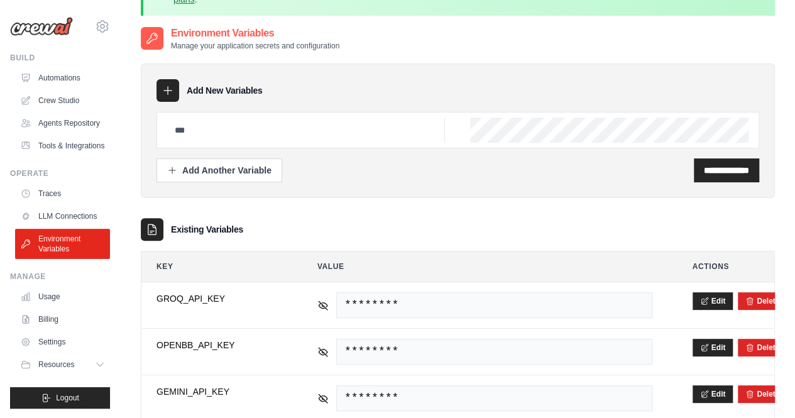
scroll to position [123, 0]
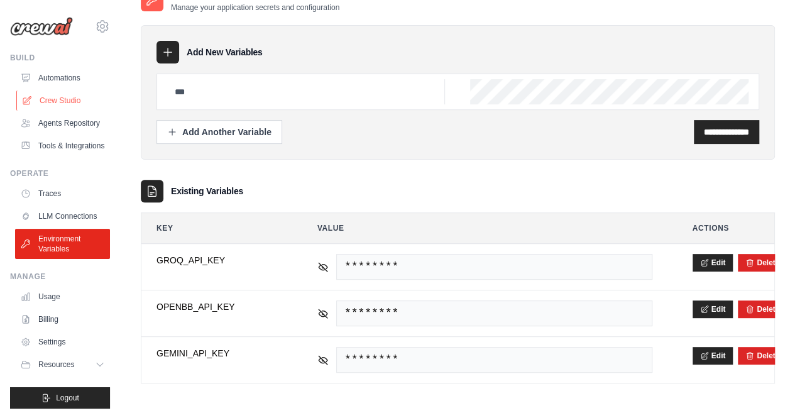
click at [63, 100] on link "Crew Studio" at bounding box center [63, 101] width 95 height 20
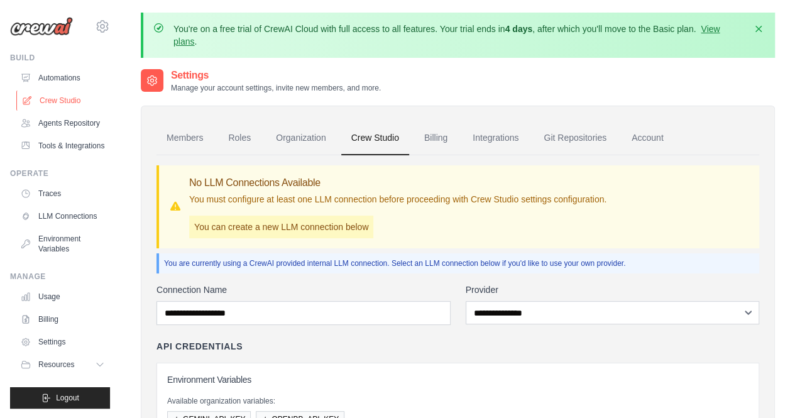
click at [82, 97] on link "Crew Studio" at bounding box center [63, 101] width 95 height 20
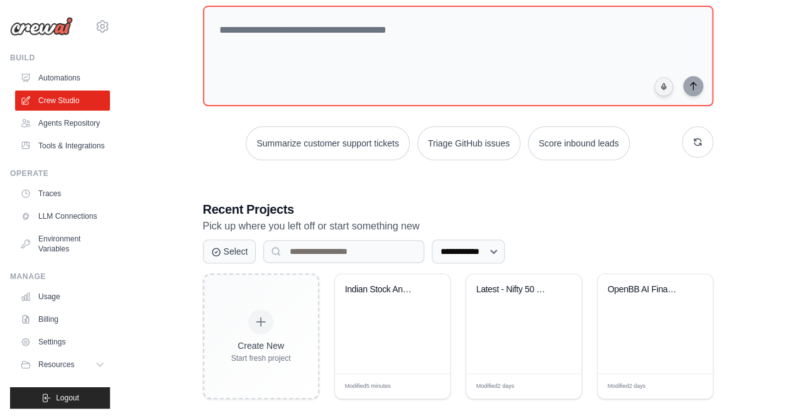
scroll to position [131, 0]
click at [396, 301] on div "Indian Stock Analysis & Prediction ..." at bounding box center [392, 297] width 95 height 29
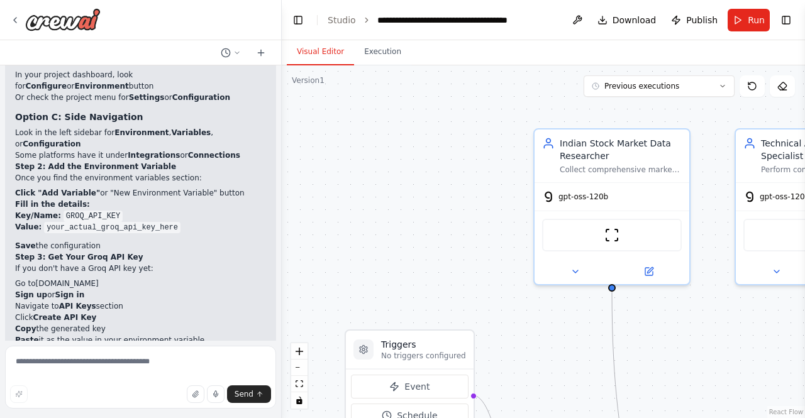
scroll to position [2749, 0]
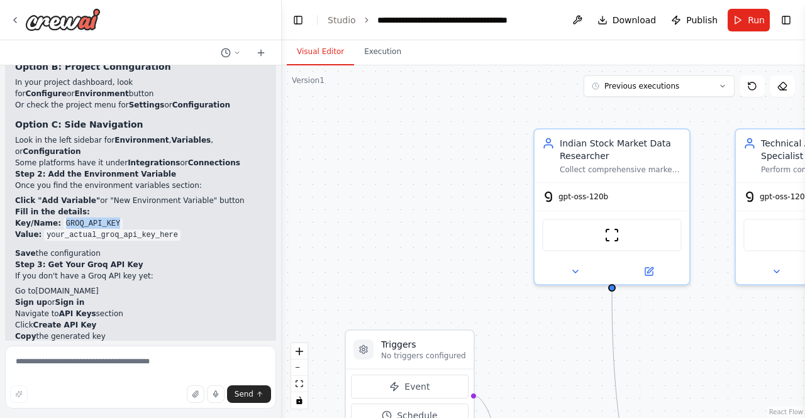
drag, startPoint x: 59, startPoint y: 144, endPoint x: 108, endPoint y: 144, distance: 49.0
click at [108, 218] on code "GROQ_API_KEY" at bounding box center [92, 223] width 59 height 11
copy code "GROQ_API_KEY"
click at [341, 150] on div ".deletable-edge-delete-btn { width: 20px; height: 20px; border: 0px solid #ffff…" at bounding box center [543, 241] width 523 height 353
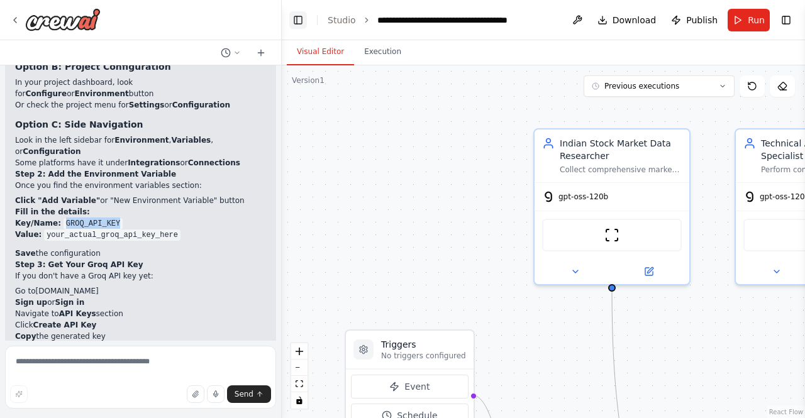
click at [294, 26] on button "Toggle Left Sidebar" at bounding box center [298, 20] width 18 height 18
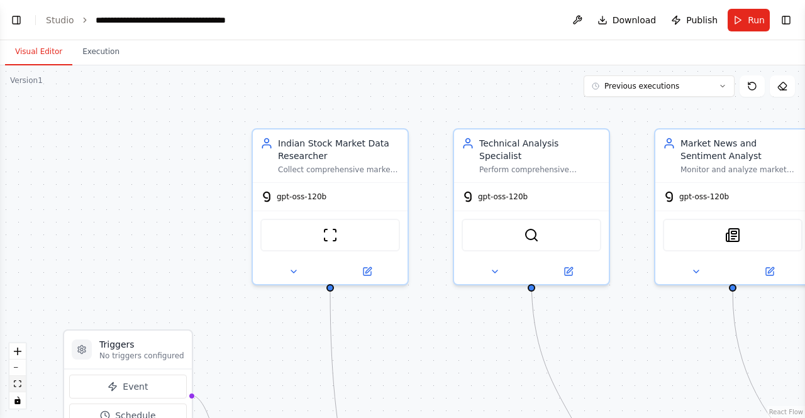
click at [19, 388] on button "fit view" at bounding box center [17, 384] width 16 height 16
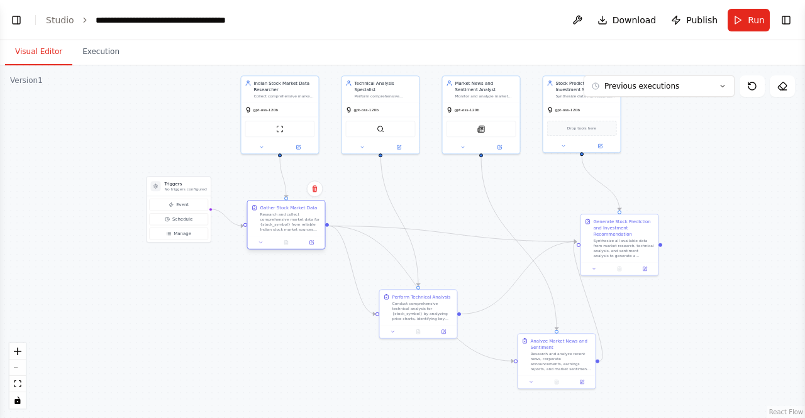
drag, startPoint x: 298, startPoint y: 385, endPoint x: 282, endPoint y: 224, distance: 162.3
click at [282, 224] on div "Research and collect comprehensive market data for {stock_symbol} from reliable…" at bounding box center [290, 222] width 61 height 20
drag, startPoint x: 410, startPoint y: 315, endPoint x: 356, endPoint y: 299, distance: 55.7
click at [356, 299] on div "Conduct comprehensive technical analysis for {stock_symbol} by analyzing price …" at bounding box center [366, 297] width 61 height 20
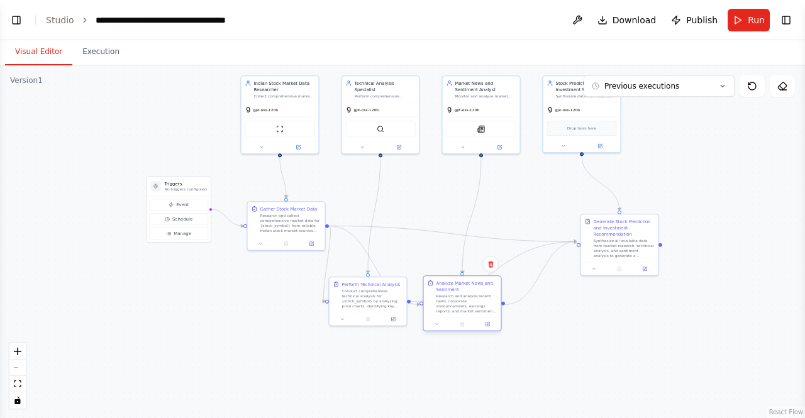
drag, startPoint x: 561, startPoint y: 364, endPoint x: 466, endPoint y: 304, distance: 111.9
click at [466, 304] on div "Research and analyze recent news, corporate announcements, earnings reports, an…" at bounding box center [466, 304] width 61 height 20
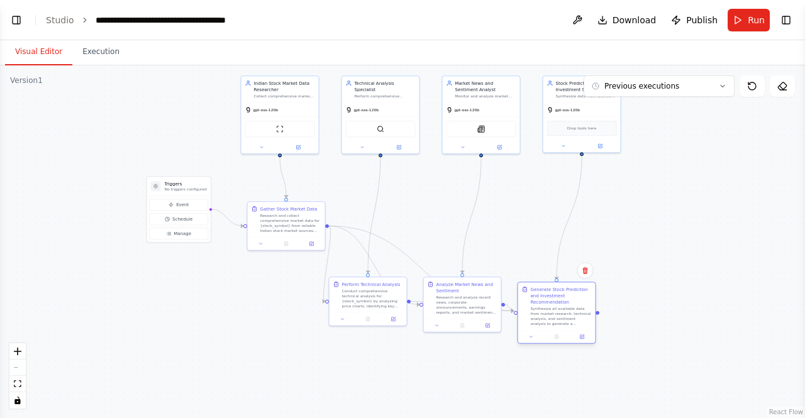
drag, startPoint x: 608, startPoint y: 241, endPoint x: 546, endPoint y: 311, distance: 93.9
click at [546, 311] on div "Synthesize all available data from market research, technical analysis, and sen…" at bounding box center [561, 316] width 61 height 20
click at [742, 15] on button "Run" at bounding box center [748, 20] width 42 height 23
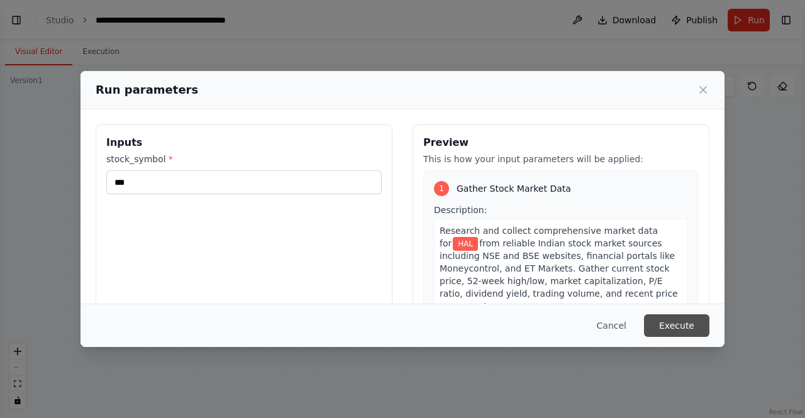
click at [680, 315] on button "Execute" at bounding box center [676, 325] width 65 height 23
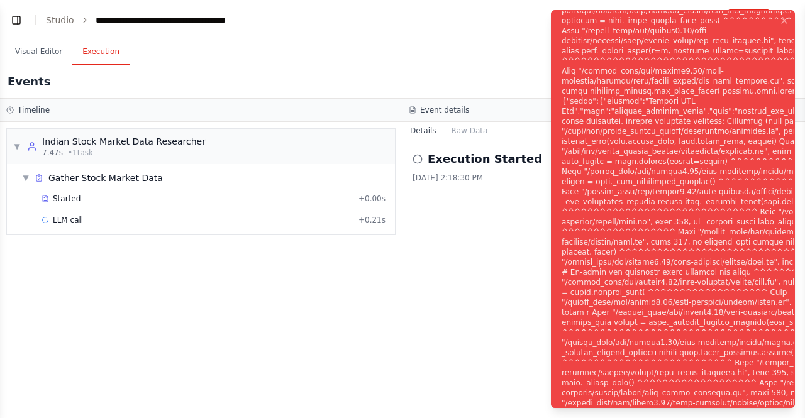
click at [710, 94] on div "Notifications (F8)" at bounding box center [738, 216] width 354 height 865
click at [784, 17] on icon "Notifications (F8)" at bounding box center [784, 21] width 10 height 10
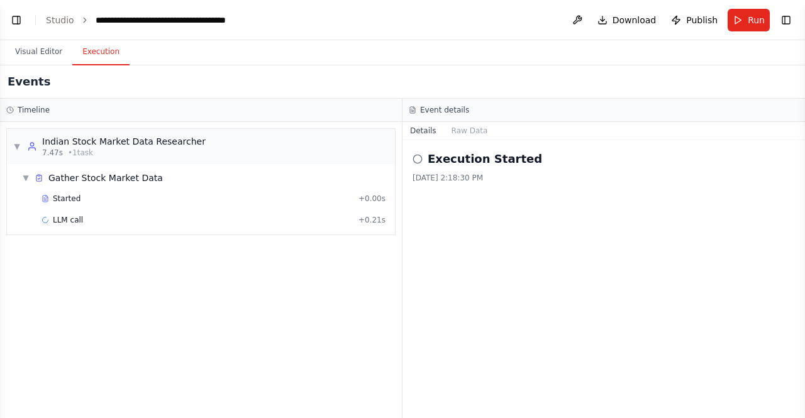
click at [502, 175] on div "[DATE] 2:18:30 PM" at bounding box center [603, 178] width 382 height 10
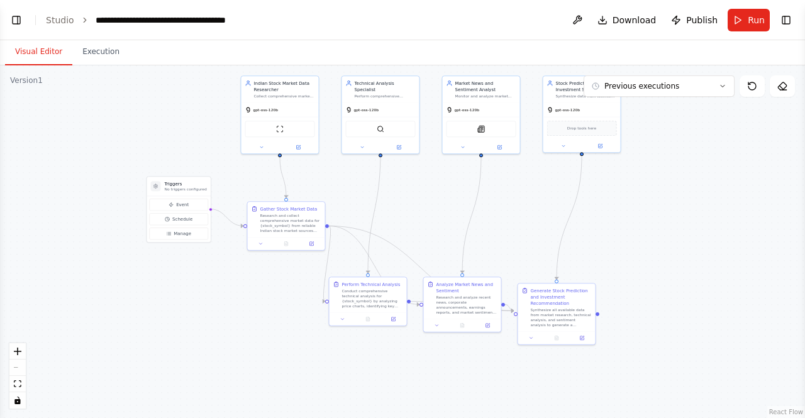
click at [36, 50] on button "Visual Editor" at bounding box center [38, 52] width 67 height 26
click at [19, 18] on button "Toggle Left Sidebar" at bounding box center [17, 20] width 18 height 18
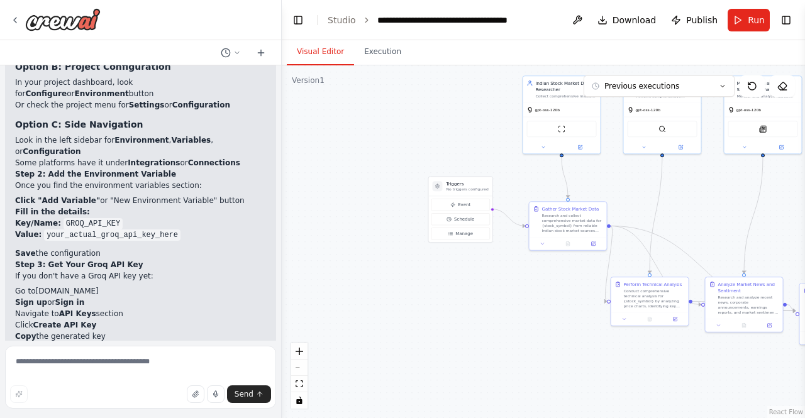
scroll to position [2958, 0]
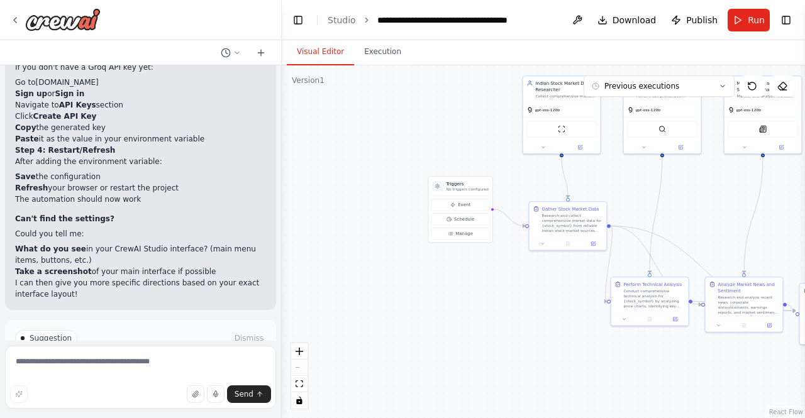
click at [112, 388] on icon at bounding box center [114, 392] width 8 height 8
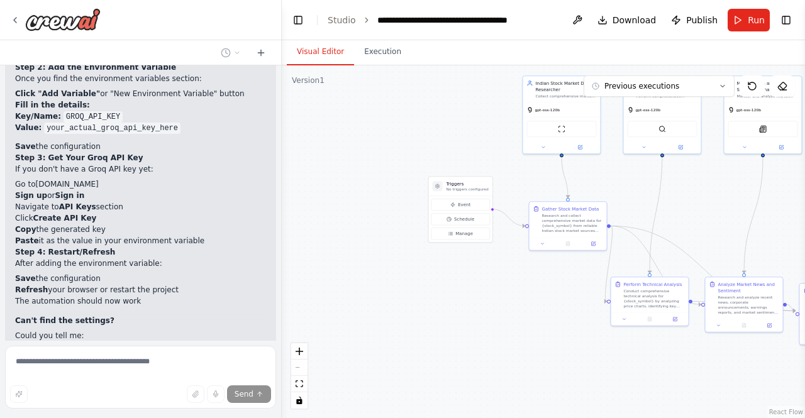
scroll to position [2905, 0]
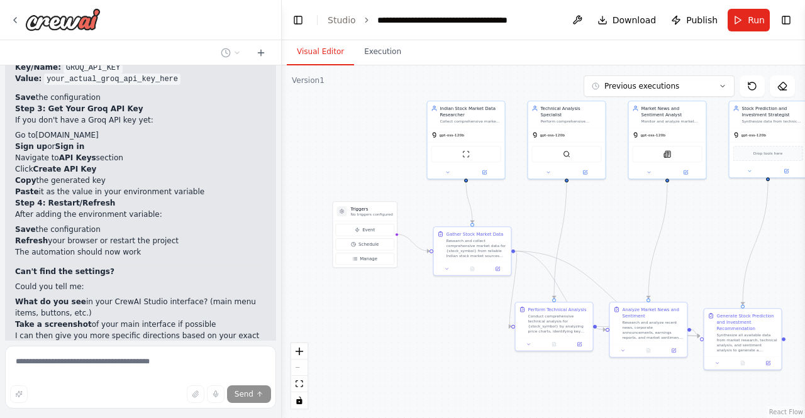
drag, startPoint x: 399, startPoint y: 126, endPoint x: 284, endPoint y: 155, distance: 118.2
click at [284, 155] on div ".deletable-edge-delete-btn { width: 20px; height: 20px; border: 0px solid #ffff…" at bounding box center [543, 241] width 523 height 353
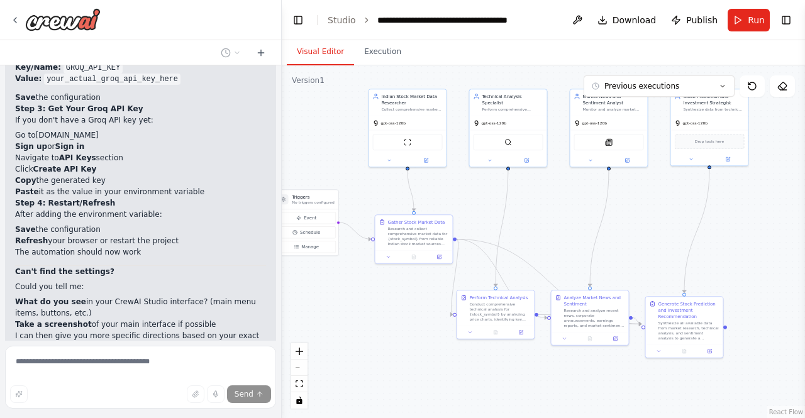
drag, startPoint x: 491, startPoint y: 219, endPoint x: 451, endPoint y: 202, distance: 42.8
click at [451, 202] on div ".deletable-edge-delete-btn { width: 20px; height: 20px; border: 0px solid #ffff…" at bounding box center [543, 241] width 523 height 353
click at [305, 368] on div "React Flow controls" at bounding box center [299, 375] width 16 height 65
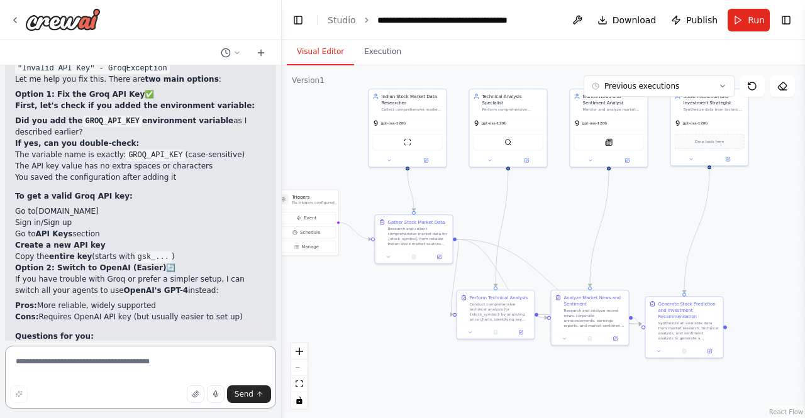
scroll to position [3293, 0]
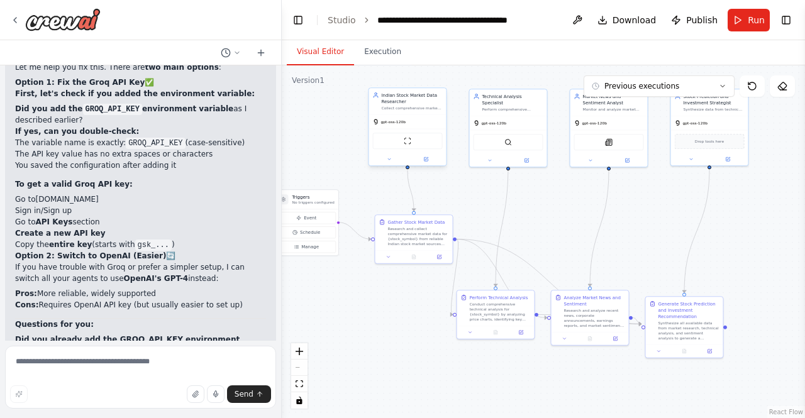
click at [415, 126] on div "gpt-oss-120b" at bounding box center [407, 122] width 77 height 14
click at [427, 163] on div at bounding box center [407, 159] width 77 height 13
click at [425, 158] on icon at bounding box center [426, 159] width 4 height 4
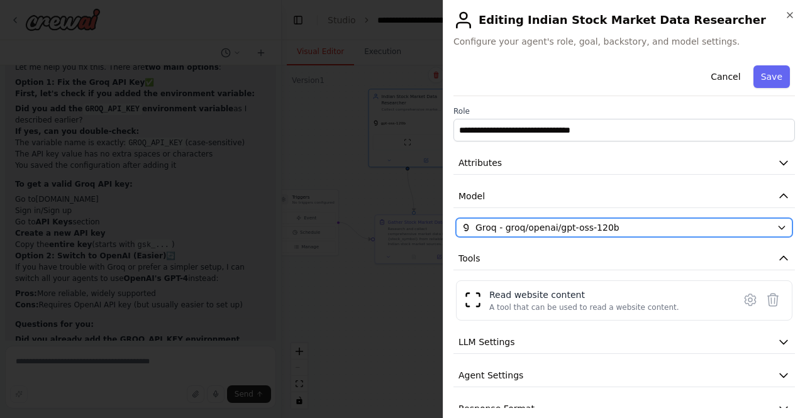
click at [514, 223] on span "Groq - groq/openai/gpt-oss-120b" at bounding box center [547, 227] width 144 height 13
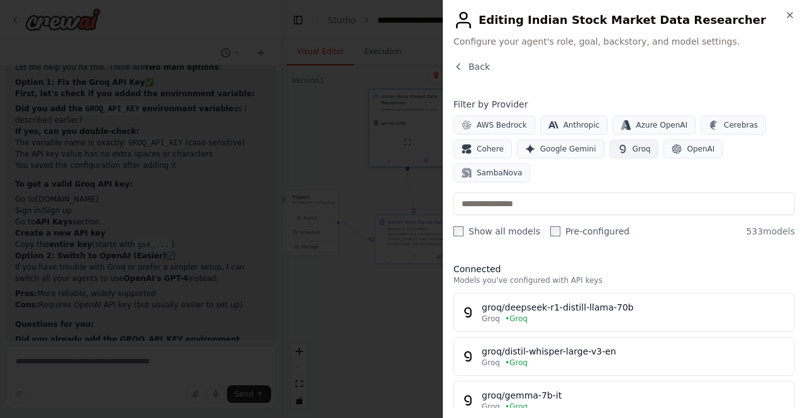
click at [632, 146] on span "Groq" at bounding box center [641, 149] width 18 height 10
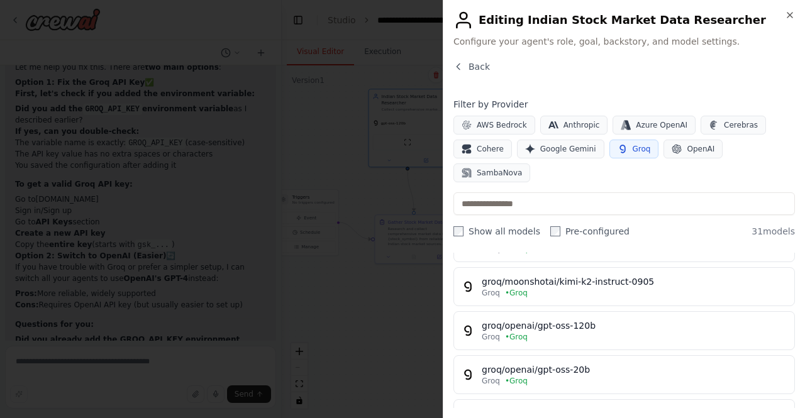
scroll to position [1102, 0]
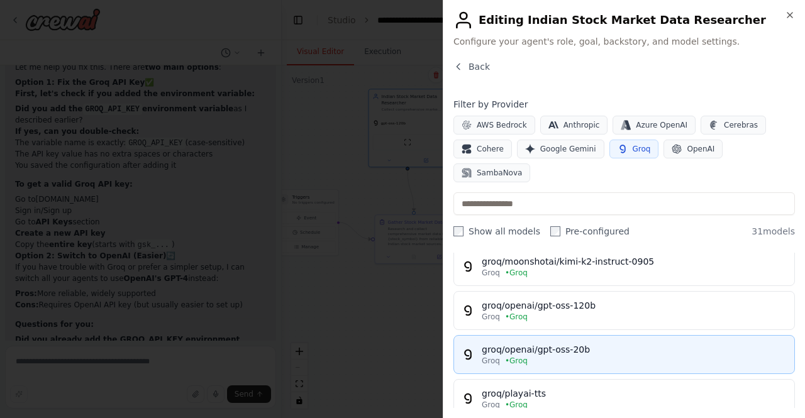
click at [610, 343] on div "groq/openai/gpt-oss-20b" at bounding box center [633, 349] width 305 height 13
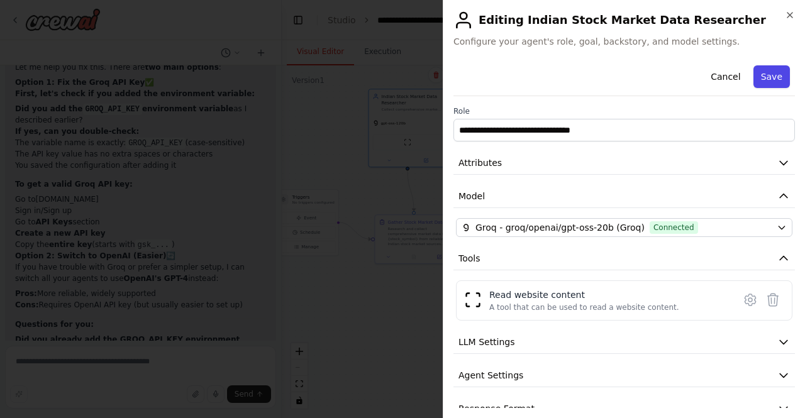
click at [769, 73] on button "Save" at bounding box center [771, 76] width 36 height 23
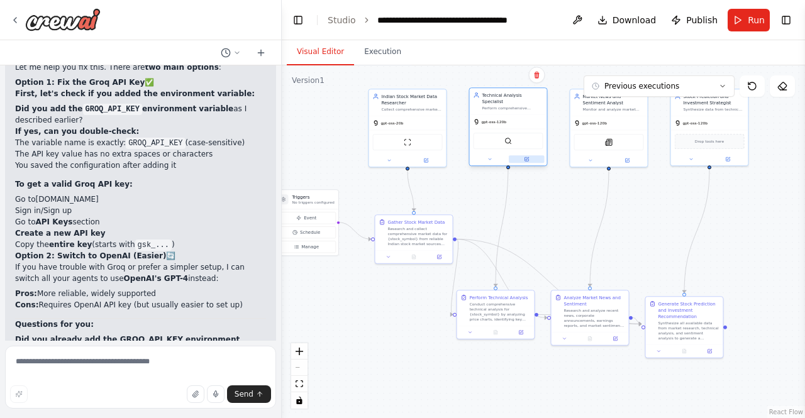
click at [528, 157] on icon at bounding box center [526, 159] width 5 height 5
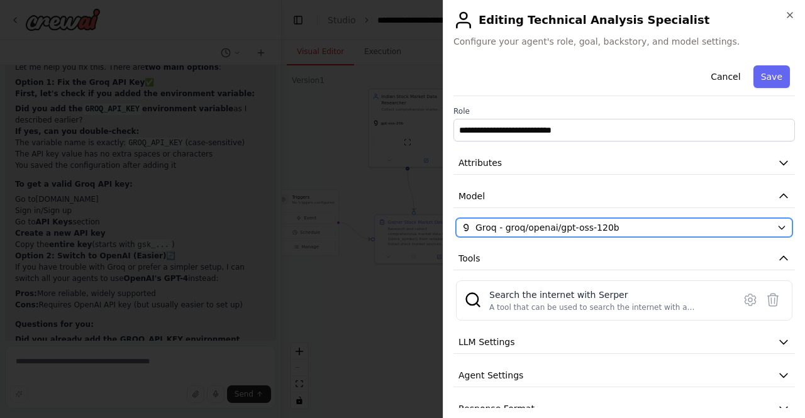
click at [582, 227] on span "Groq - groq/openai/gpt-oss-120b" at bounding box center [547, 227] width 144 height 13
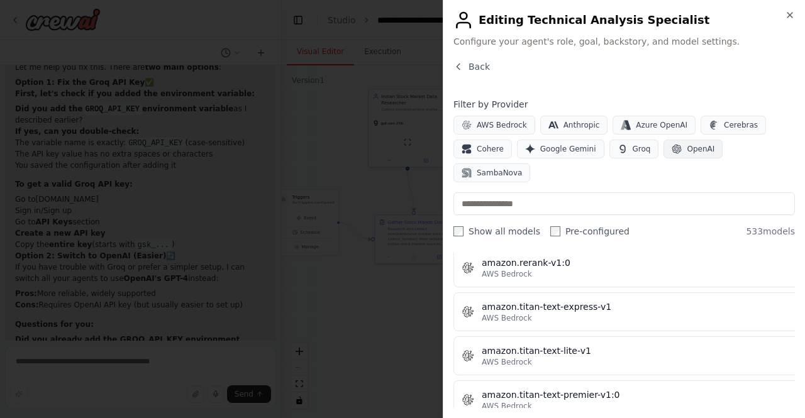
scroll to position [2240, 0]
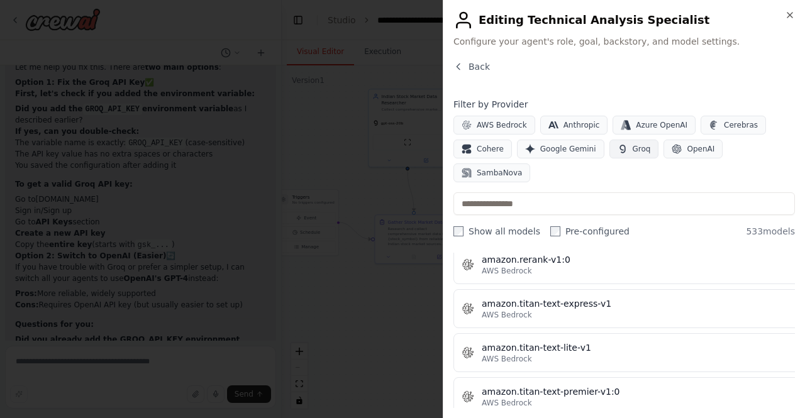
click at [632, 151] on span "Groq" at bounding box center [641, 149] width 18 height 10
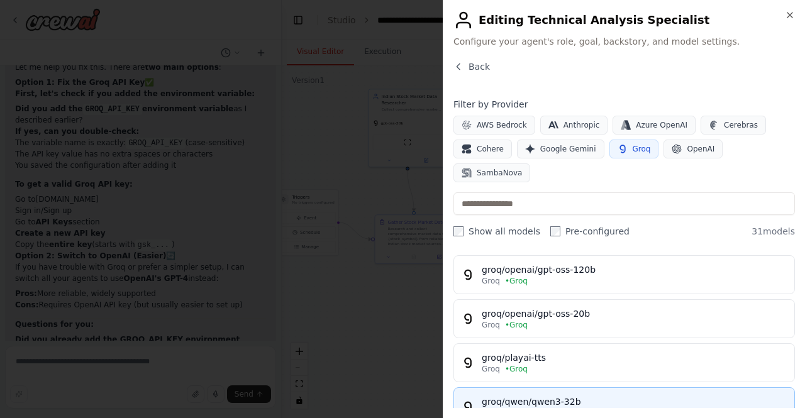
scroll to position [1129, 0]
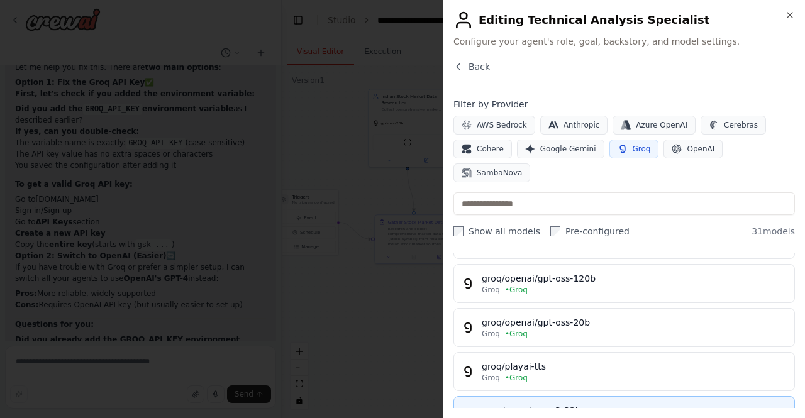
click at [613, 316] on div "groq/openai/gpt-oss-20b" at bounding box center [633, 322] width 305 height 13
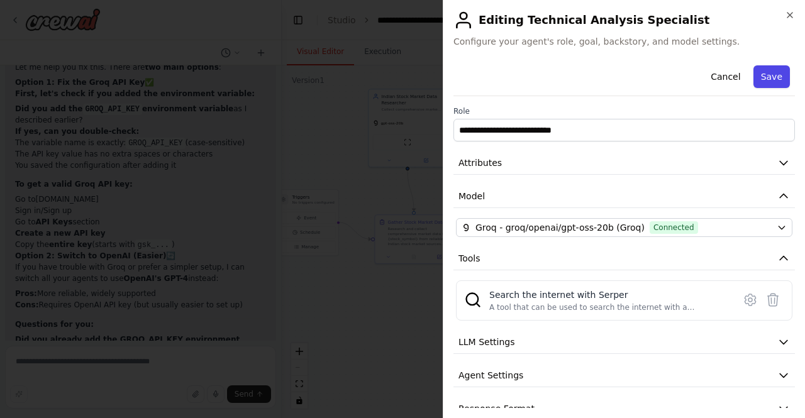
click at [766, 70] on button "Save" at bounding box center [771, 76] width 36 height 23
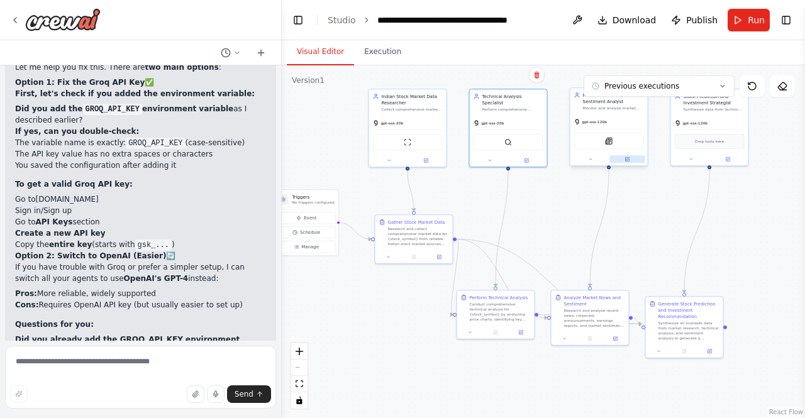
click at [626, 159] on icon at bounding box center [627, 158] width 3 height 3
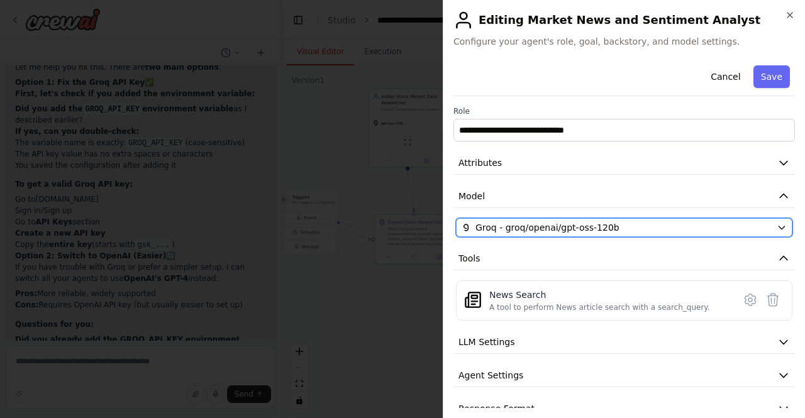
click at [600, 234] on button "Groq - groq/openai/gpt-oss-120b" at bounding box center [624, 227] width 336 height 19
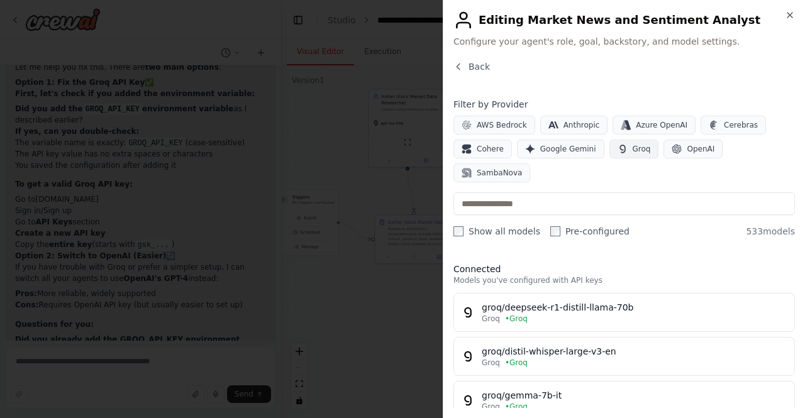
click at [632, 144] on span "Groq" at bounding box center [641, 149] width 18 height 10
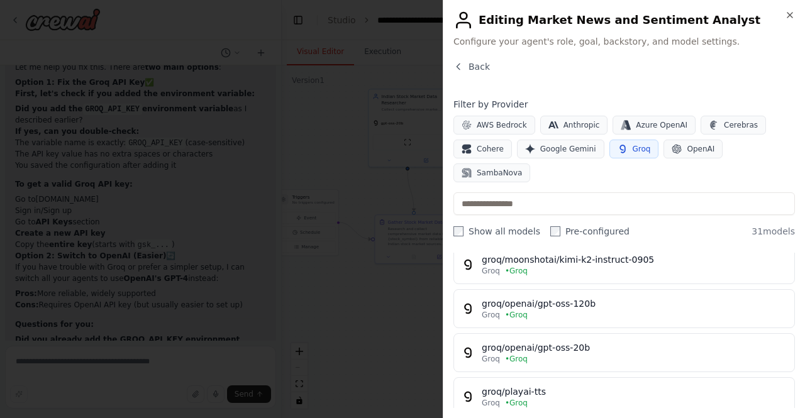
scroll to position [1096, 0]
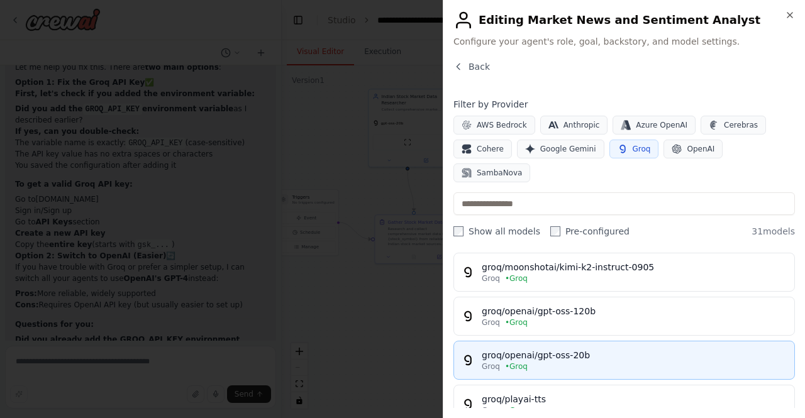
click at [585, 349] on div "groq/openai/gpt-oss-20b" at bounding box center [633, 355] width 305 height 13
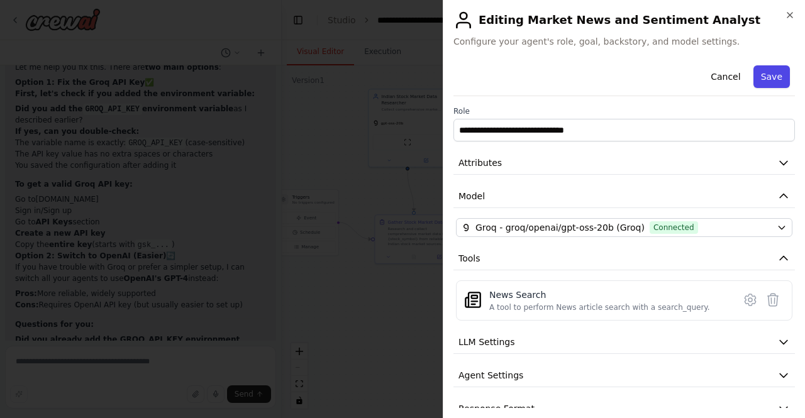
click at [767, 71] on button "Save" at bounding box center [771, 76] width 36 height 23
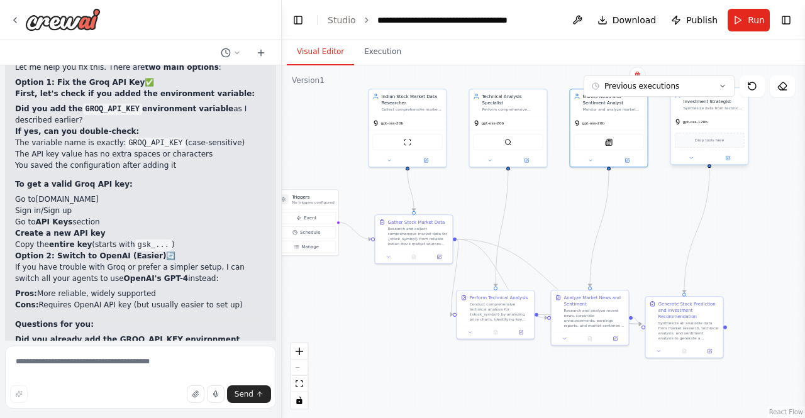
click at [730, 162] on div at bounding box center [709, 157] width 77 height 13
click at [728, 157] on icon at bounding box center [728, 157] width 3 height 3
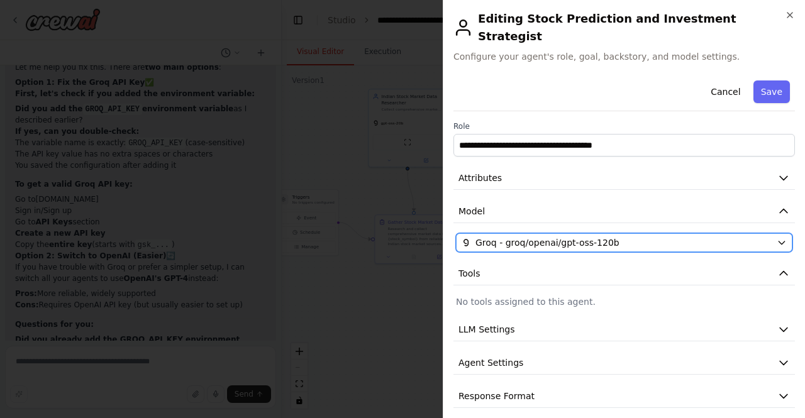
click at [664, 236] on div "Groq - groq/openai/gpt-oss-120b" at bounding box center [616, 242] width 310 height 13
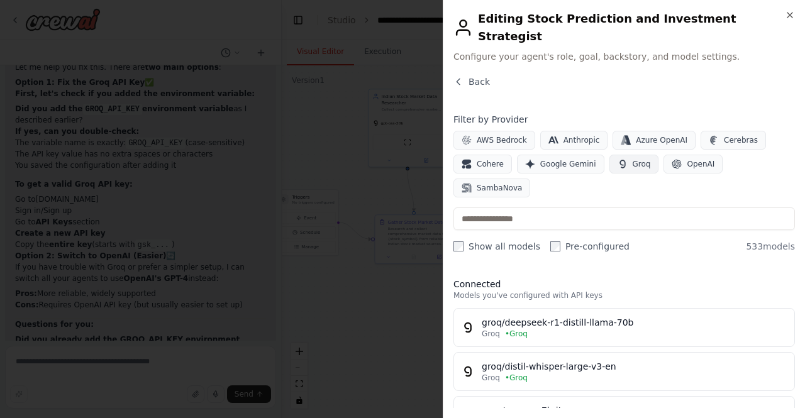
click at [624, 155] on button "Groq" at bounding box center [634, 164] width 50 height 19
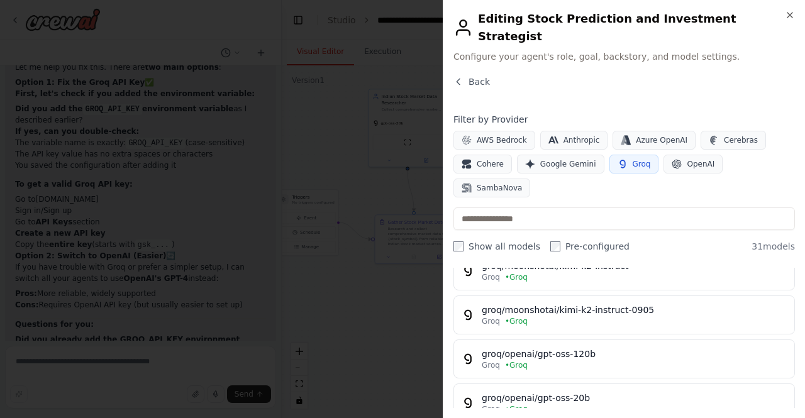
scroll to position [1064, 0]
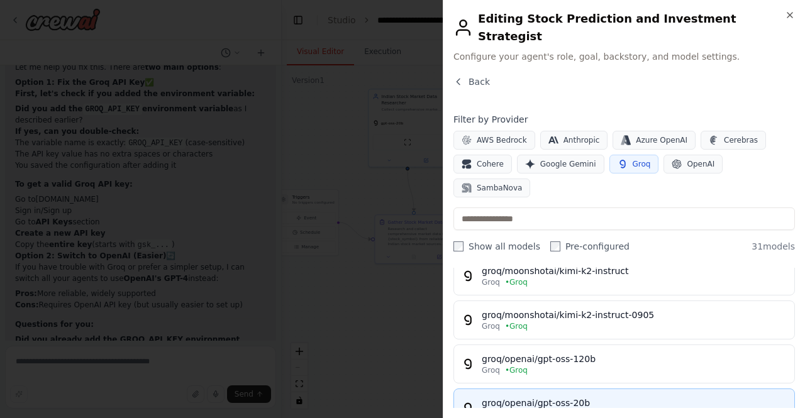
click at [603, 397] on div "groq/openai/gpt-oss-20b" at bounding box center [633, 403] width 305 height 13
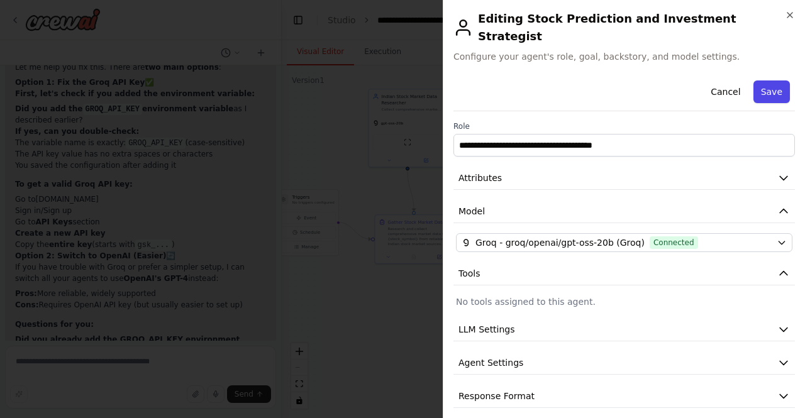
click at [776, 80] on button "Save" at bounding box center [771, 91] width 36 height 23
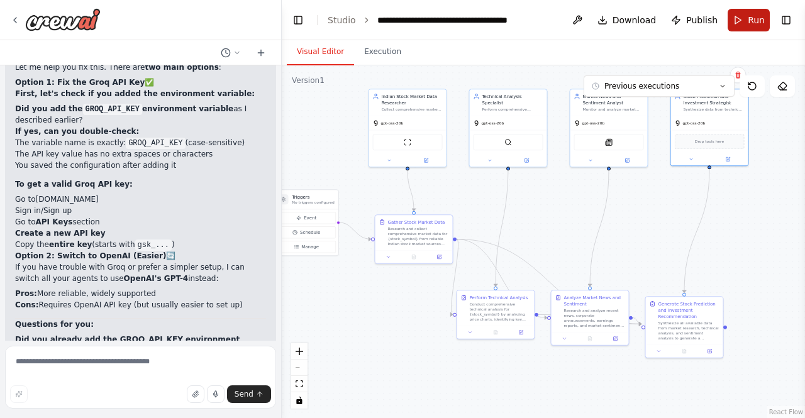
click at [749, 22] on span "Run" at bounding box center [755, 20] width 17 height 13
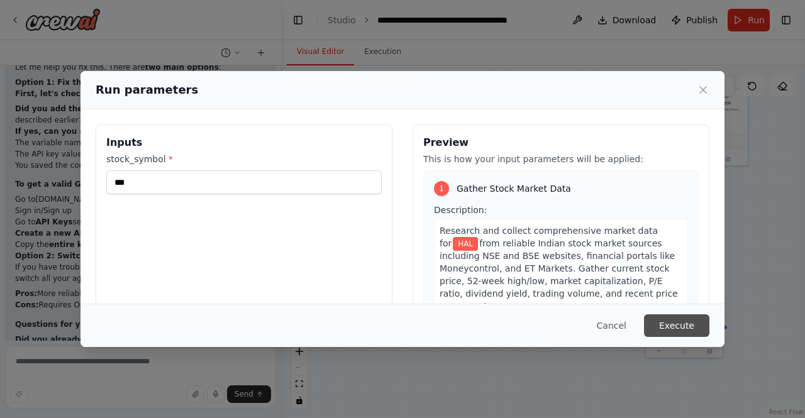
click at [673, 320] on button "Execute" at bounding box center [676, 325] width 65 height 23
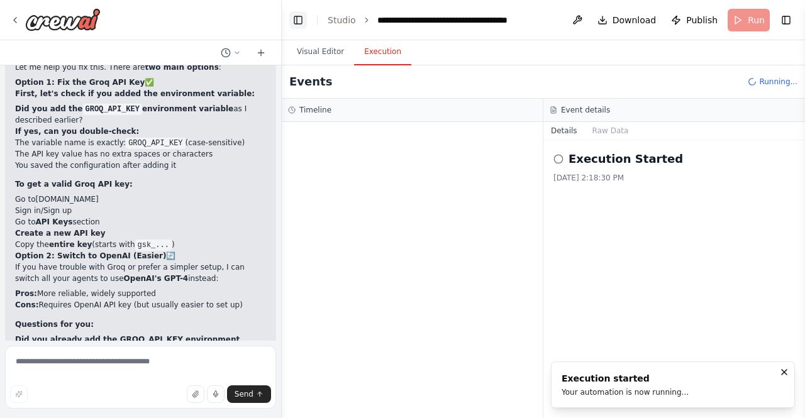
click at [299, 23] on button "Toggle Left Sidebar" at bounding box center [298, 20] width 18 height 18
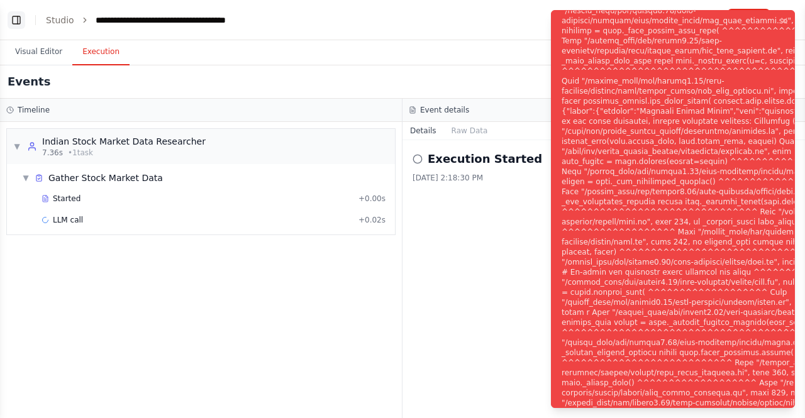
scroll to position [3394, 0]
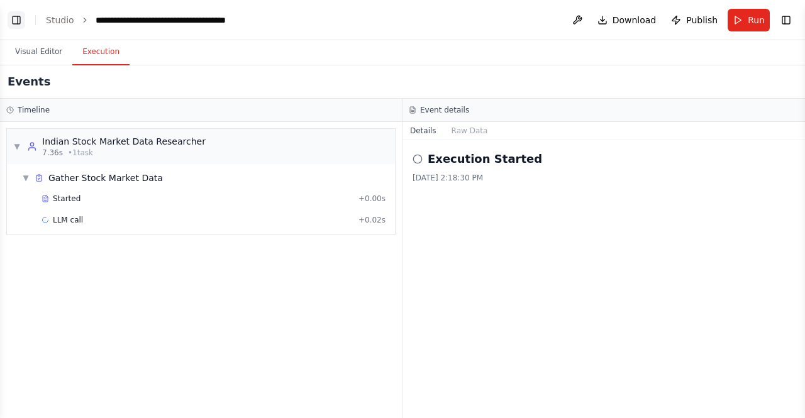
click at [14, 22] on button "Toggle Left Sidebar" at bounding box center [17, 20] width 18 height 18
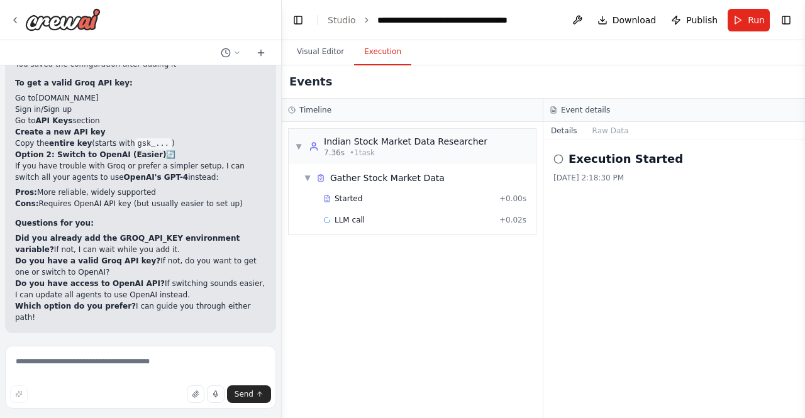
click at [93, 405] on button "Help fix error" at bounding box center [140, 415] width 251 height 20
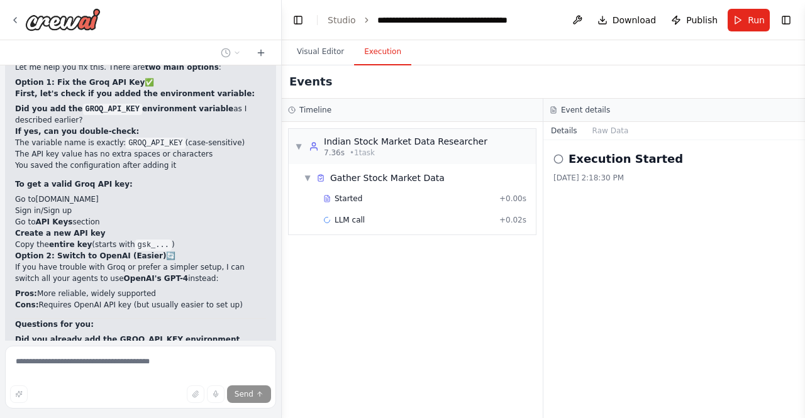
scroll to position [3341, 0]
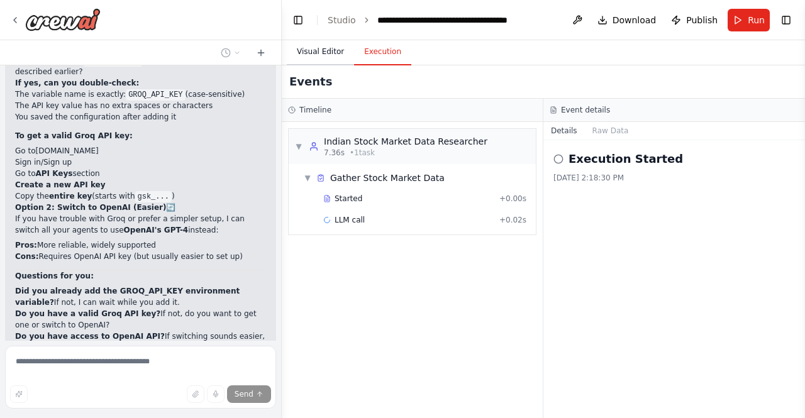
click at [304, 51] on button "Visual Editor" at bounding box center [320, 52] width 67 height 26
click at [377, 53] on button "Execution" at bounding box center [382, 52] width 57 height 26
click at [341, 223] on span "LLM call" at bounding box center [349, 220] width 30 height 10
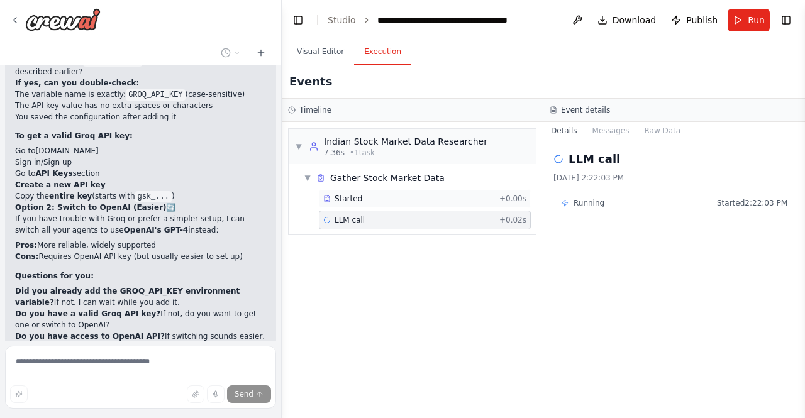
click at [357, 195] on span "Started" at bounding box center [348, 199] width 28 height 10
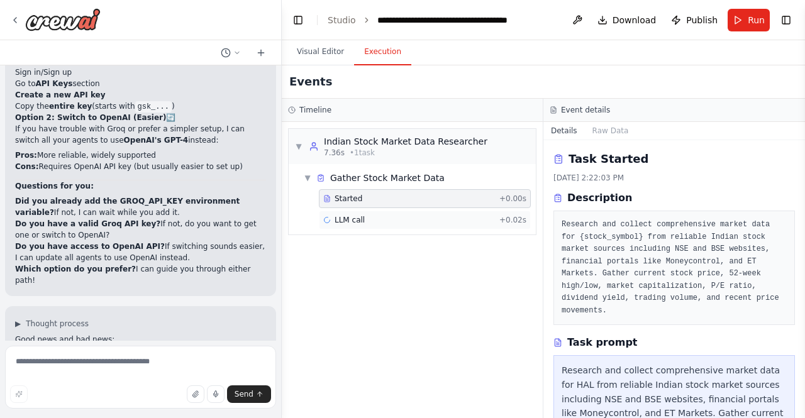
click at [444, 215] on div "LLM call + 0.02s" at bounding box center [424, 220] width 203 height 10
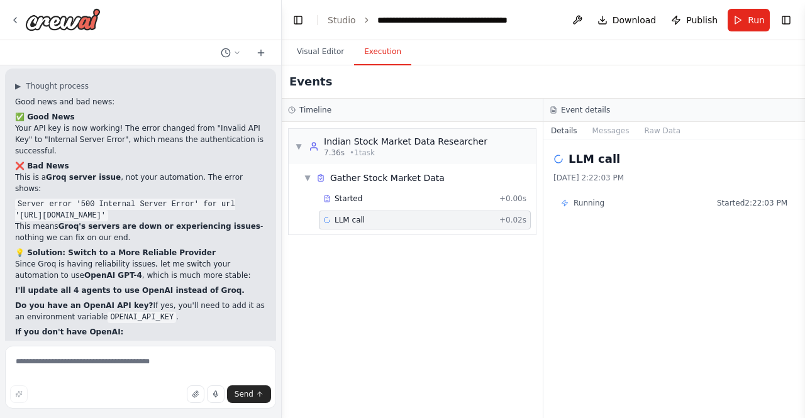
scroll to position [3670, 0]
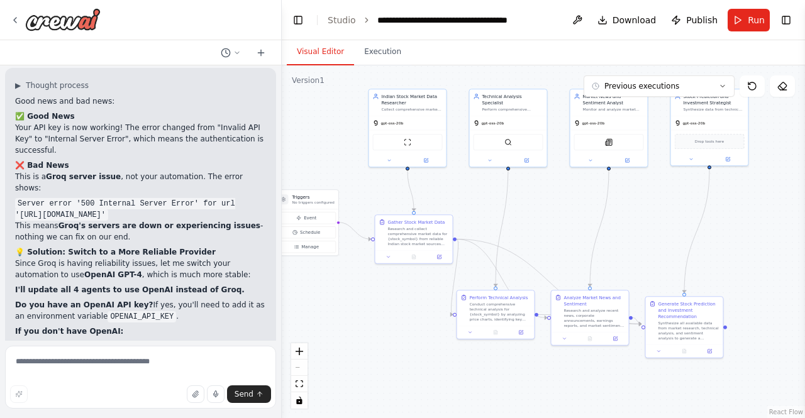
click at [317, 50] on button "Visual Editor" at bounding box center [320, 52] width 67 height 26
click at [747, 23] on button "Run" at bounding box center [748, 20] width 42 height 23
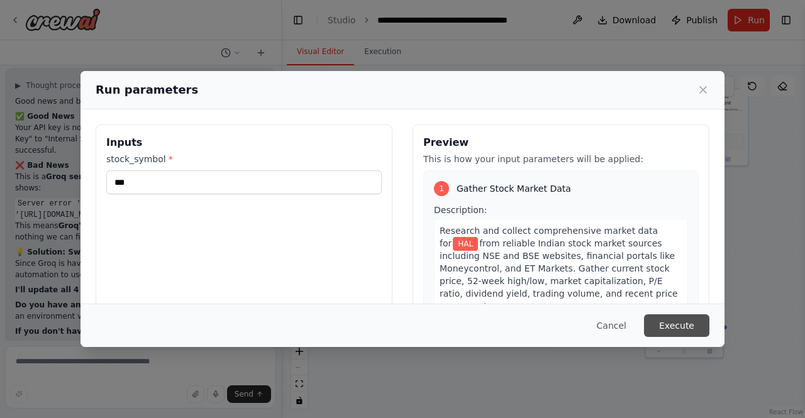
click at [675, 324] on button "Execute" at bounding box center [676, 325] width 65 height 23
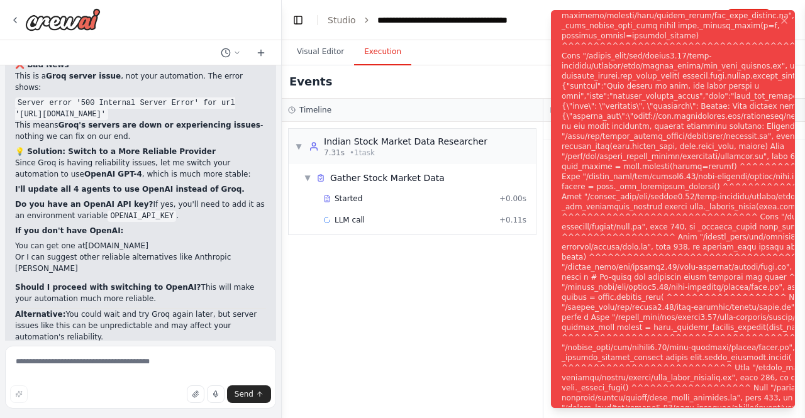
scroll to position [3771, 0]
click at [655, 123] on div "Notifications (F8)" at bounding box center [738, 216] width 354 height 935
click at [695, 309] on div "Notifications (F8)" at bounding box center [738, 216] width 354 height 935
click at [474, 265] on div "▼ Indian Stock Market Data Researcher 7.31s • 1 task ▼ Gather Stock Market Data…" at bounding box center [412, 270] width 261 height 296
click at [348, 21] on link "Studio" at bounding box center [341, 20] width 28 height 10
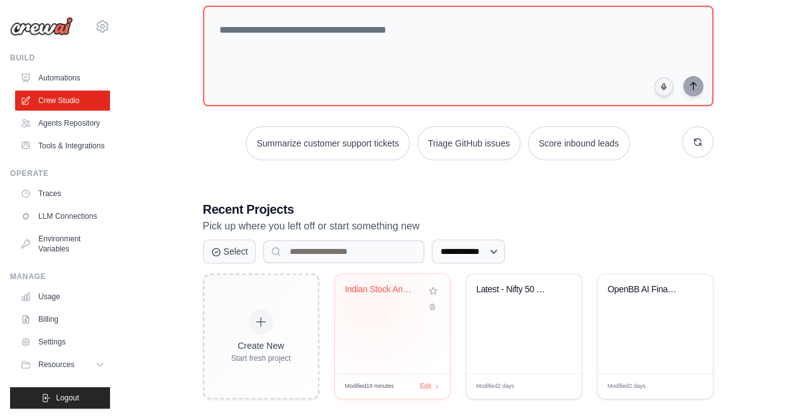
click at [370, 300] on div "Indian Stock Analysis & Prediction ..." at bounding box center [392, 298] width 95 height 29
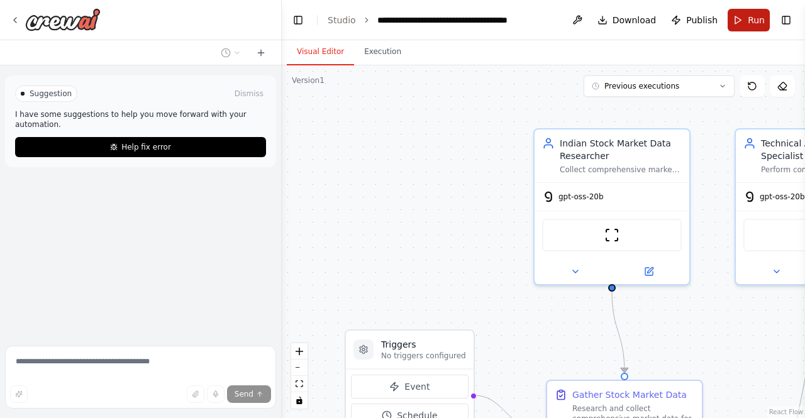
click at [740, 23] on button "Run" at bounding box center [748, 20] width 42 height 23
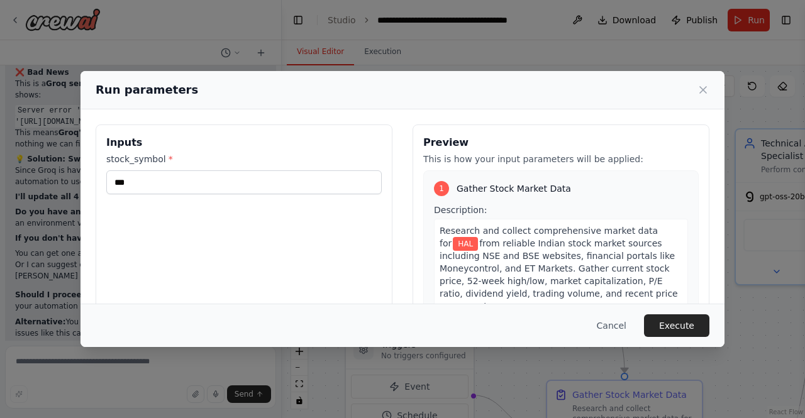
scroll to position [3771, 0]
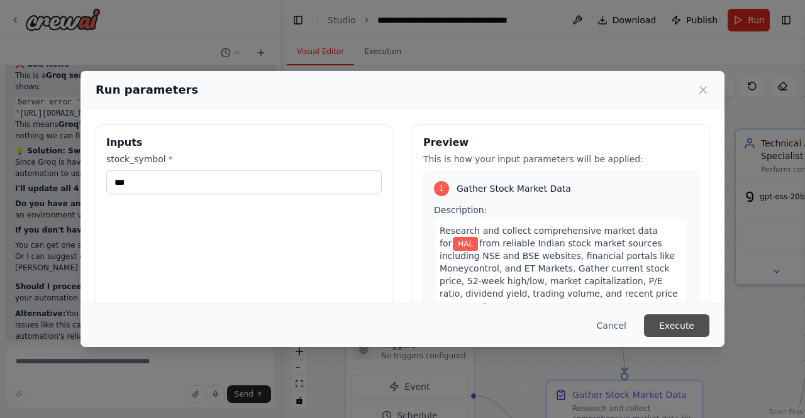
click at [688, 320] on button "Execute" at bounding box center [676, 325] width 65 height 23
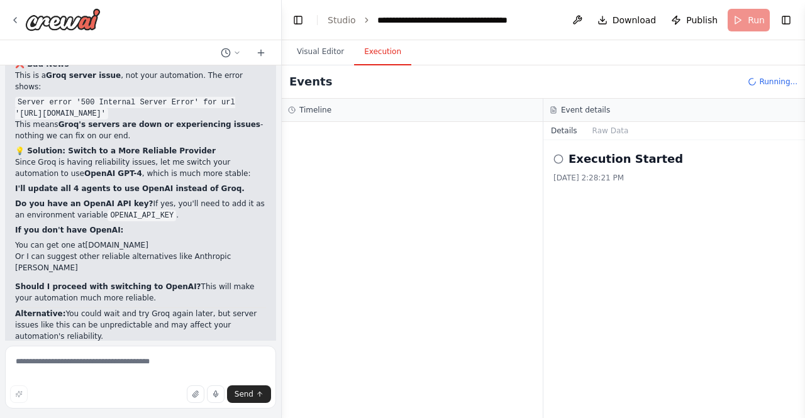
click at [576, 325] on div "Execution Started 10/6/2025, 2:28:21 PM" at bounding box center [673, 279] width 261 height 278
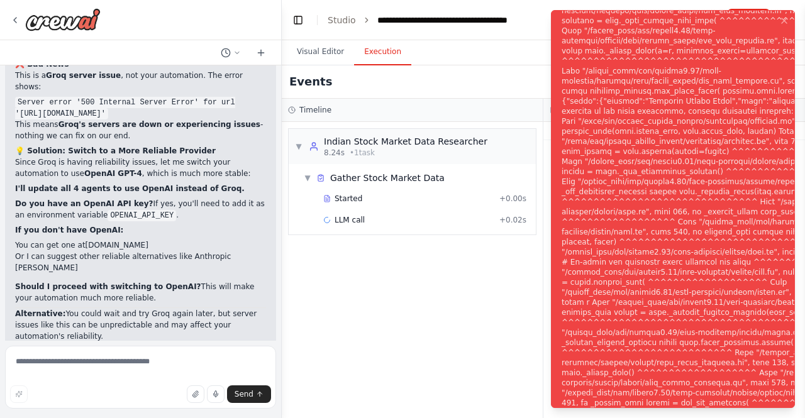
click at [677, 185] on div "Notifications (F8)" at bounding box center [738, 216] width 354 height 845
click at [683, 178] on div "Notifications (F8)" at bounding box center [738, 216] width 354 height 845
click at [685, 147] on div "Notifications (F8)" at bounding box center [738, 216] width 354 height 845
click at [689, 121] on div "Notifications (F8)" at bounding box center [738, 216] width 354 height 845
click at [683, 118] on div "Notifications (F8)" at bounding box center [738, 216] width 354 height 845
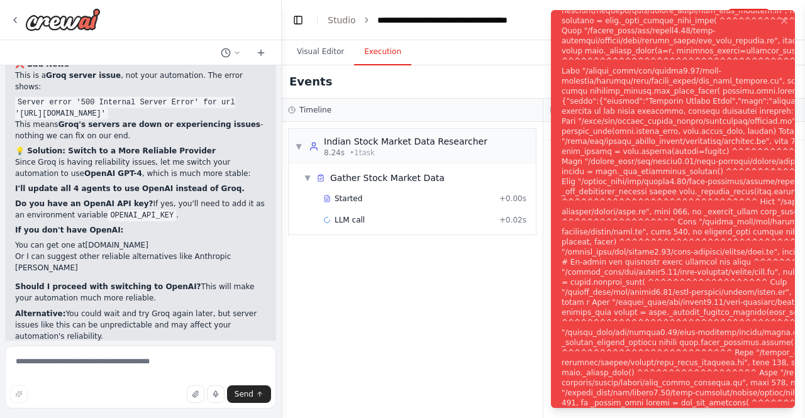
click at [740, 116] on div "Notifications (F8)" at bounding box center [738, 216] width 354 height 845
click at [766, 115] on div "Notifications (F8)" at bounding box center [738, 216] width 354 height 845
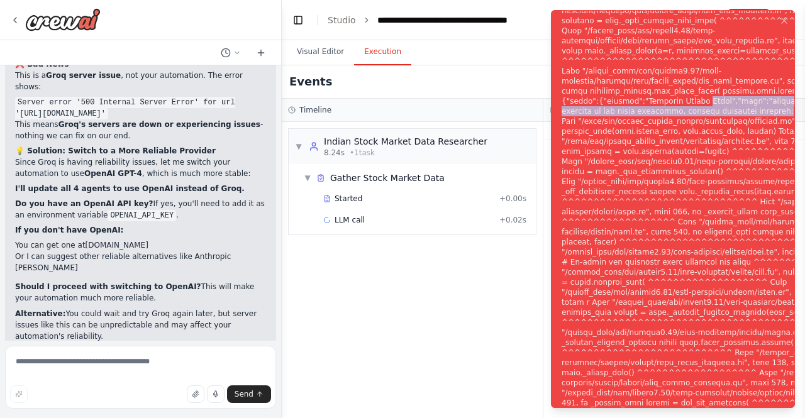
drag, startPoint x: 766, startPoint y: 115, endPoint x: 679, endPoint y: 107, distance: 87.1
click at [679, 107] on div "Notifications (F8)" at bounding box center [738, 216] width 354 height 845
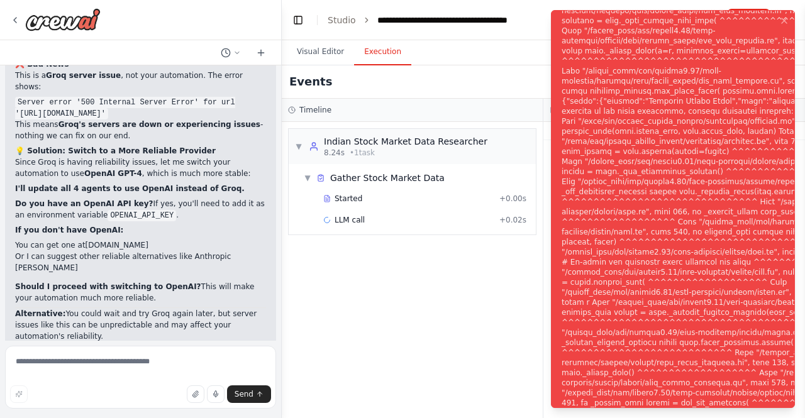
click at [492, 322] on div "▼ Indian Stock Market Data Researcher 8.24s • 1 task ▼ Gather Stock Market Data…" at bounding box center [412, 270] width 261 height 296
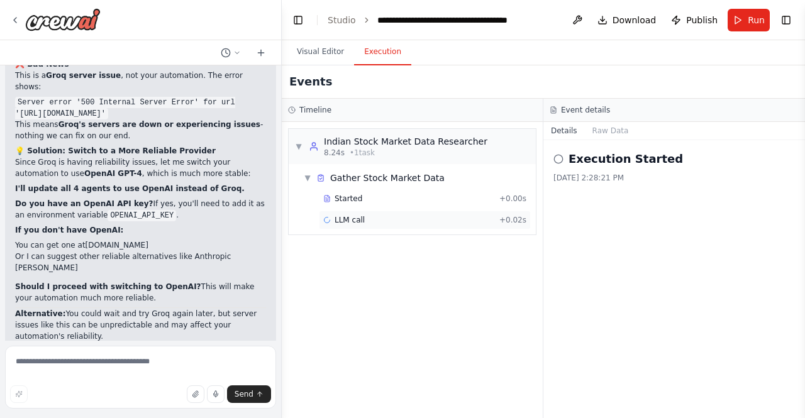
click at [349, 216] on span "LLM call" at bounding box center [349, 220] width 30 height 10
click at [600, 199] on span "Running" at bounding box center [588, 203] width 31 height 10
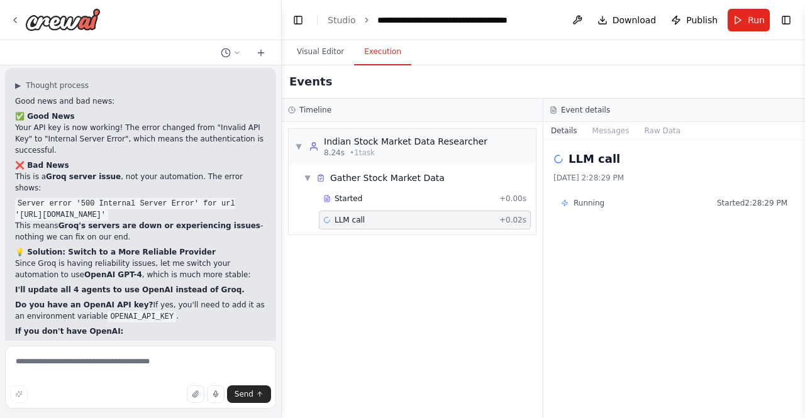
scroll to position [3718, 0]
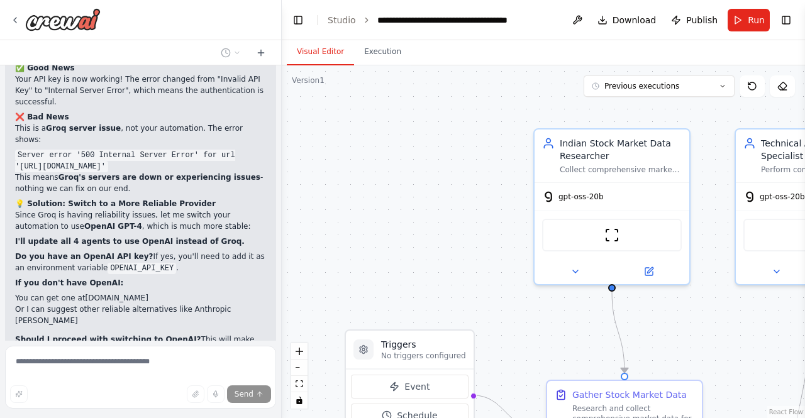
click at [324, 48] on button "Visual Editor" at bounding box center [320, 52] width 67 height 26
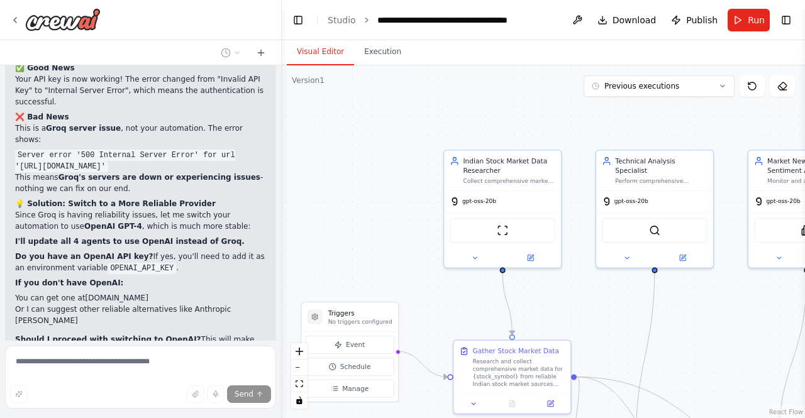
drag, startPoint x: 399, startPoint y: 208, endPoint x: 282, endPoint y: 205, distance: 116.3
click at [282, 205] on div ".deletable-edge-delete-btn { width: 20px; height: 20px; border: 0px solid #ffff…" at bounding box center [543, 241] width 523 height 353
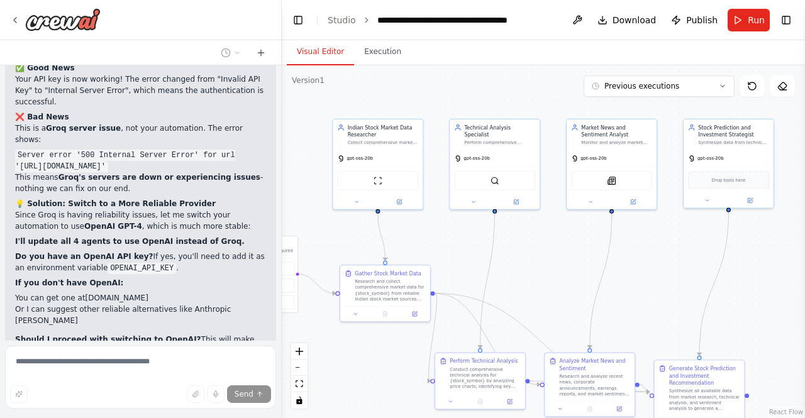
drag, startPoint x: 382, startPoint y: 278, endPoint x: 331, endPoint y: 236, distance: 65.2
click at [331, 236] on div ".deletable-edge-delete-btn { width: 20px; height: 20px; border: 0px solid #ffff…" at bounding box center [543, 241] width 523 height 353
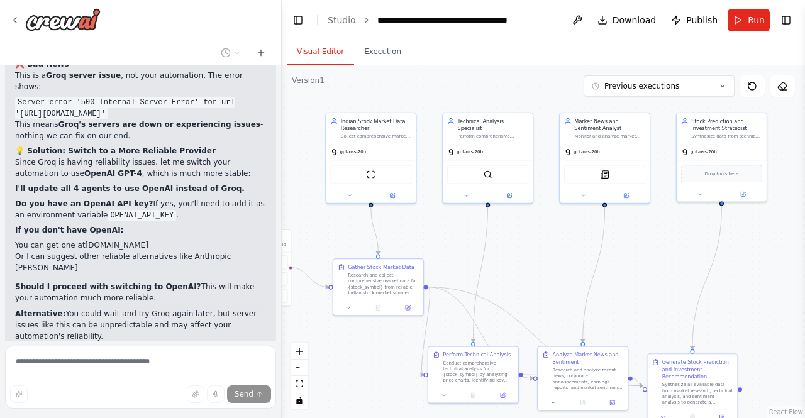
drag, startPoint x: 331, startPoint y: 236, endPoint x: 324, endPoint y: 230, distance: 9.3
click at [324, 230] on div ".deletable-edge-delete-btn { width: 20px; height: 20px; border: 0px solid #ffff…" at bounding box center [543, 241] width 523 height 353
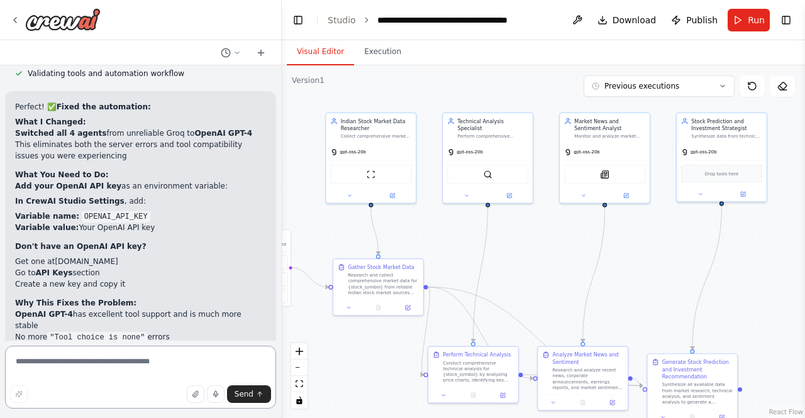
scroll to position [4528, 0]
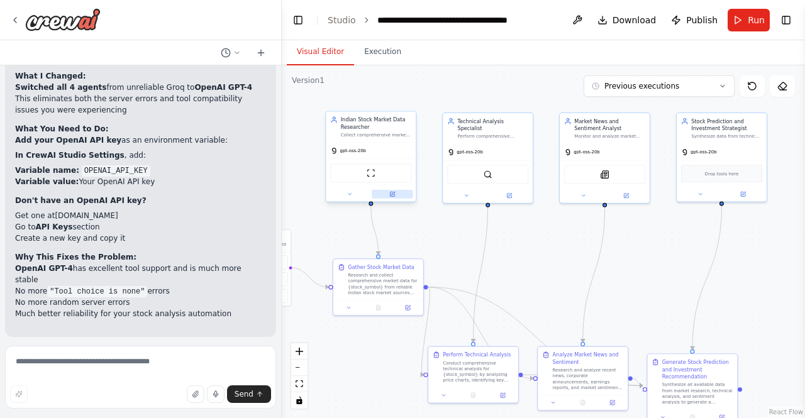
click at [392, 194] on icon at bounding box center [392, 193] width 3 height 3
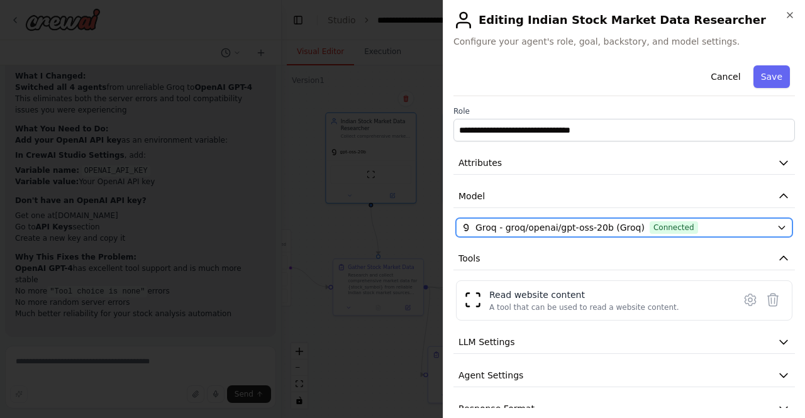
click at [547, 218] on button "Groq - groq/openai/gpt-oss-20b (Groq) Connected" at bounding box center [624, 227] width 336 height 19
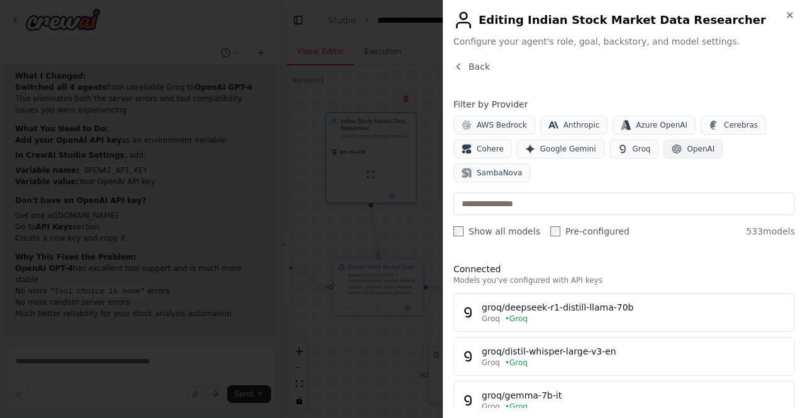
click at [686, 146] on span "OpenAI" at bounding box center [700, 149] width 28 height 10
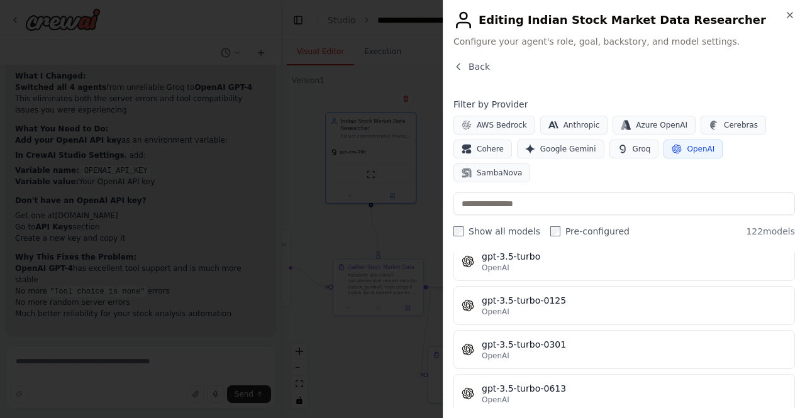
scroll to position [0, 0]
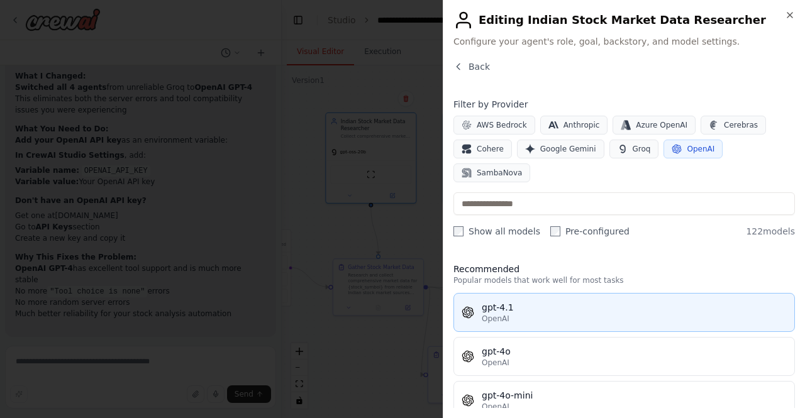
click at [533, 314] on div "OpenAI" at bounding box center [633, 319] width 305 height 10
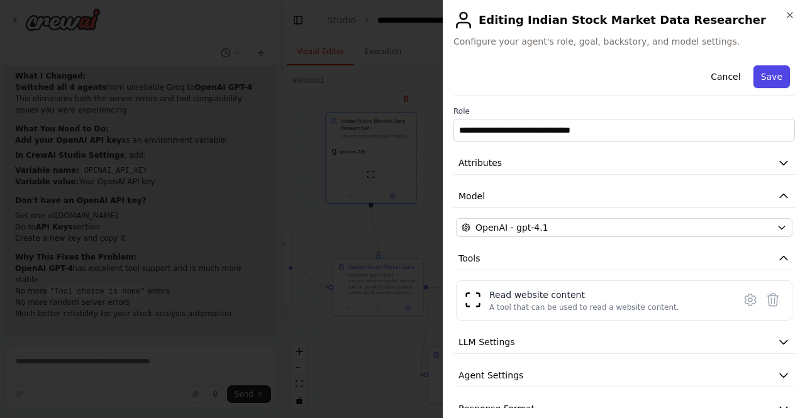
click at [756, 79] on button "Save" at bounding box center [771, 76] width 36 height 23
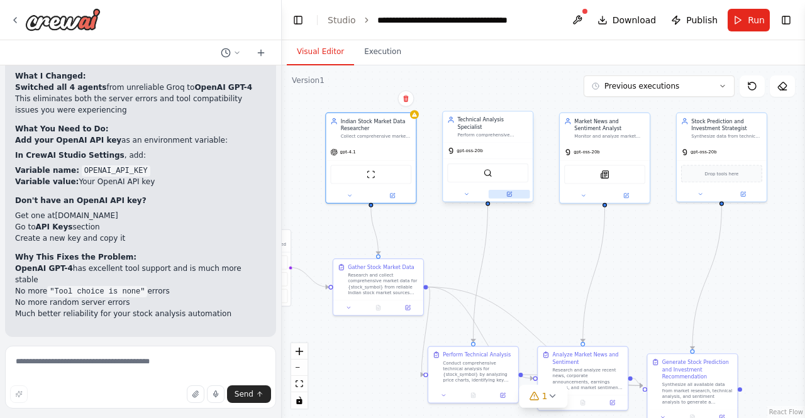
click at [513, 190] on button at bounding box center [508, 194] width 41 height 9
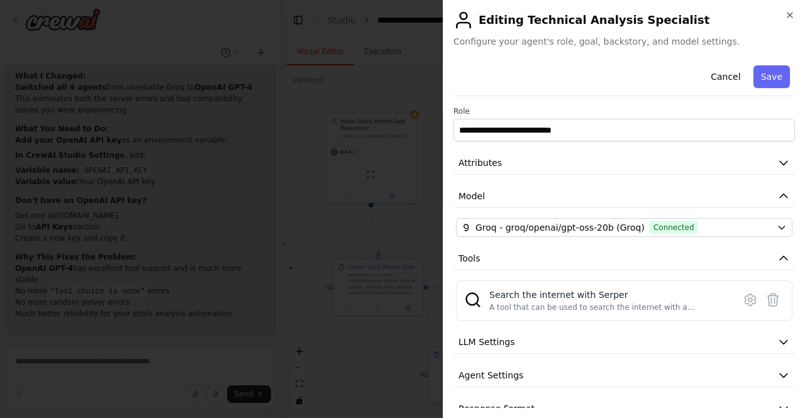
click at [532, 216] on div "**********" at bounding box center [623, 240] width 341 height 360
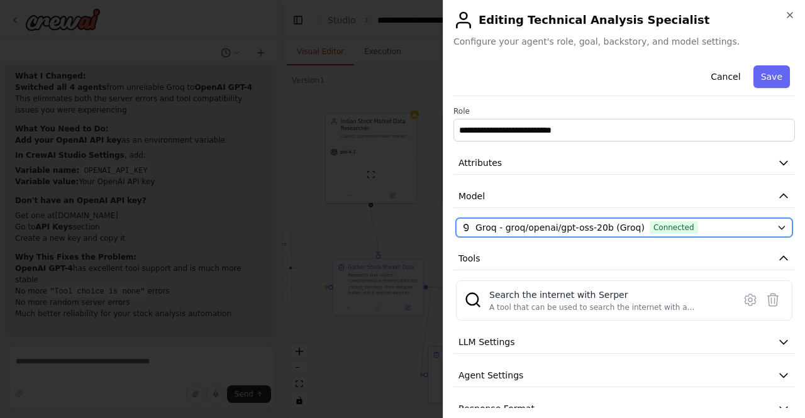
click at [536, 223] on span "Groq - groq/openai/gpt-oss-20b (Groq)" at bounding box center [559, 227] width 169 height 13
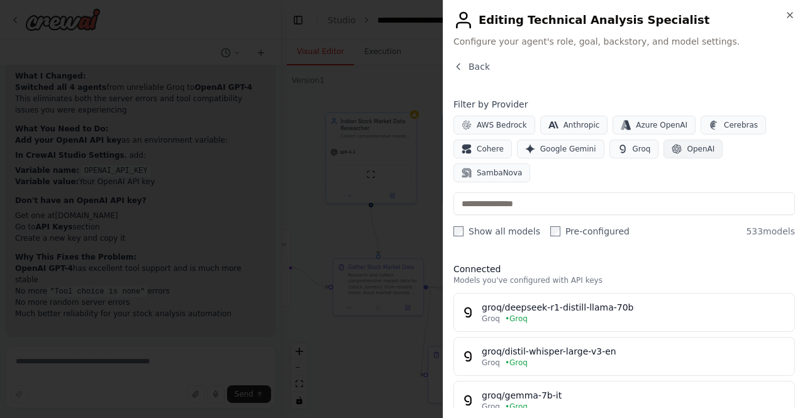
click at [686, 148] on span "OpenAI" at bounding box center [700, 149] width 28 height 10
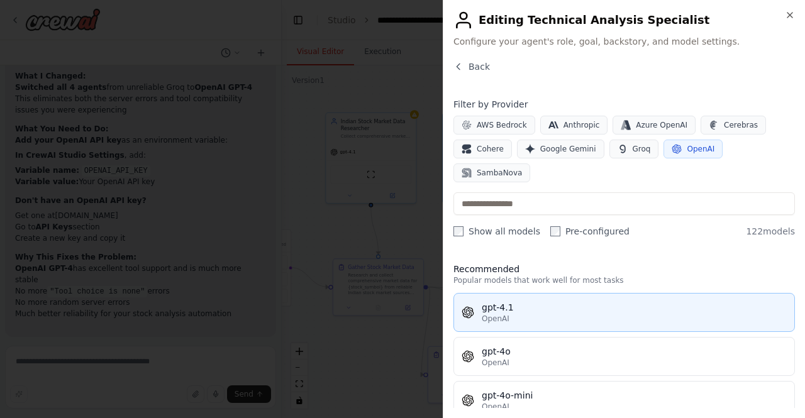
click at [556, 314] on div "OpenAI" at bounding box center [633, 319] width 305 height 10
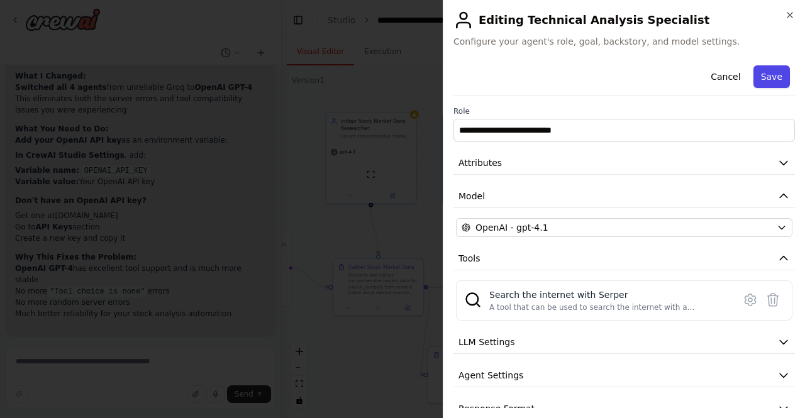
click at [772, 79] on button "Save" at bounding box center [771, 76] width 36 height 23
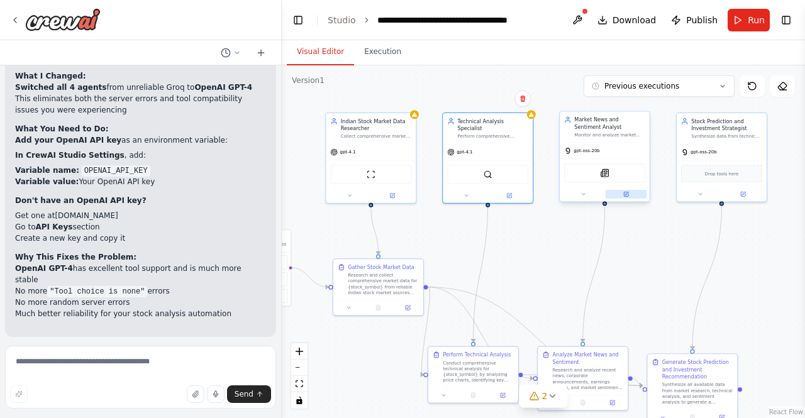
click at [629, 192] on button at bounding box center [625, 194] width 41 height 9
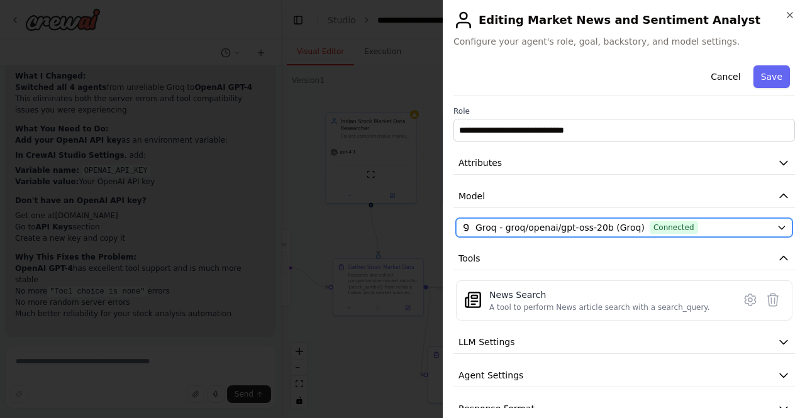
click at [582, 223] on span "Groq - groq/openai/gpt-oss-20b (Groq)" at bounding box center [559, 227] width 169 height 13
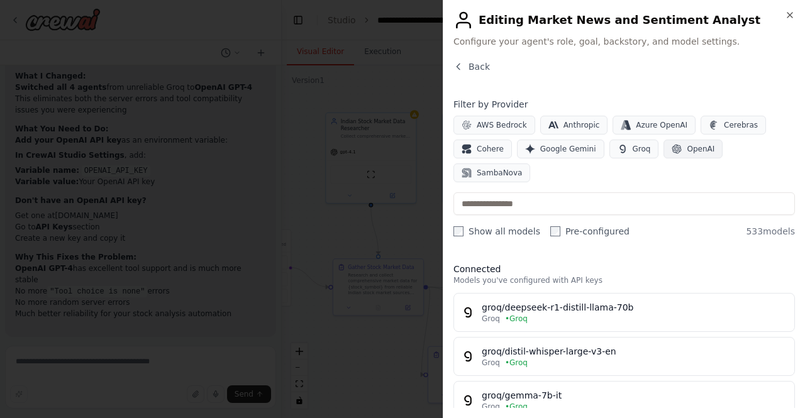
click at [686, 150] on span "OpenAI" at bounding box center [700, 149] width 28 height 10
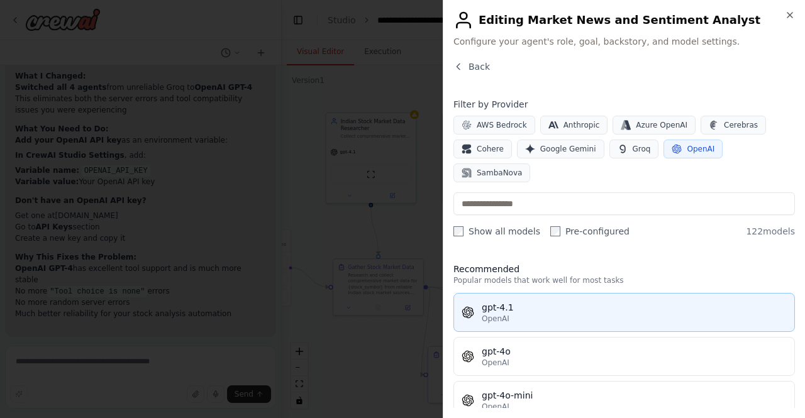
click at [555, 314] on div "OpenAI" at bounding box center [633, 319] width 305 height 10
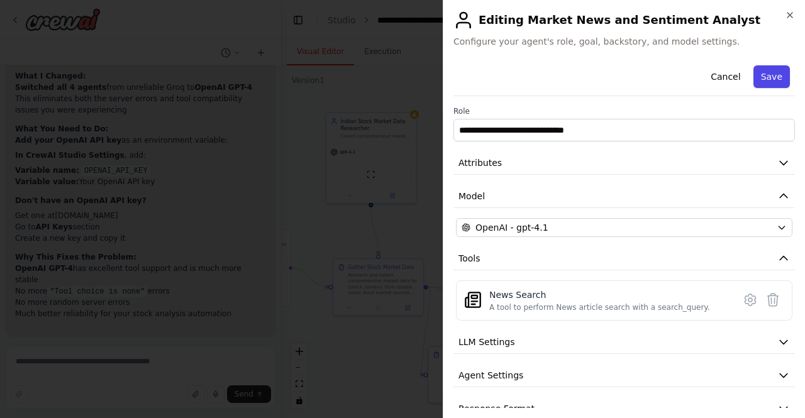
click at [760, 76] on button "Save" at bounding box center [771, 76] width 36 height 23
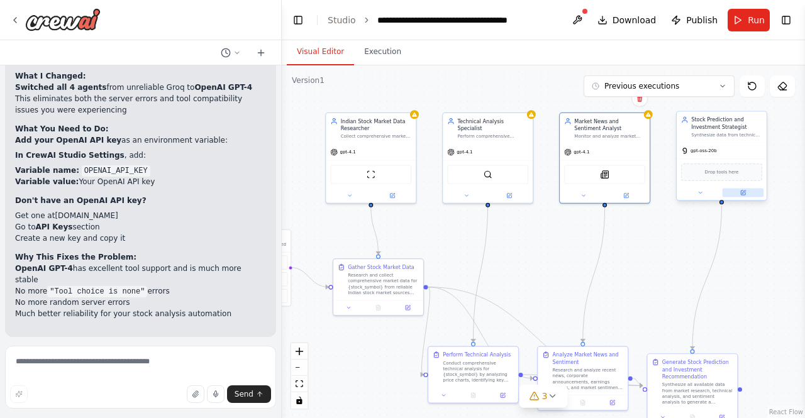
click at [743, 191] on icon at bounding box center [743, 191] width 3 height 3
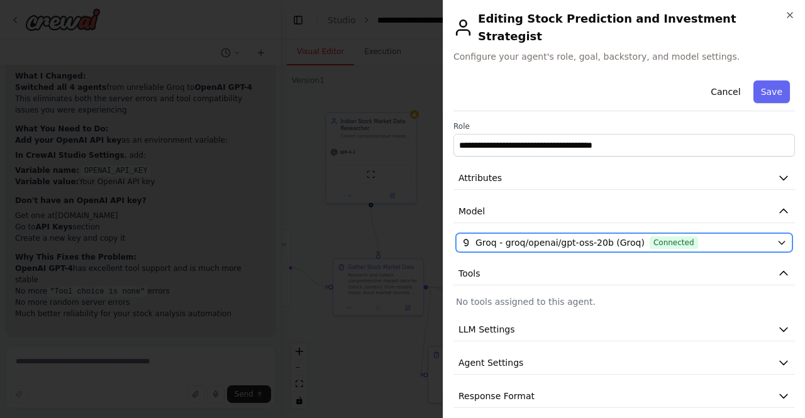
click at [664, 236] on span "Connected" at bounding box center [673, 242] width 48 height 13
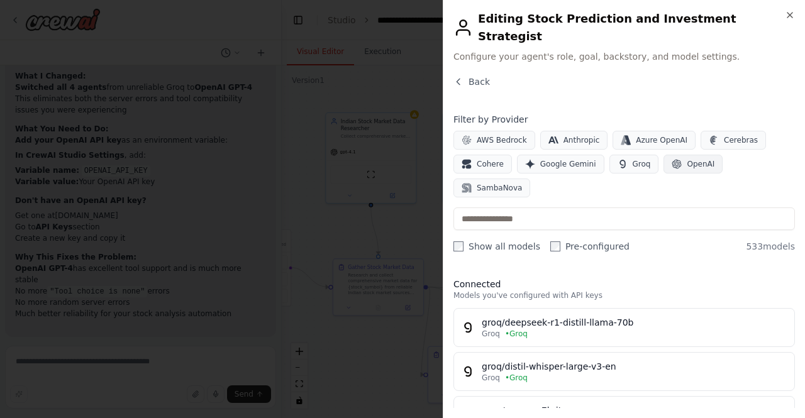
click at [686, 159] on span "OpenAI" at bounding box center [700, 164] width 28 height 10
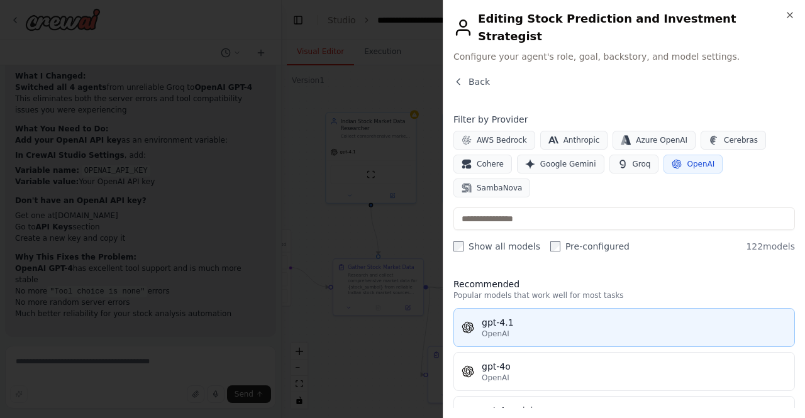
click at [574, 316] on div "gpt-4.1" at bounding box center [633, 322] width 305 height 13
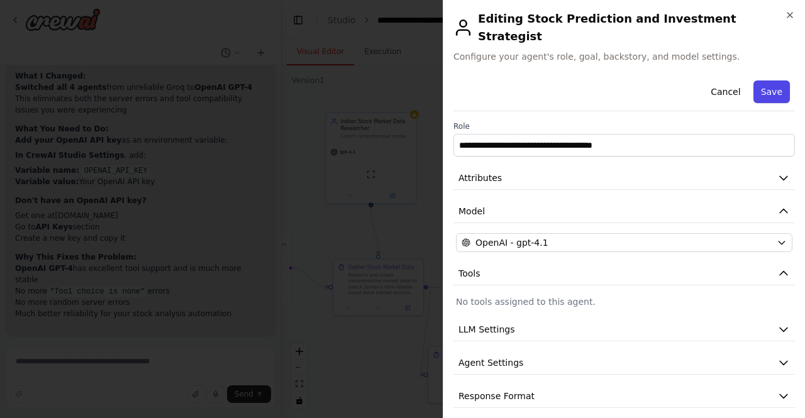
click at [769, 80] on button "Save" at bounding box center [771, 91] width 36 height 23
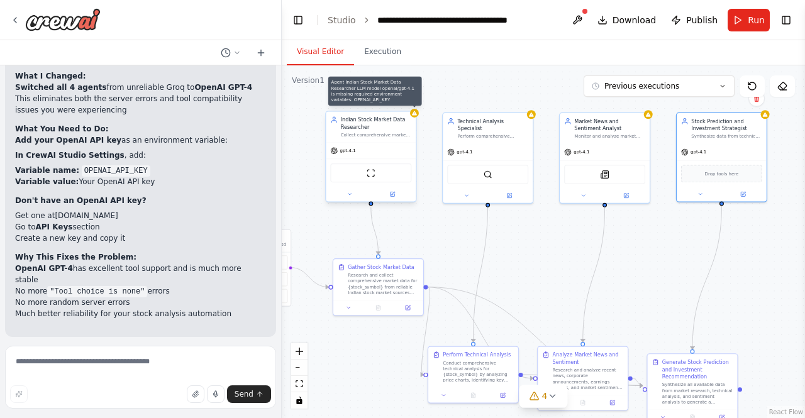
click at [414, 114] on icon at bounding box center [414, 113] width 5 height 4
click at [399, 128] on div "Indian Stock Market Data Researcher" at bounding box center [376, 123] width 71 height 14
click at [414, 113] on icon at bounding box center [414, 113] width 5 height 4
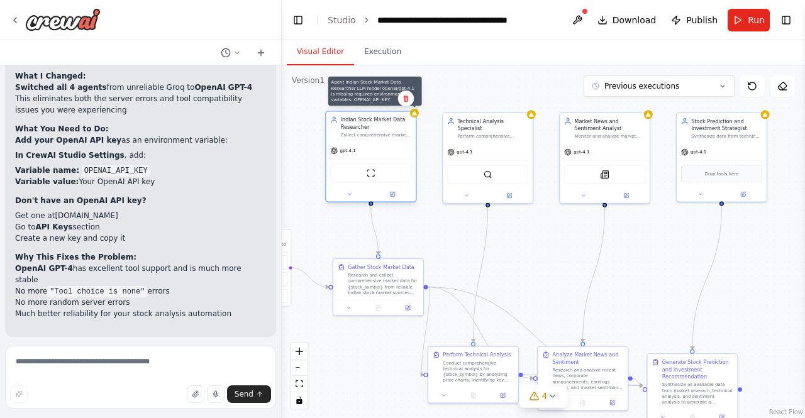
click at [414, 113] on icon at bounding box center [414, 113] width 5 height 4
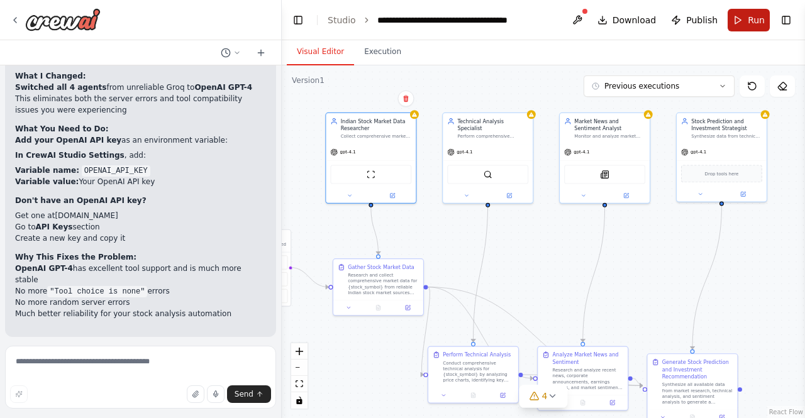
click at [752, 25] on span "Run" at bounding box center [755, 20] width 17 height 13
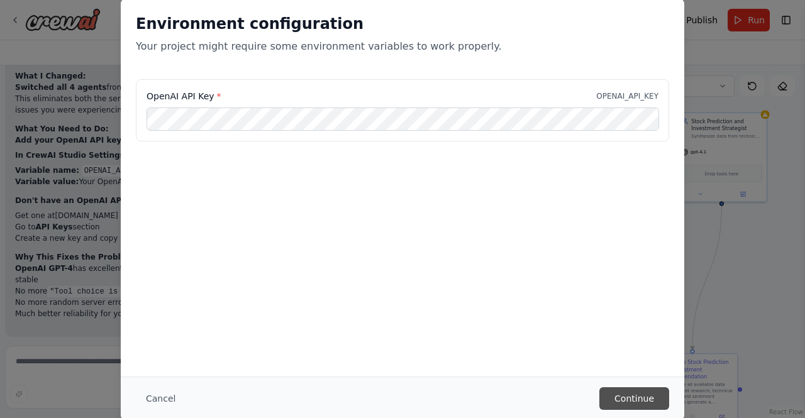
click at [649, 393] on button "Continue" at bounding box center [634, 398] width 70 height 23
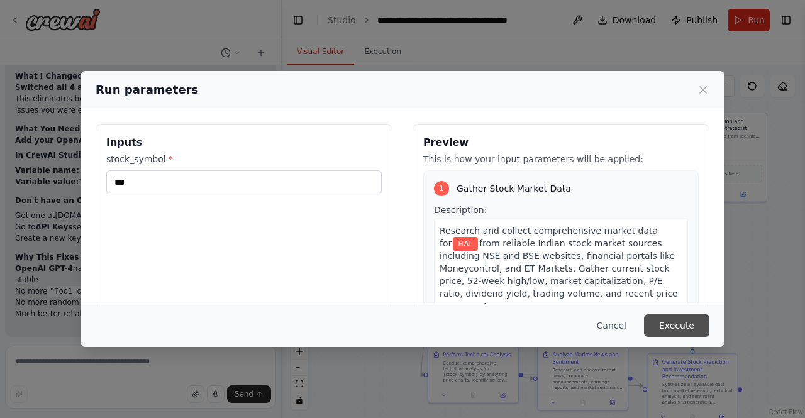
click at [671, 321] on button "Execute" at bounding box center [676, 325] width 65 height 23
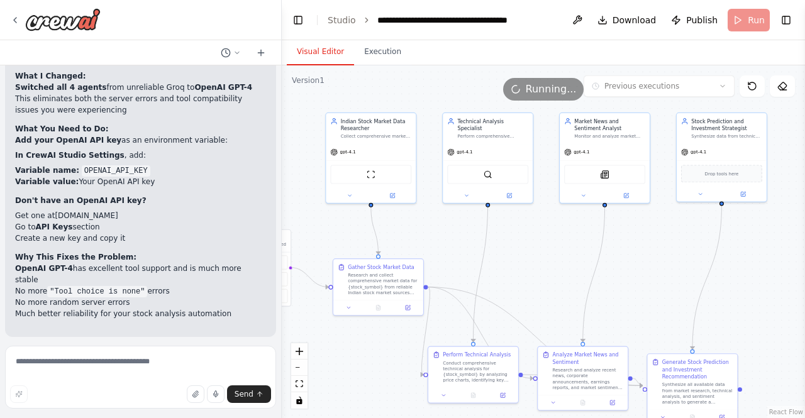
click at [317, 50] on button "Visual Editor" at bounding box center [320, 52] width 67 height 26
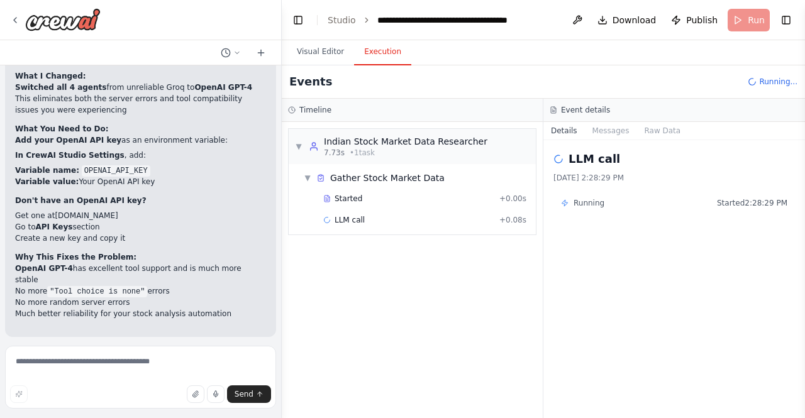
click at [374, 50] on button "Execution" at bounding box center [382, 52] width 57 height 26
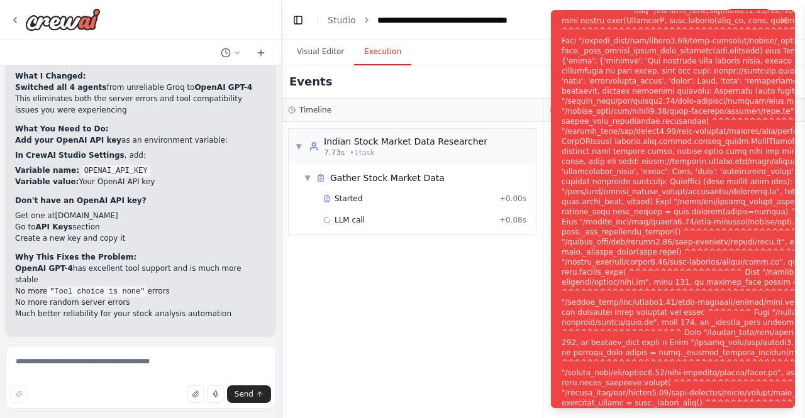
click at [374, 50] on button "Execution" at bounding box center [382, 52] width 57 height 26
click at [655, 159] on div "Notifications (F8)" at bounding box center [766, 216] width 411 height 865
click at [652, 155] on div "Notifications (F8)" at bounding box center [766, 216] width 411 height 865
click at [668, 159] on div "Notifications (F8)" at bounding box center [766, 216] width 411 height 865
click at [399, 319] on div "▼ Indian Stock Market Data Researcher 7.73s • 1 task ▼ Gather Stock Market Data…" at bounding box center [412, 270] width 261 height 296
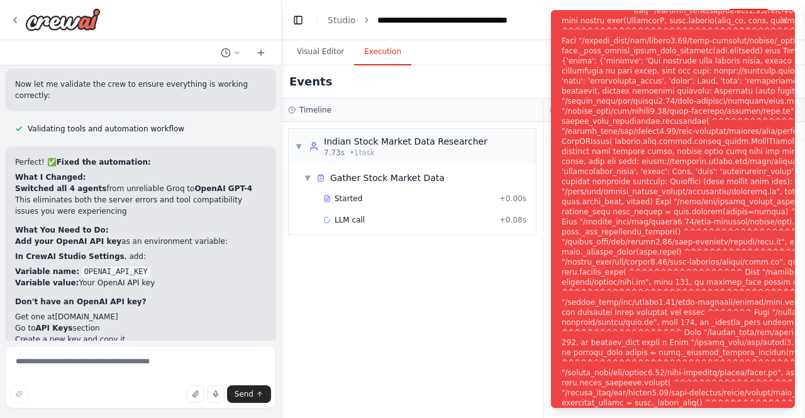
scroll to position [4475, 0]
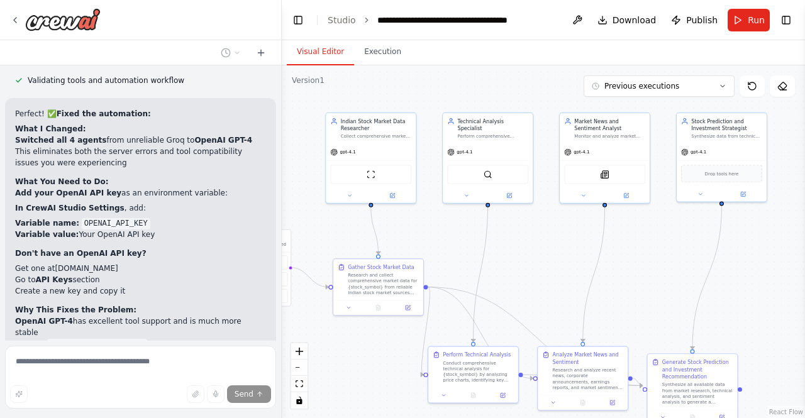
click at [311, 53] on button "Visual Editor" at bounding box center [320, 52] width 67 height 26
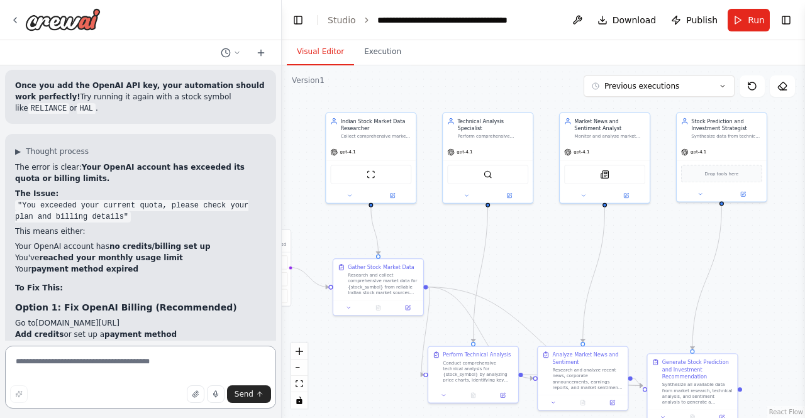
scroll to position [4816, 0]
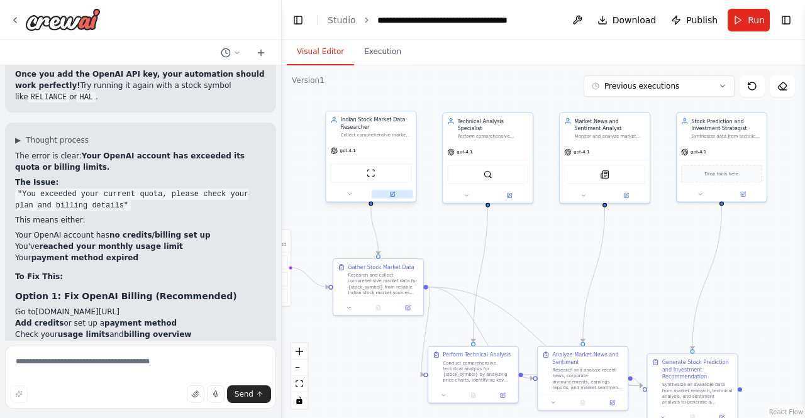
click at [386, 197] on button at bounding box center [391, 194] width 41 height 9
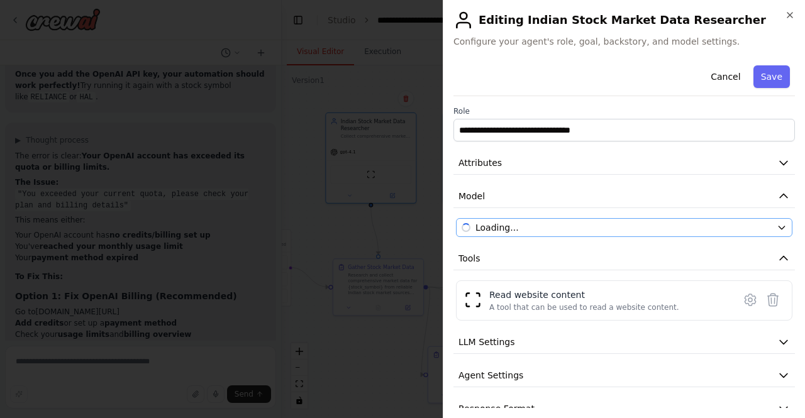
click at [500, 228] on span "Loading..." at bounding box center [496, 227] width 43 height 13
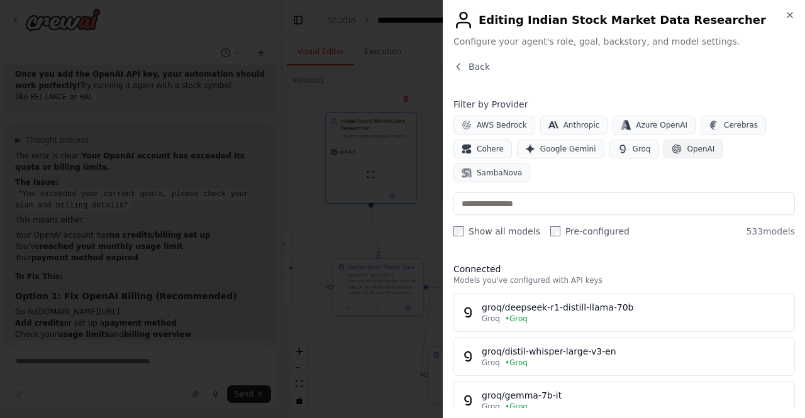
click at [686, 148] on span "OpenAI" at bounding box center [700, 149] width 28 height 10
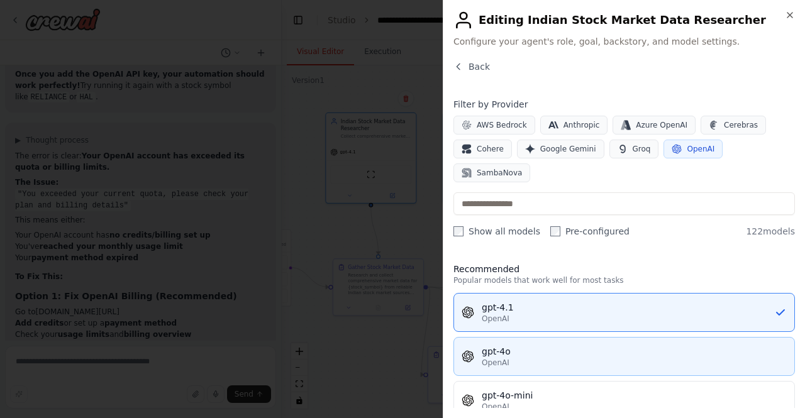
click at [570, 358] on div "OpenAI" at bounding box center [633, 363] width 305 height 10
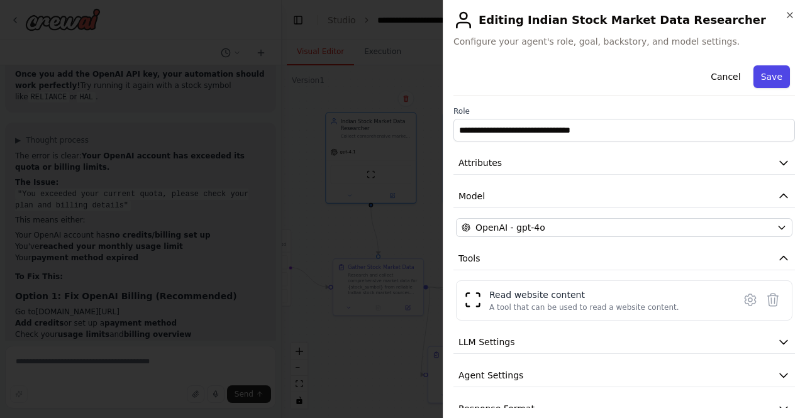
click at [771, 75] on button "Save" at bounding box center [771, 76] width 36 height 23
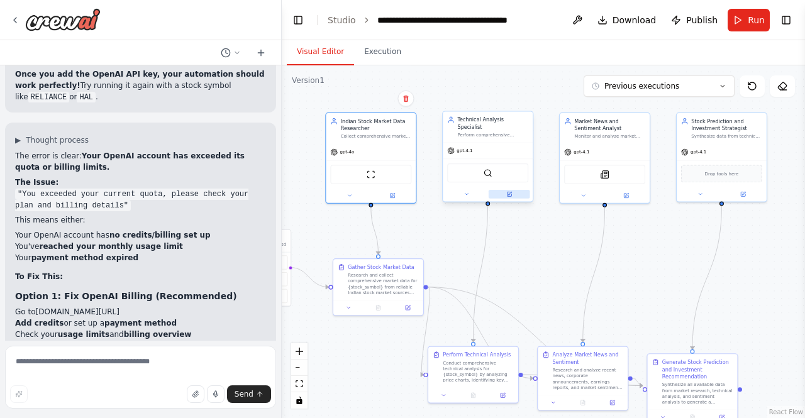
click at [510, 192] on icon at bounding box center [509, 193] width 3 height 3
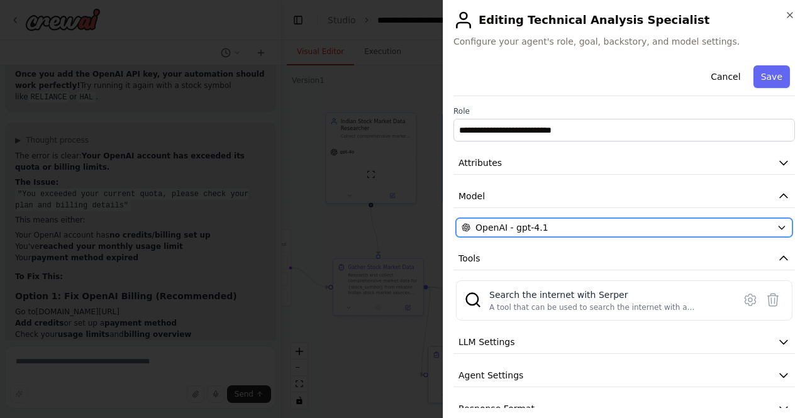
click at [520, 228] on span "OpenAI - gpt-4.1" at bounding box center [511, 227] width 73 height 13
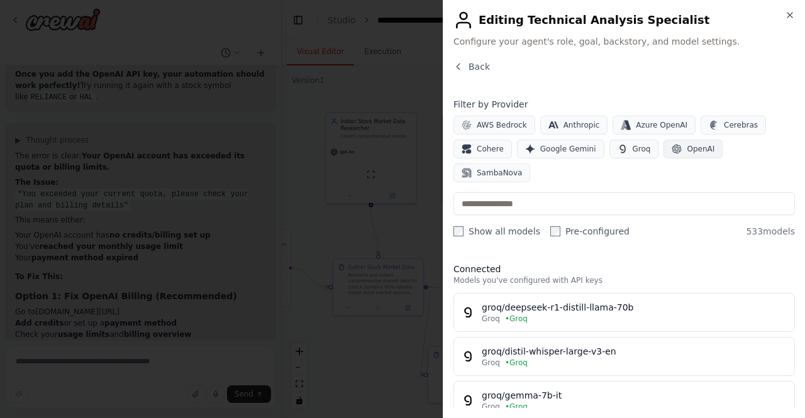
click at [686, 144] on span "OpenAI" at bounding box center [700, 149] width 28 height 10
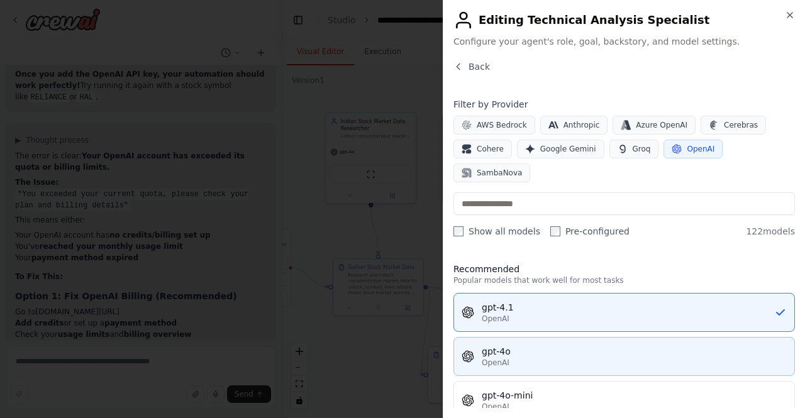
click at [535, 345] on div "gpt-4o" at bounding box center [633, 351] width 305 height 13
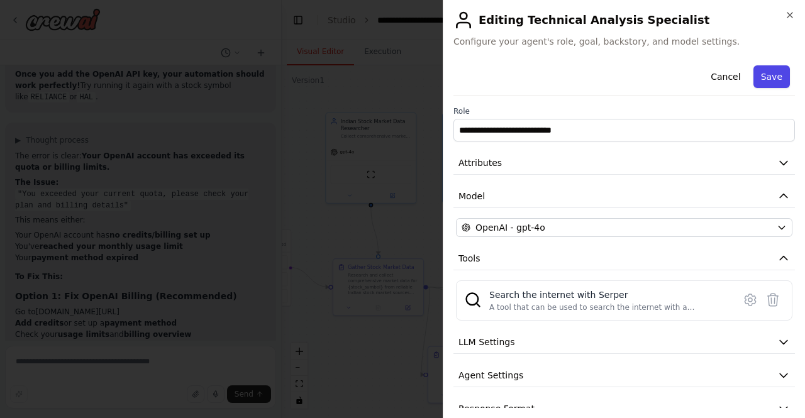
click at [776, 70] on button "Save" at bounding box center [771, 76] width 36 height 23
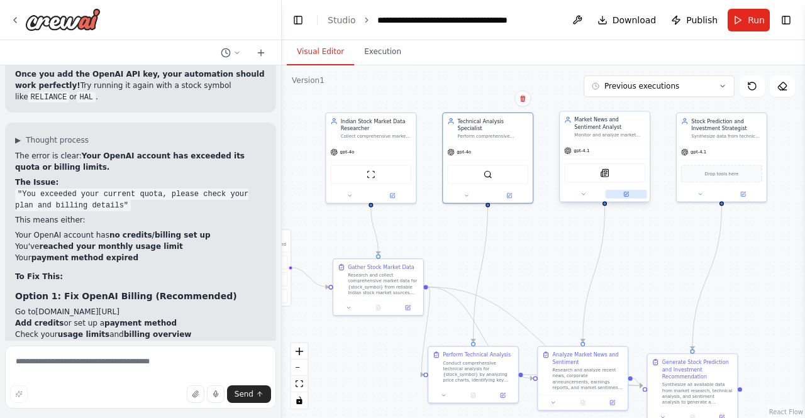
click at [631, 196] on button at bounding box center [625, 194] width 41 height 9
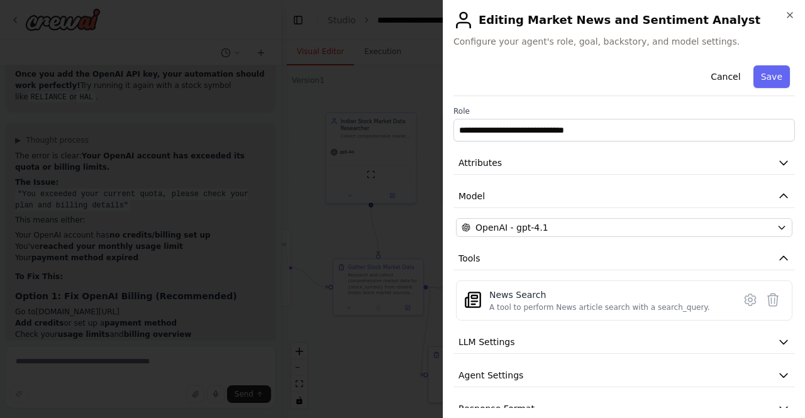
scroll to position [20, 0]
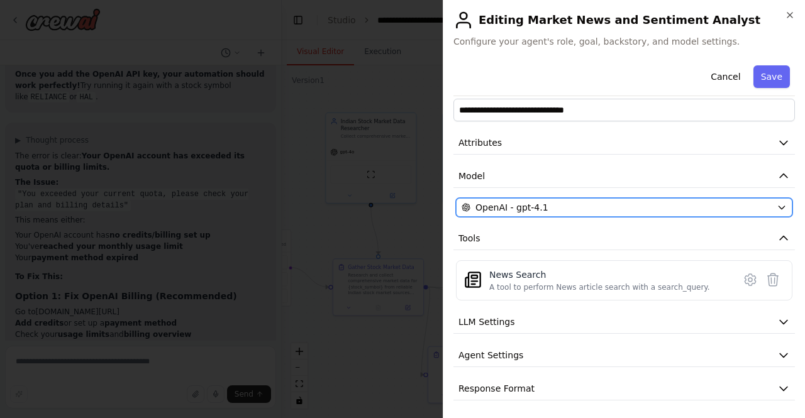
click at [567, 207] on div "OpenAI - gpt-4.1" at bounding box center [616, 207] width 310 height 13
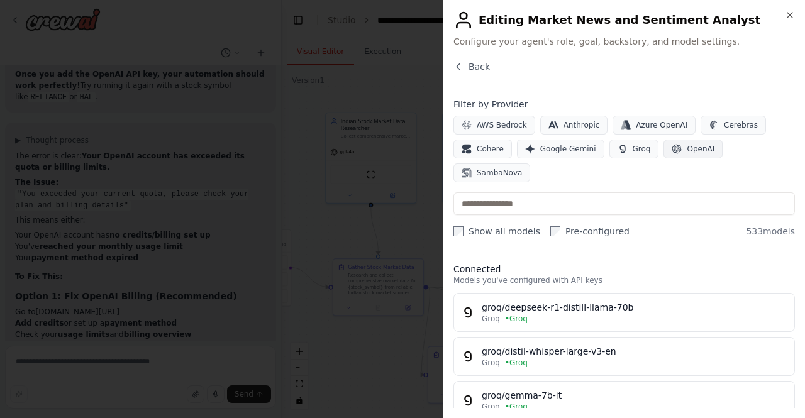
click at [686, 144] on span "OpenAI" at bounding box center [700, 149] width 28 height 10
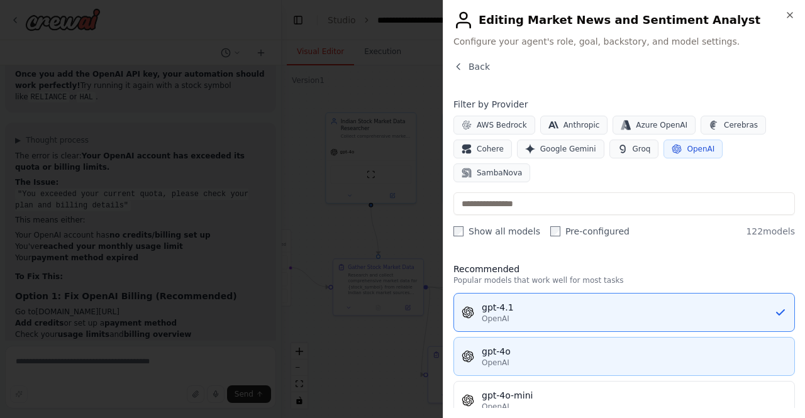
click at [564, 347] on button "gpt-4o OpenAI" at bounding box center [623, 356] width 341 height 39
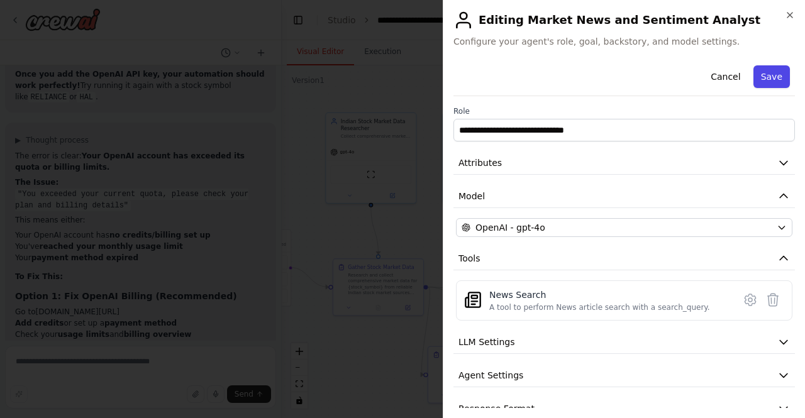
click at [774, 80] on button "Save" at bounding box center [771, 76] width 36 height 23
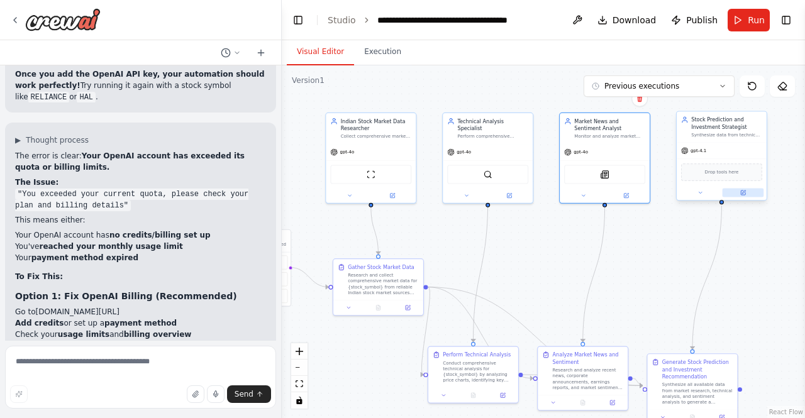
click at [744, 195] on icon at bounding box center [743, 193] width 6 height 6
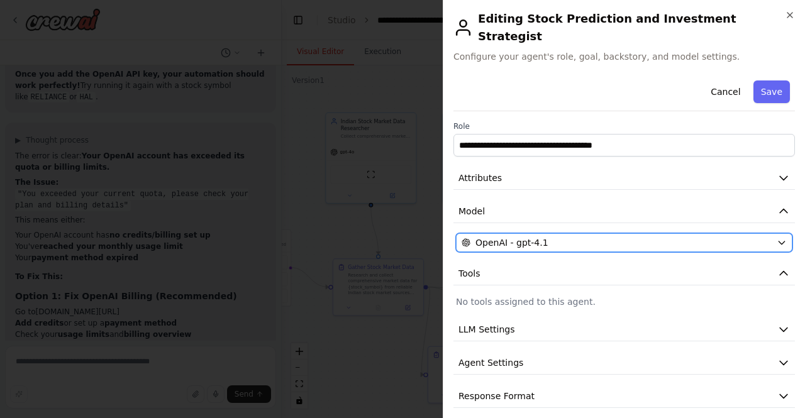
click at [681, 236] on div "OpenAI - gpt-4.1" at bounding box center [616, 242] width 310 height 13
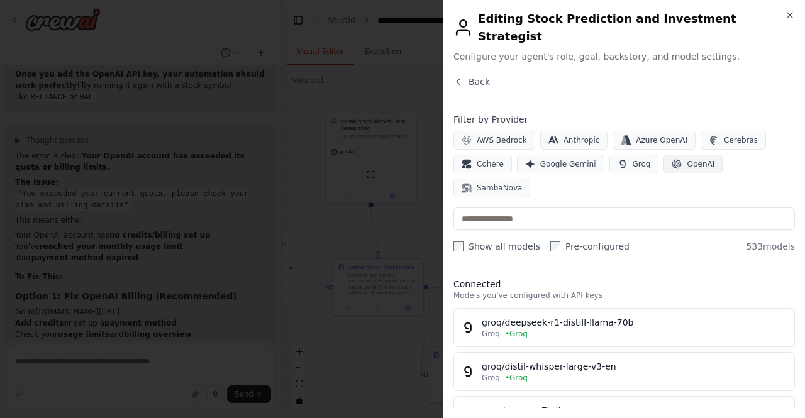
click at [689, 159] on span "OpenAI" at bounding box center [700, 164] width 28 height 10
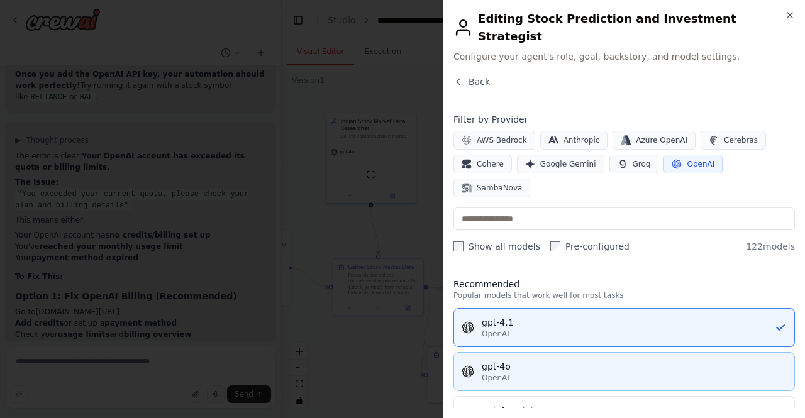
click at [602, 360] on div "gpt-4o" at bounding box center [633, 366] width 305 height 13
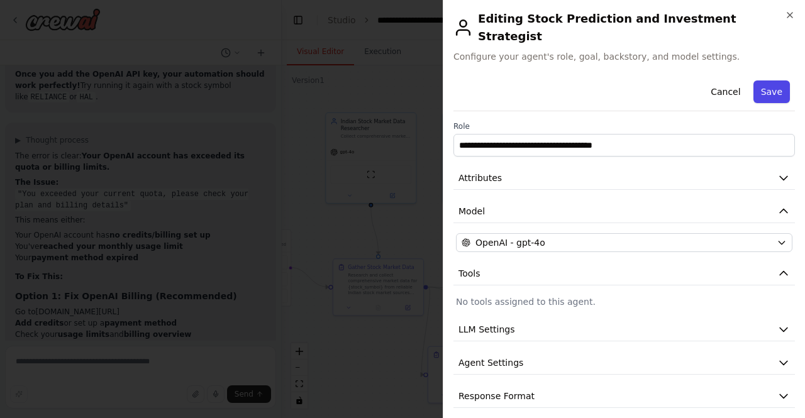
click at [779, 80] on button "Save" at bounding box center [771, 91] width 36 height 23
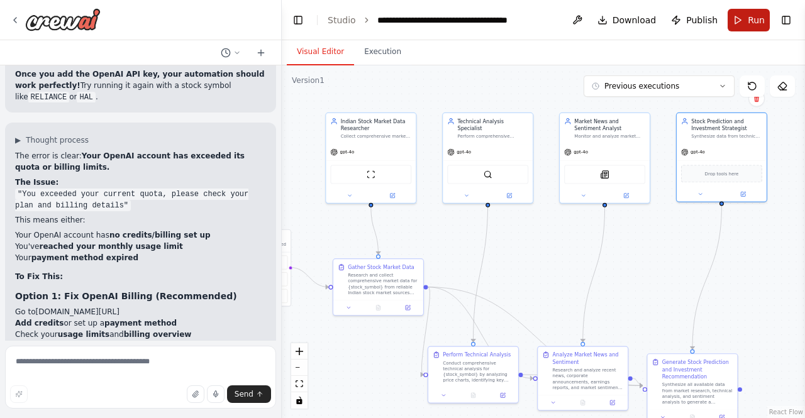
click at [755, 23] on span "Run" at bounding box center [755, 20] width 17 height 13
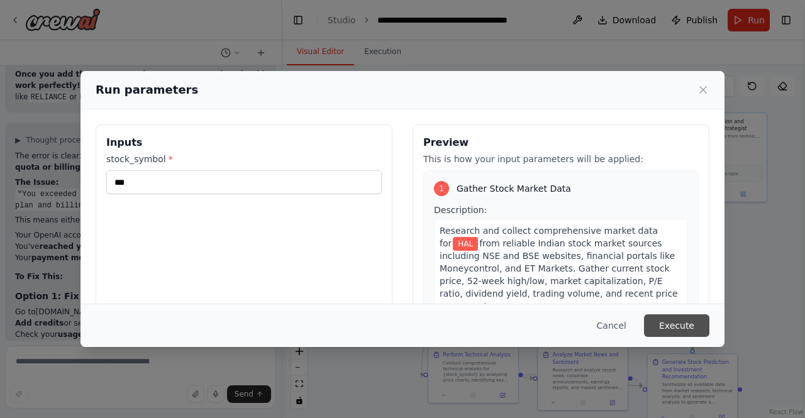
click at [679, 324] on button "Execute" at bounding box center [676, 325] width 65 height 23
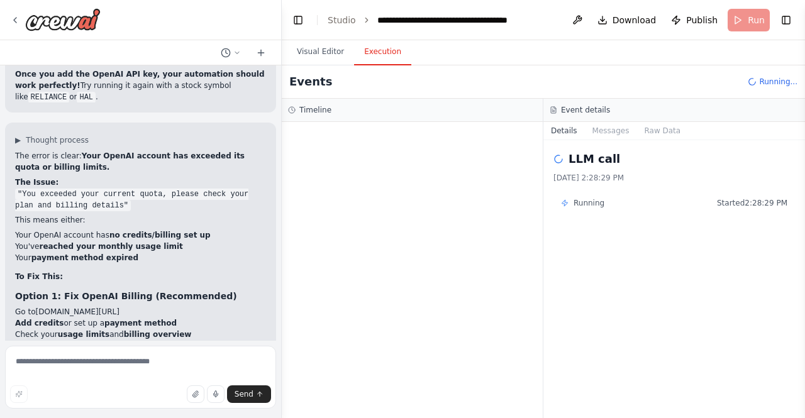
click at [679, 324] on div "LLM call 10/6/2025, 2:28:29 PM Running Started 2:28:29 PM" at bounding box center [673, 279] width 261 height 278
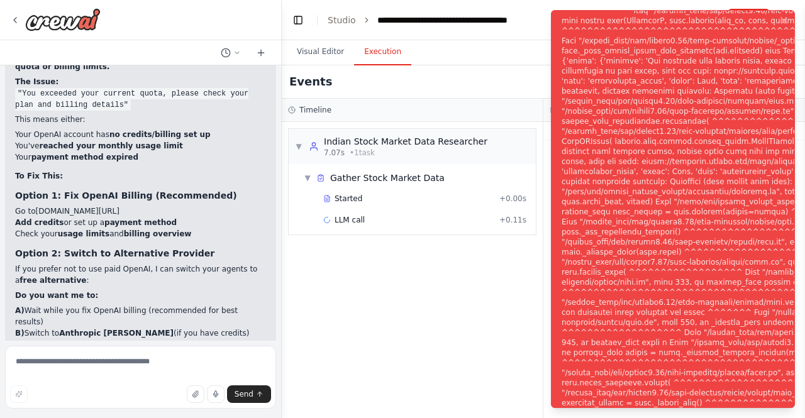
scroll to position [4917, 0]
click at [718, 151] on div "Notifications (F8)" at bounding box center [766, 216] width 411 height 865
click at [694, 149] on div "Notifications (F8)" at bounding box center [766, 216] width 411 height 865
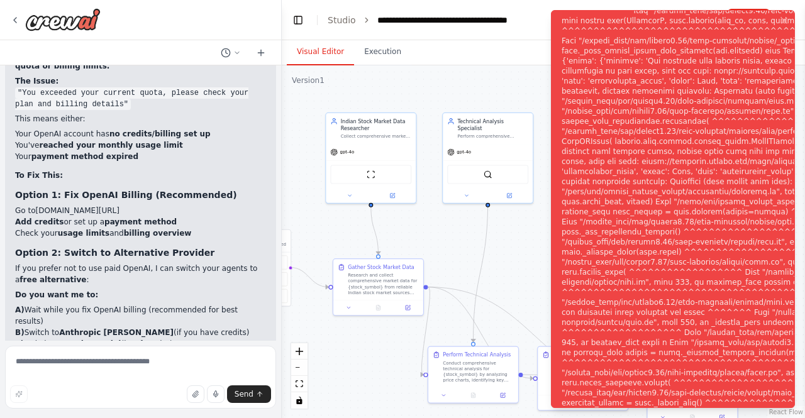
click at [324, 49] on button "Visual Editor" at bounding box center [320, 52] width 67 height 26
click at [425, 80] on div ".deletable-edge-delete-btn { width: 20px; height: 20px; border: 0px solid #ffff…" at bounding box center [543, 241] width 523 height 353
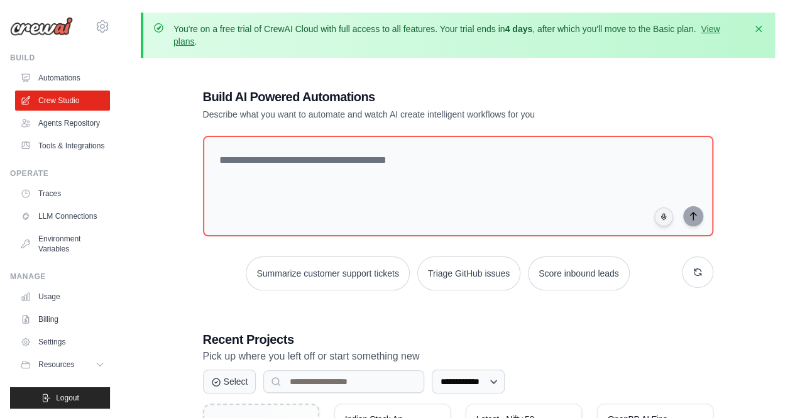
scroll to position [143, 0]
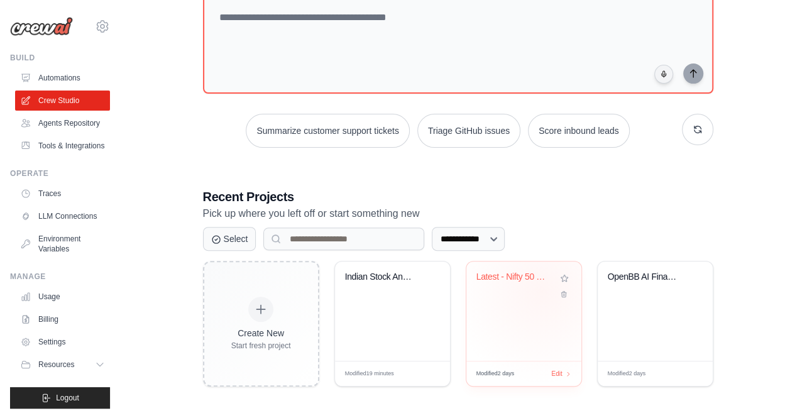
click at [542, 290] on div "Latest - Nifty 50 Options Trading A..." at bounding box center [523, 286] width 95 height 29
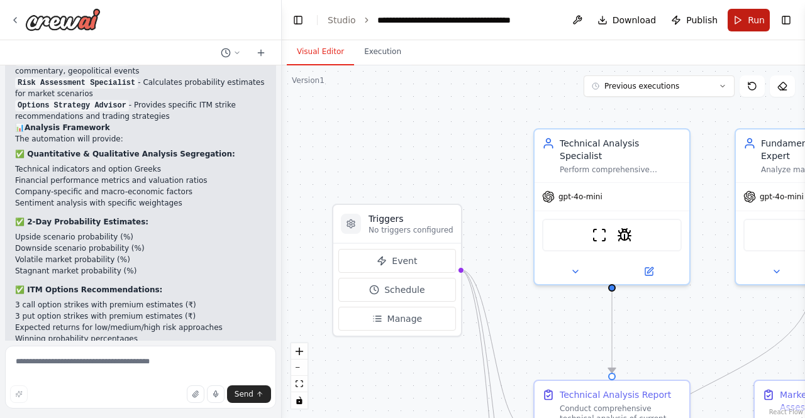
click at [759, 19] on span "Run" at bounding box center [755, 20] width 17 height 13
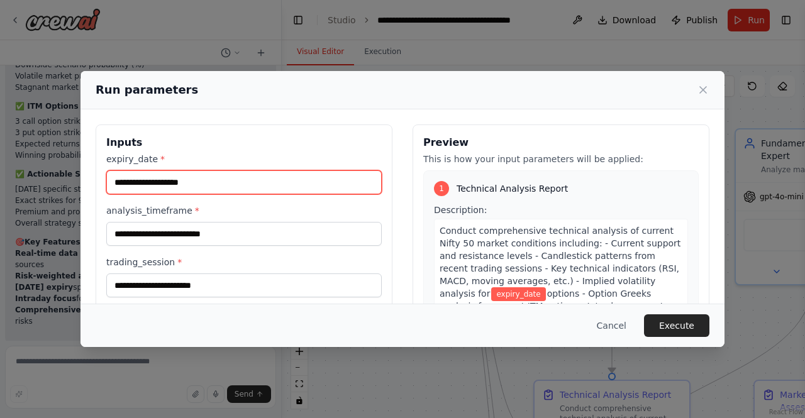
click at [294, 189] on input "expiry_date *" at bounding box center [243, 182] width 275 height 24
click at [124, 180] on input "**********" at bounding box center [243, 182] width 275 height 24
click at [138, 183] on input "**********" at bounding box center [243, 182] width 275 height 24
type input "**********"
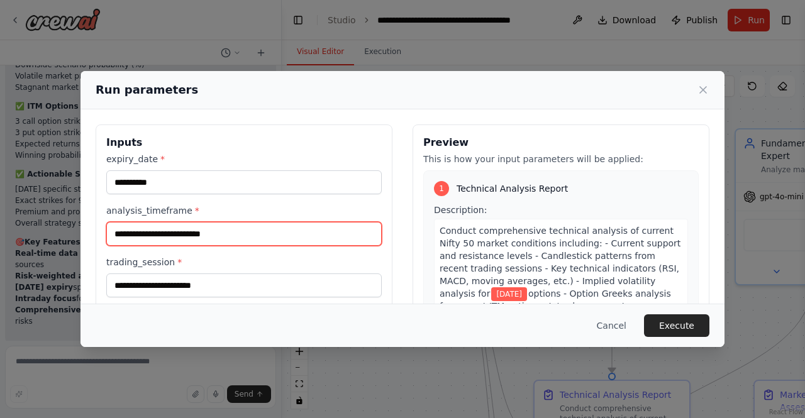
click at [182, 233] on input "analysis_timeframe *" at bounding box center [243, 234] width 275 height 24
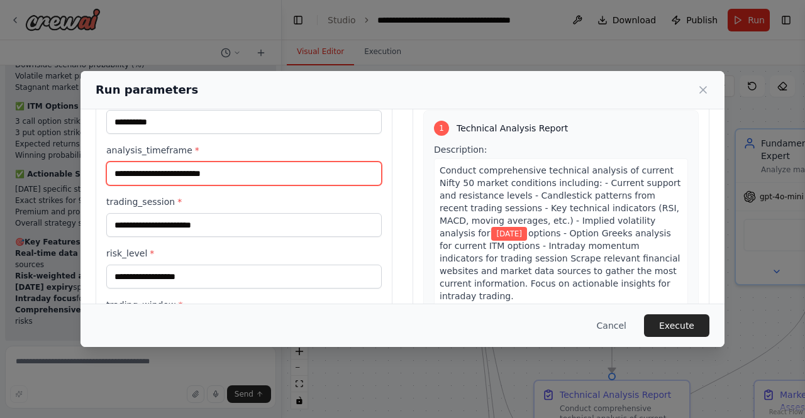
scroll to position [62, 0]
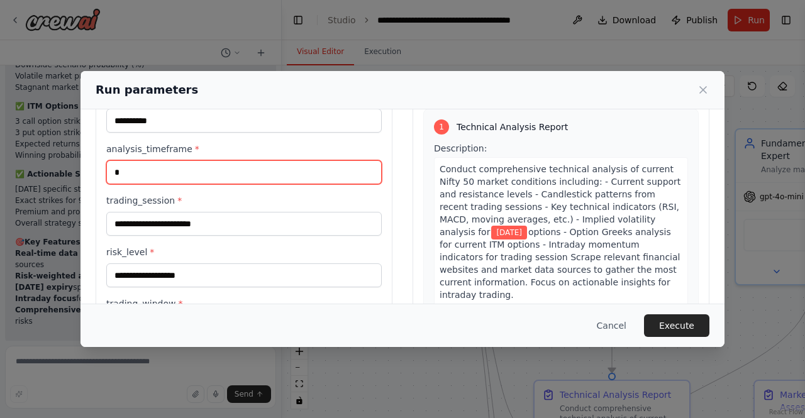
type input "*"
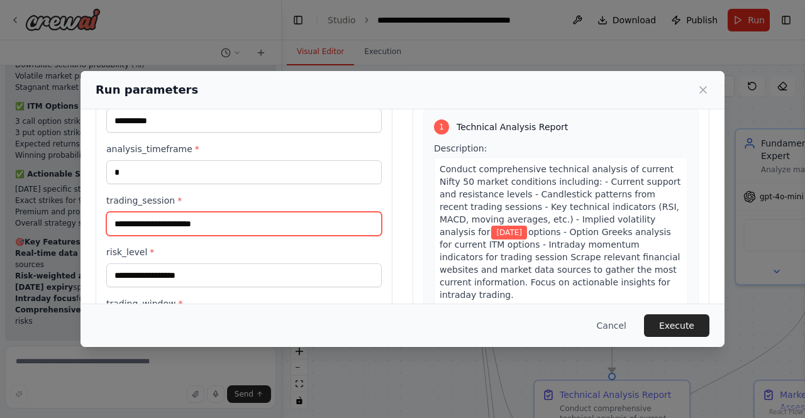
click at [186, 227] on input "trading_session *" at bounding box center [243, 224] width 275 height 24
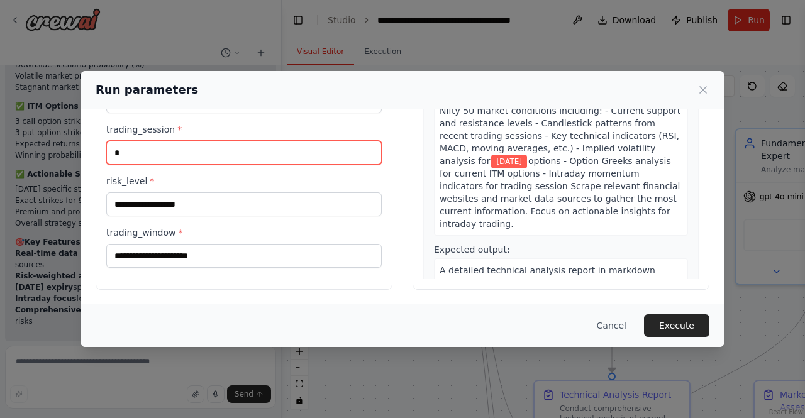
type input "*"
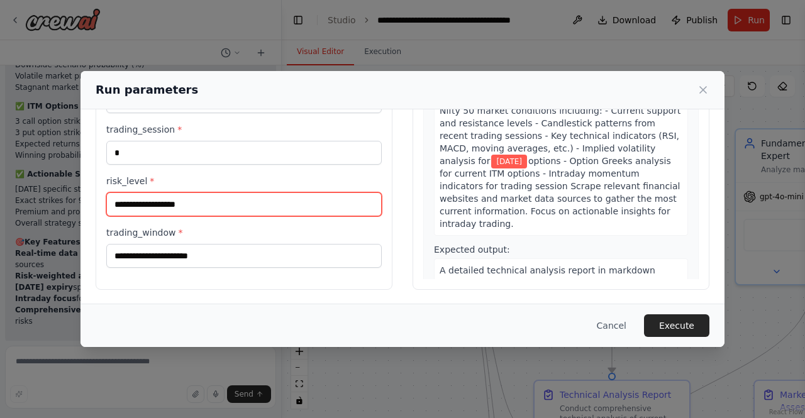
click at [190, 203] on input "risk_level *" at bounding box center [243, 204] width 275 height 24
type input "***"
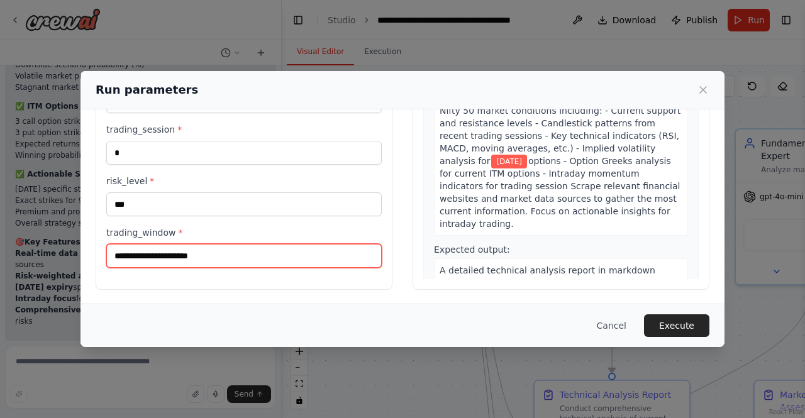
click at [189, 257] on input "trading_window *" at bounding box center [243, 256] width 275 height 24
type input "*"
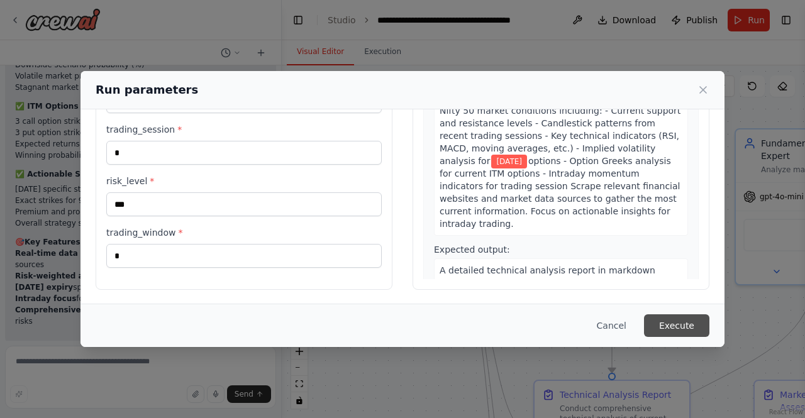
click at [685, 318] on button "Execute" at bounding box center [676, 325] width 65 height 23
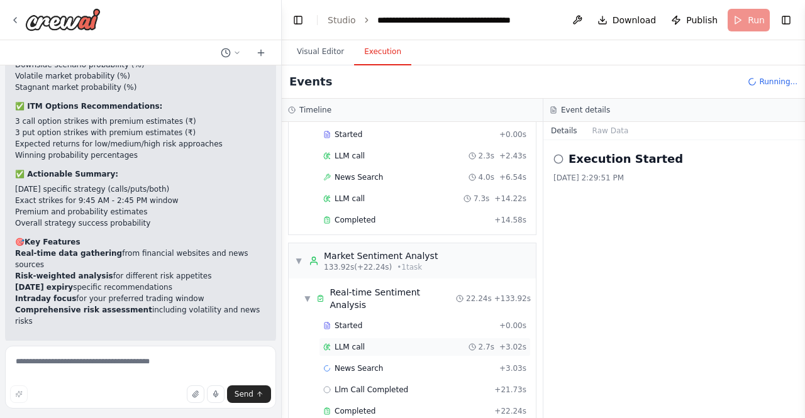
scroll to position [411, 0]
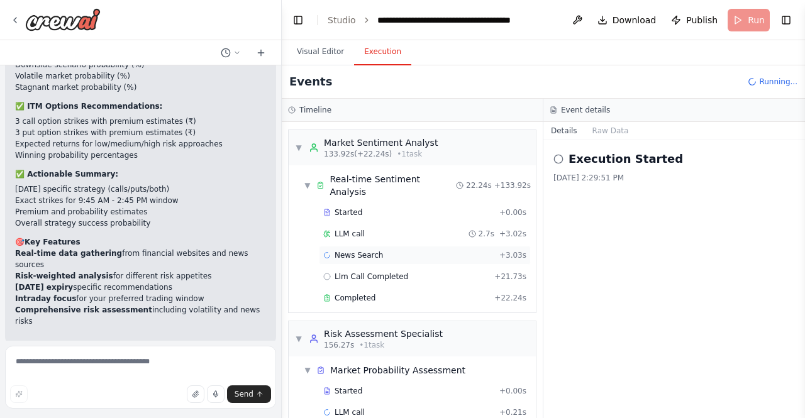
click at [324, 251] on icon at bounding box center [327, 255] width 8 height 8
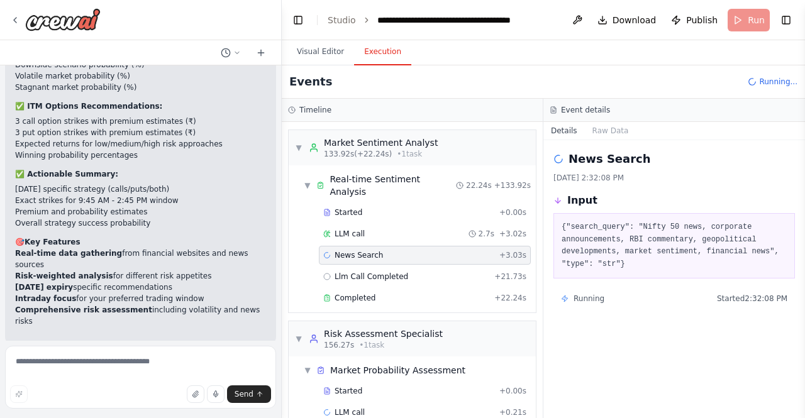
click at [324, 250] on icon at bounding box center [326, 254] width 9 height 9
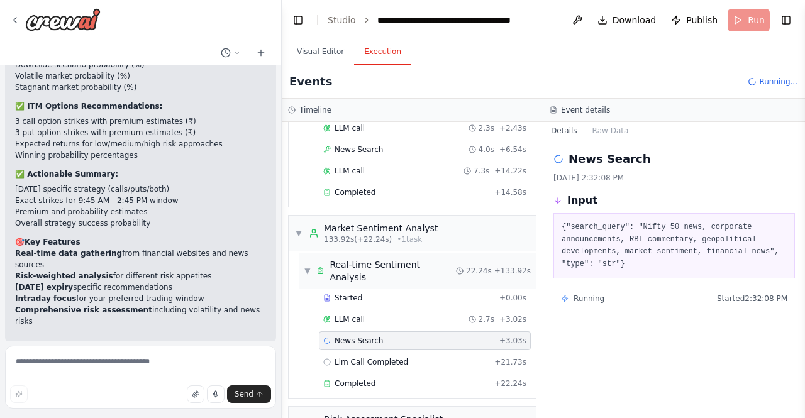
scroll to position [324, 0]
click at [348, 148] on span "News Search" at bounding box center [358, 151] width 48 height 10
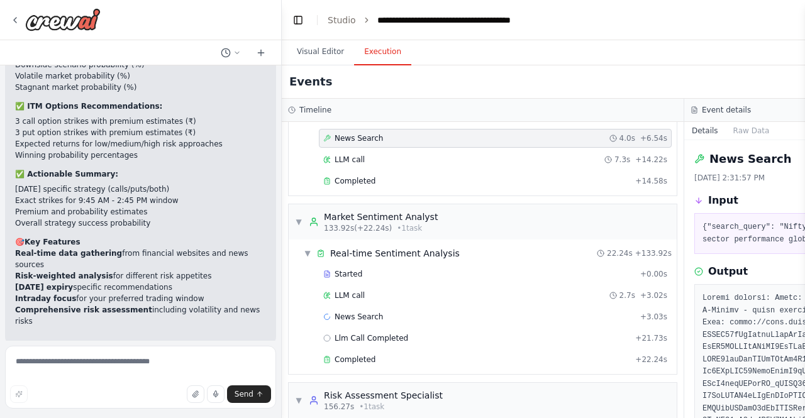
scroll to position [312, 0]
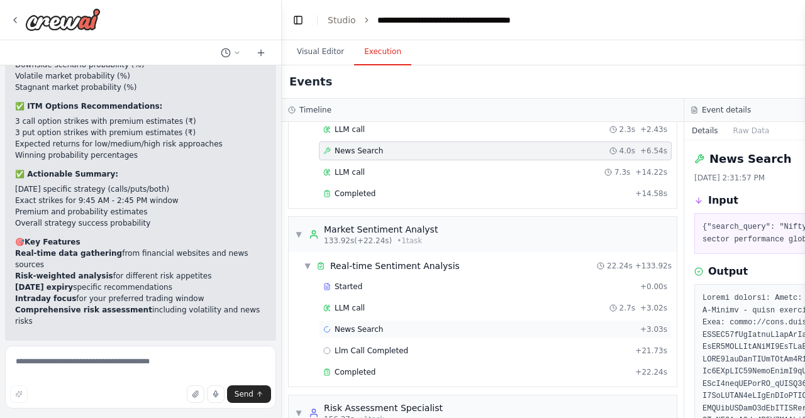
click at [361, 324] on span "News Search" at bounding box center [358, 329] width 48 height 10
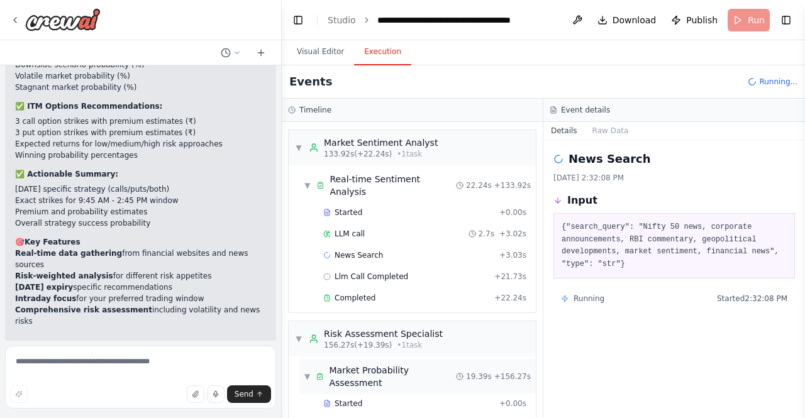
scroll to position [546, 0]
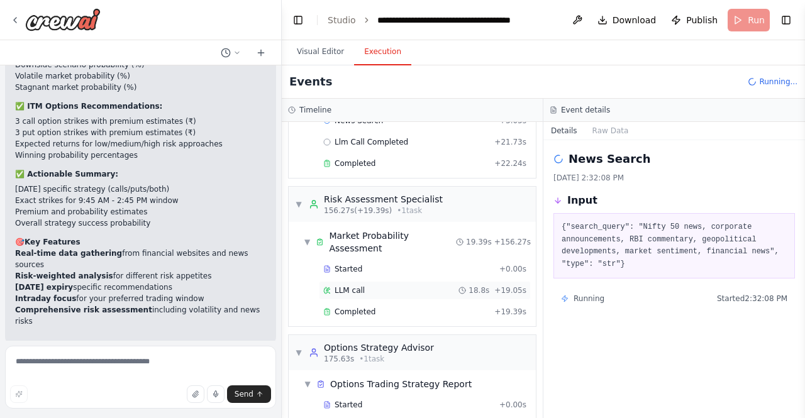
click at [370, 285] on div "LLM call 18.8s + 19.05s" at bounding box center [424, 290] width 203 height 10
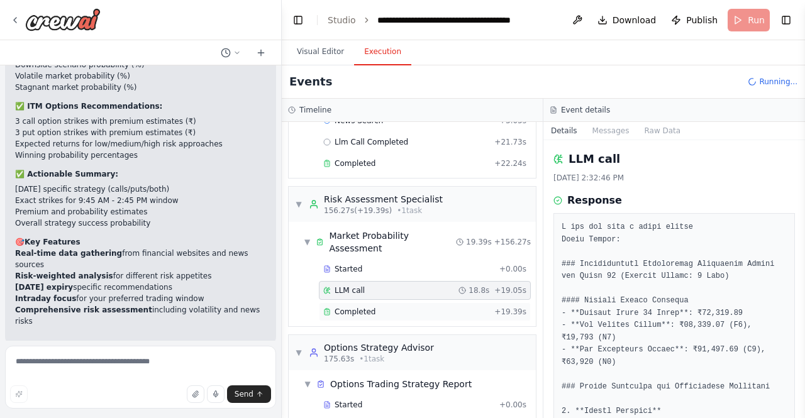
click at [372, 307] on div "Completed" at bounding box center [406, 312] width 166 height 10
